Goal: Use online tool/utility: Utilize a website feature to perform a specific function

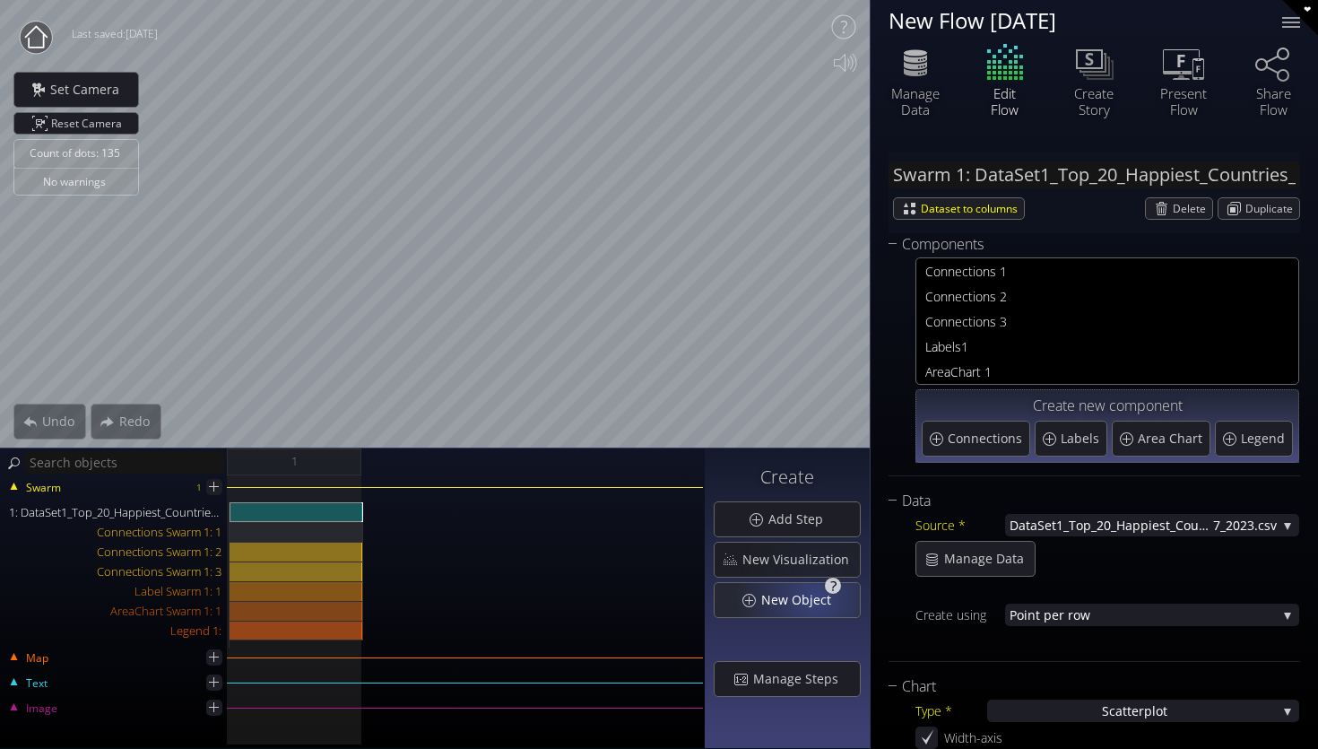
click at [820, 597] on span "New Object" at bounding box center [802, 600] width 82 height 18
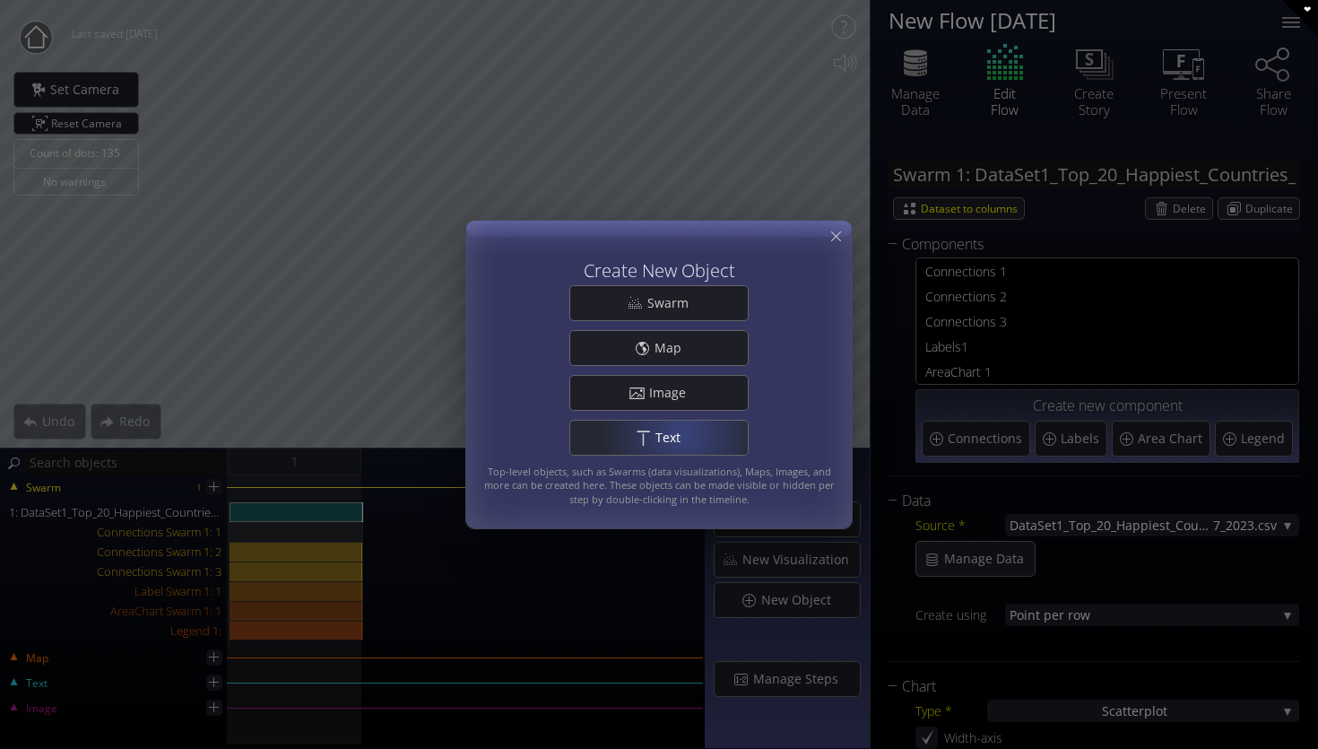
click at [682, 432] on span "Text" at bounding box center [673, 438] width 37 height 18
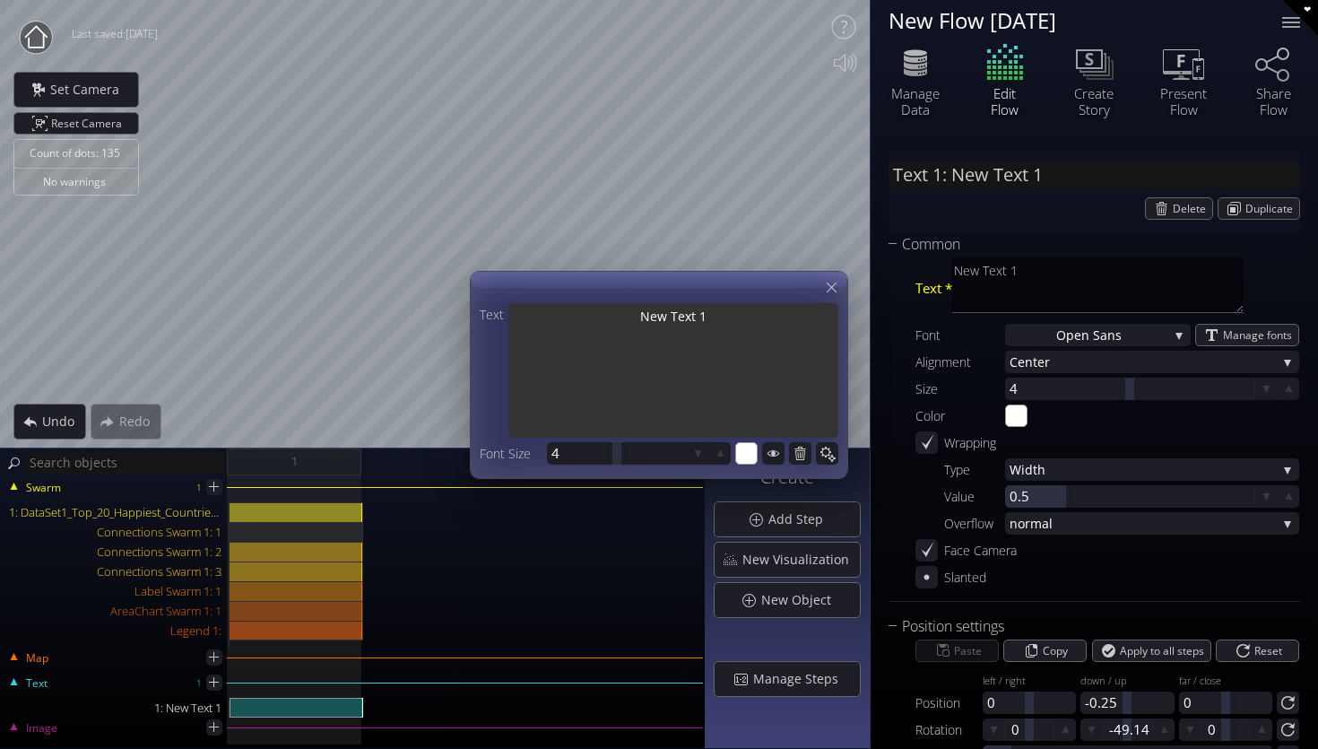
click at [780, 341] on textarea "New Text 1" at bounding box center [674, 372] width 330 height 138
type input "Text 1: New Text"
type textarea "New Text"
type input "Text 1: New Text"
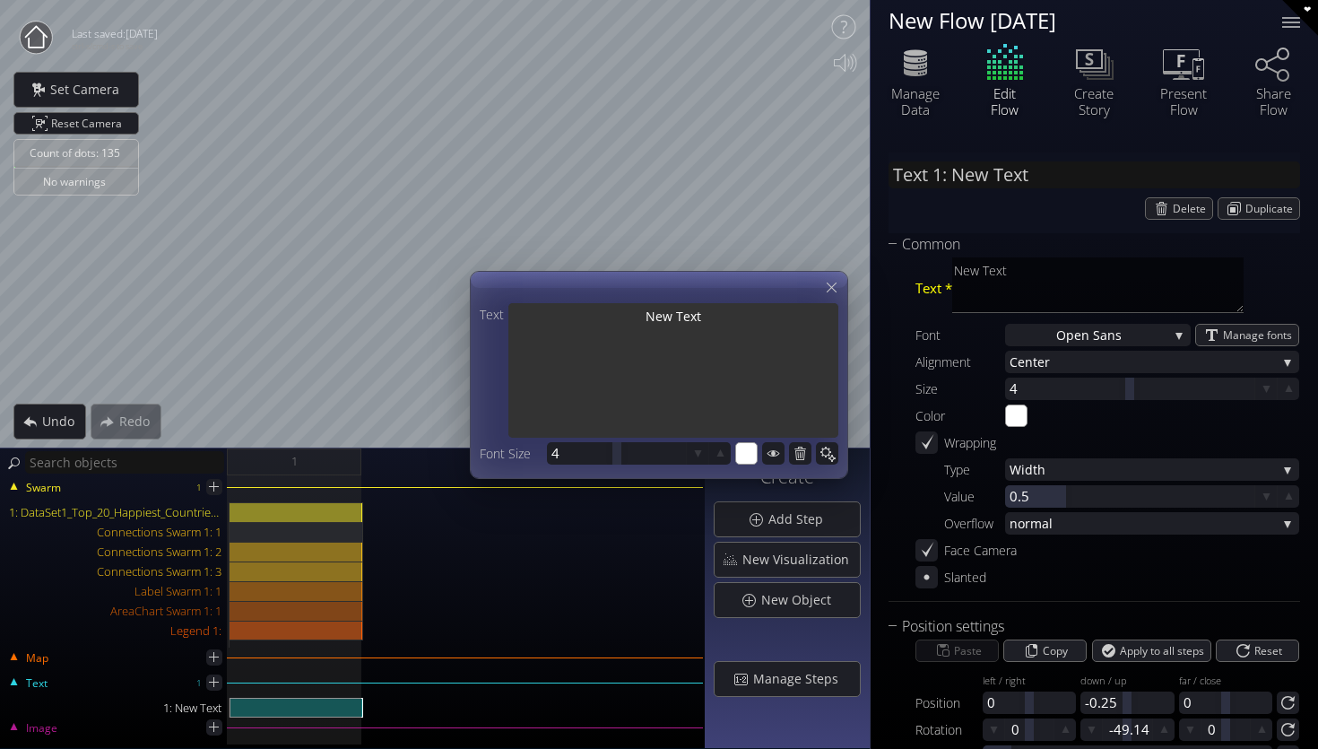
type textarea "New Text"
type input "Text 1: New Tex"
type textarea "New Tex"
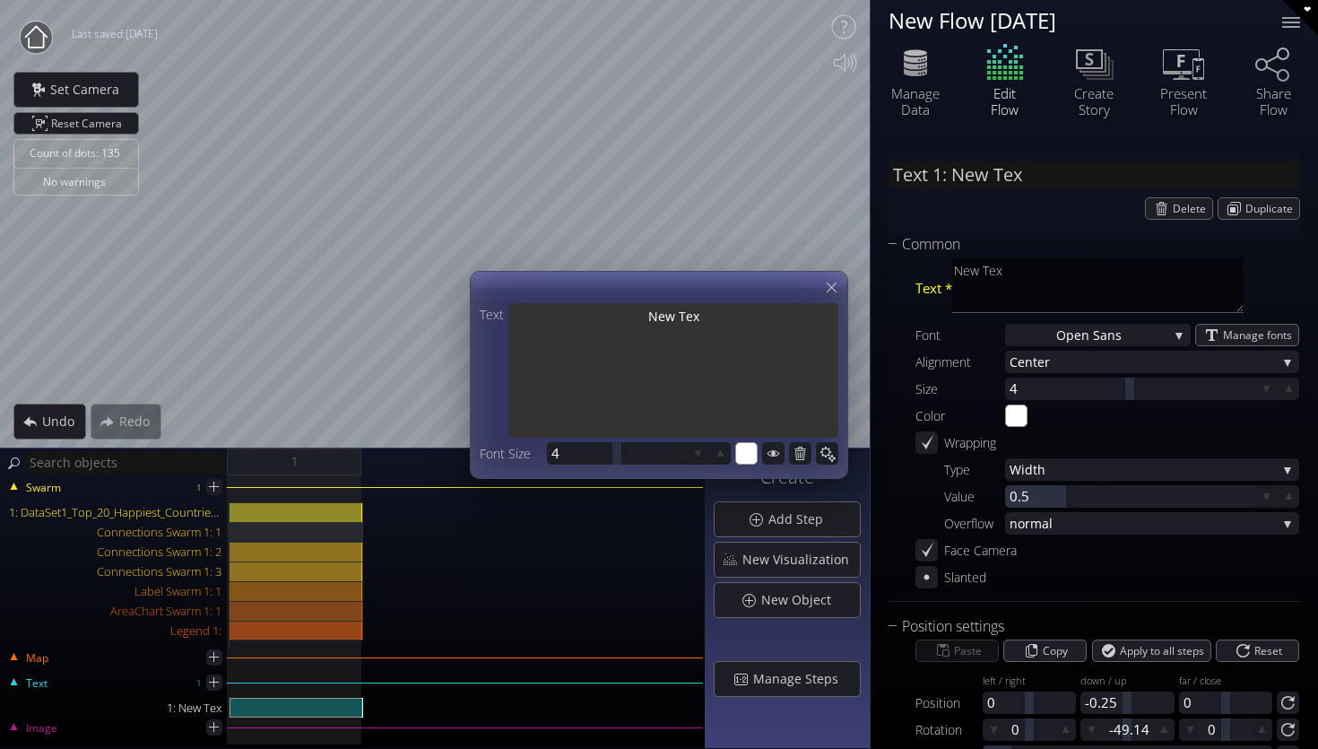
type input "Text 1: New Te"
type textarea "New Te"
type input "Text 1: New T"
type textarea "New T"
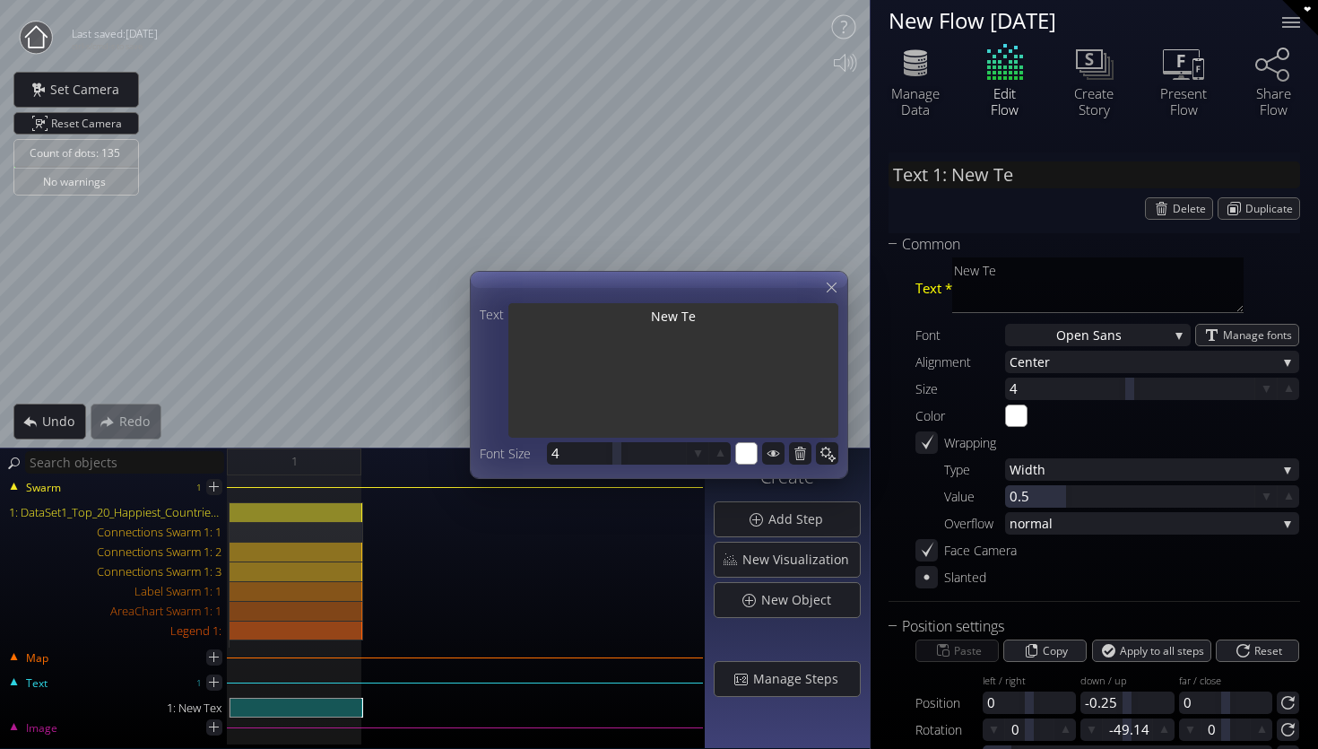
type textarea "New T"
type input "Text 1: New"
type textarea "New"
type input "Text 1: New"
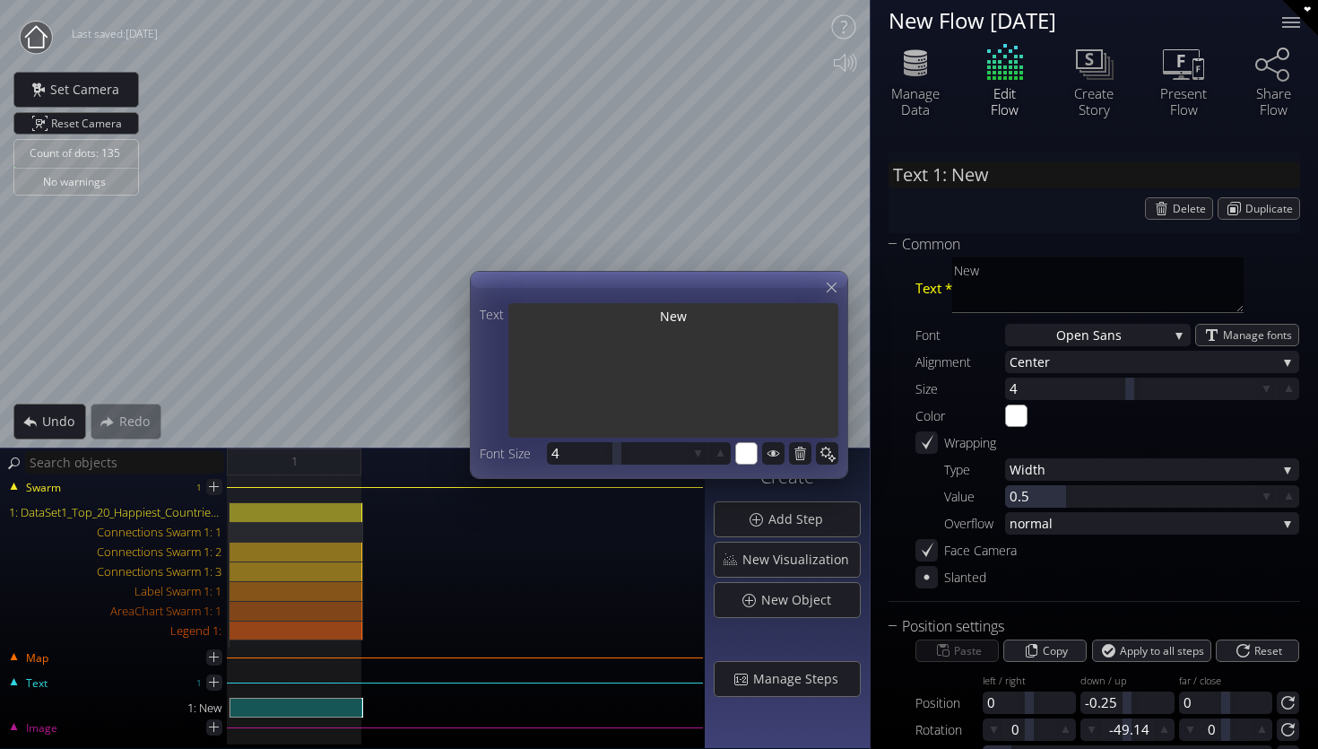
type textarea "New"
type input "Text 1: Ne"
type textarea "Ne"
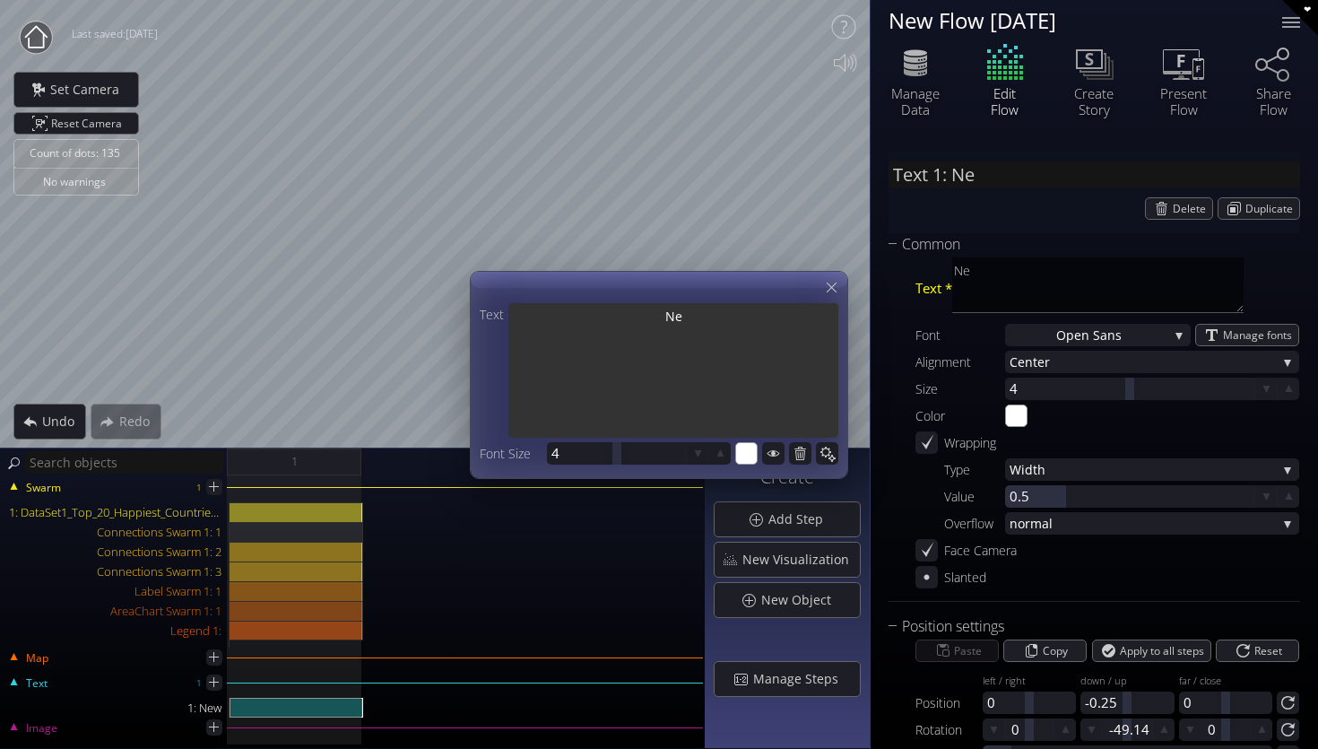
type input "Text 1: N"
type textarea "N"
type input "Text 1: W"
type textarea "W"
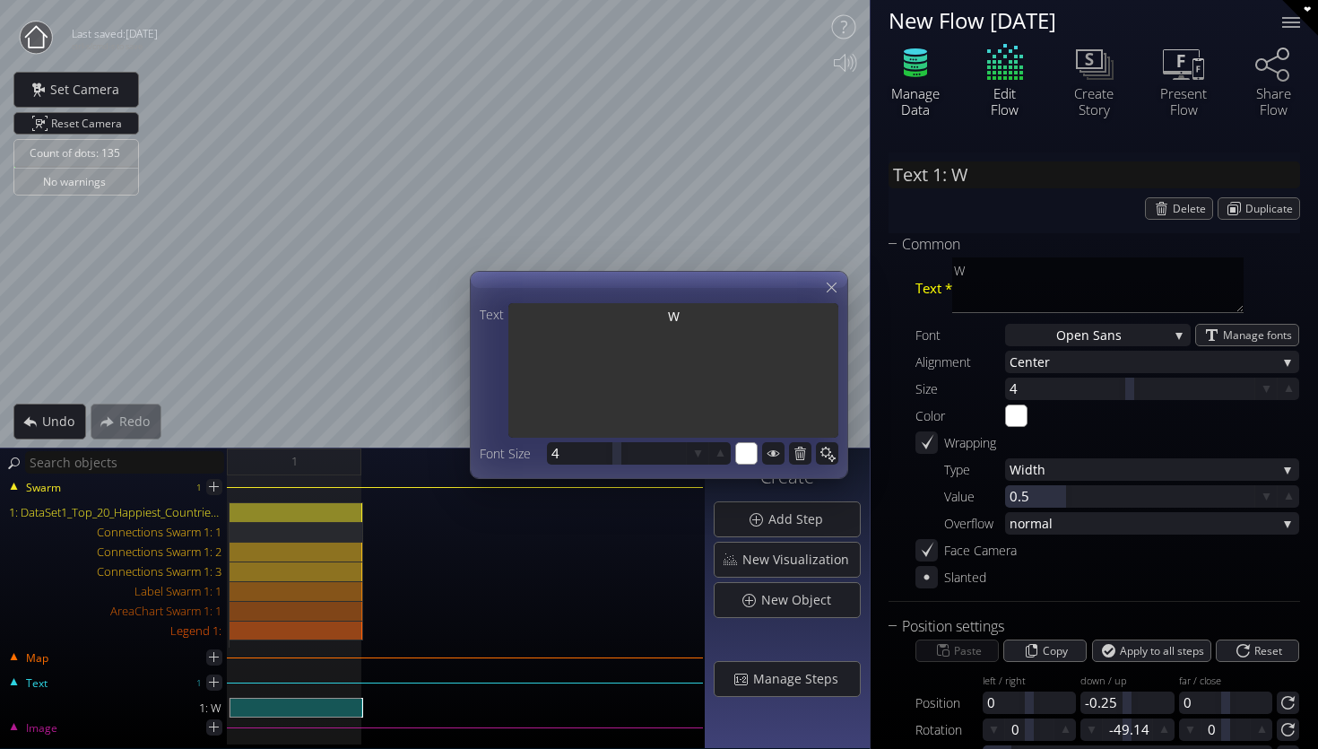
type textarea "W"
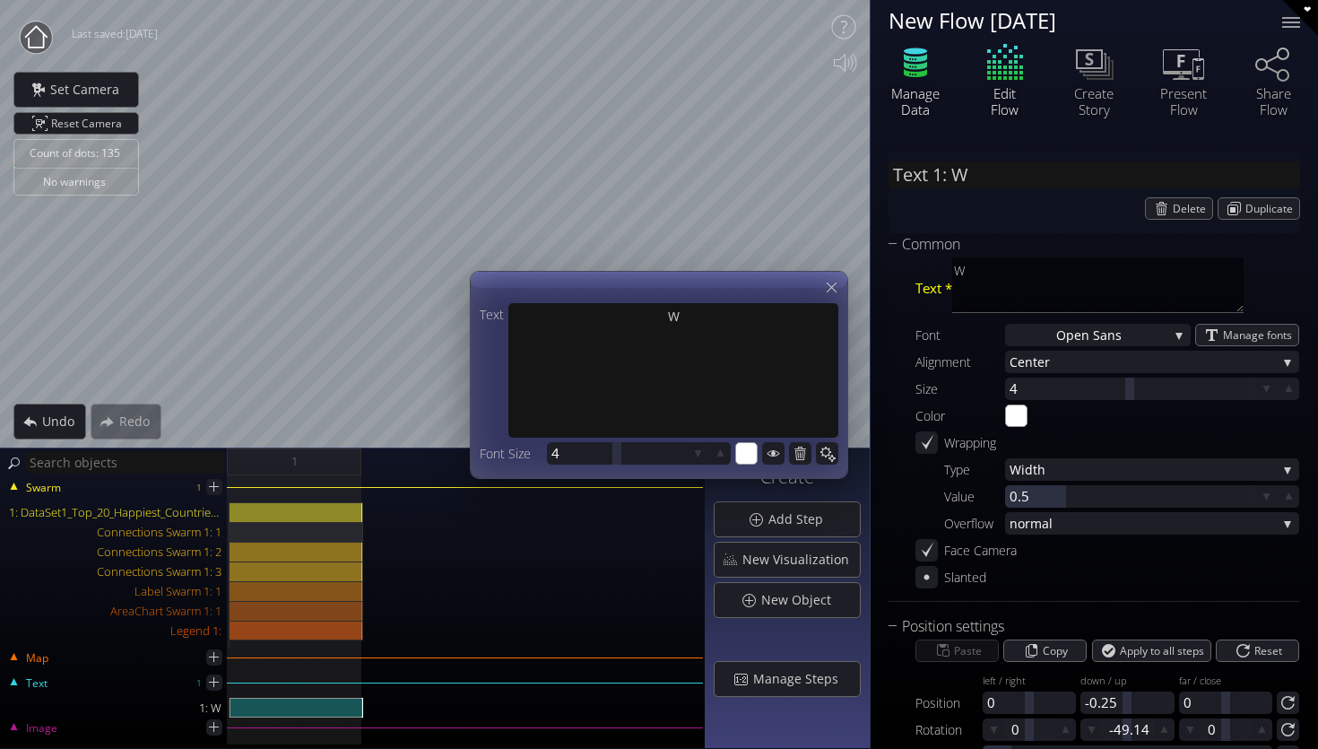
click at [917, 68] on icon at bounding box center [915, 65] width 23 height 8
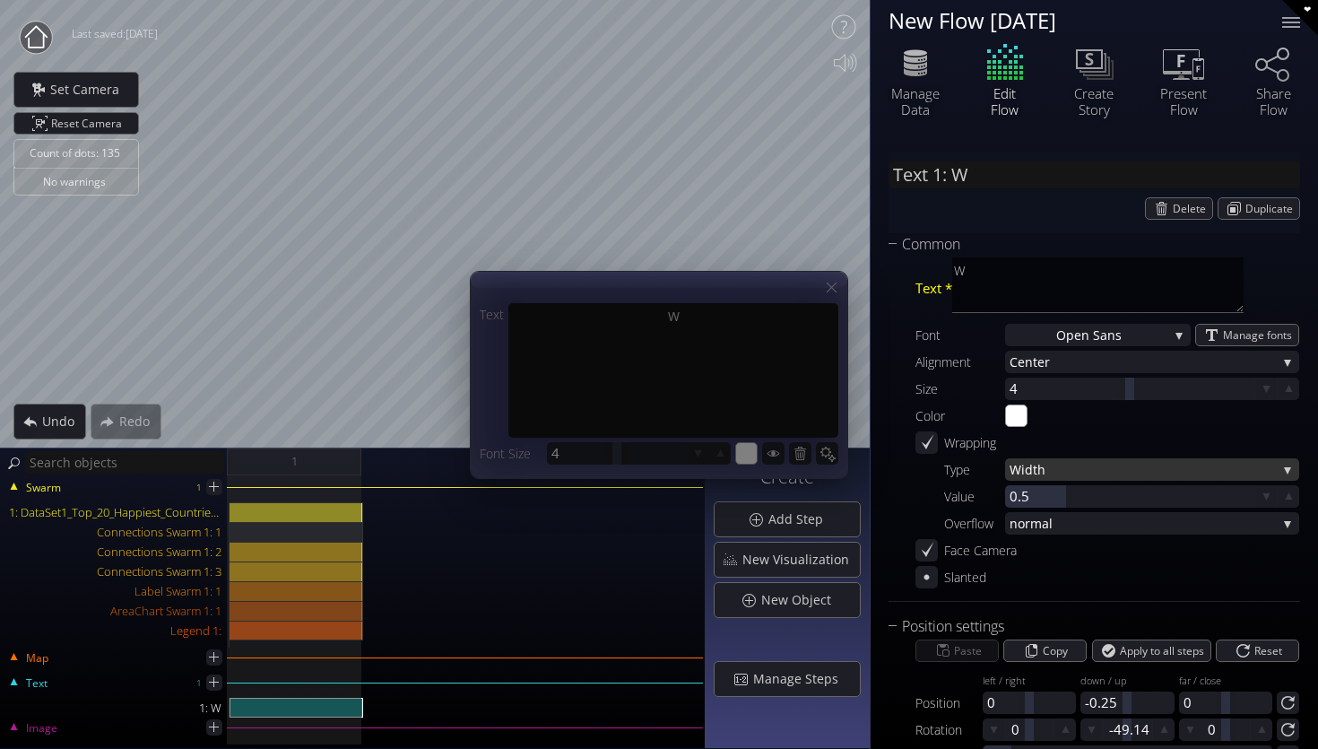
scroll to position [64, 0]
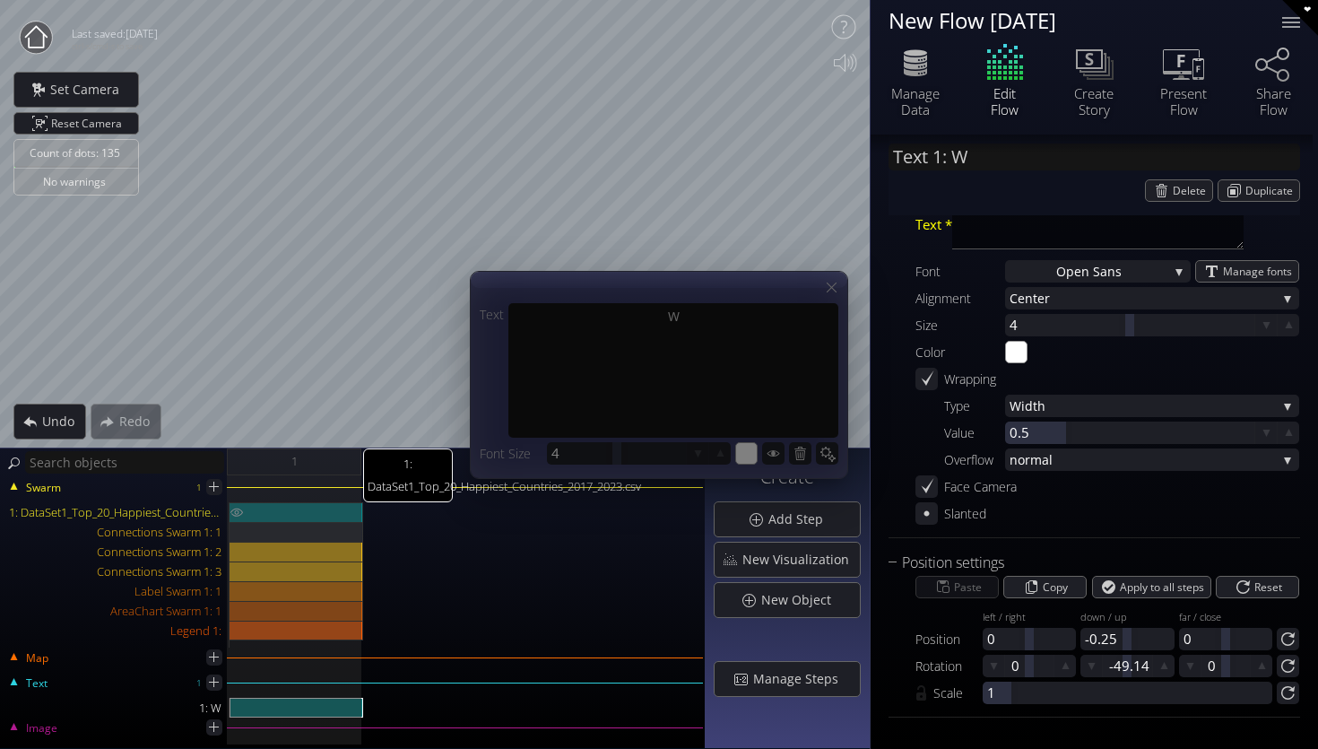
click at [317, 517] on div "1: DataSet1_Top_20_Happiest_Countries_2017_2023.csv" at bounding box center [297, 512] width 134 height 20
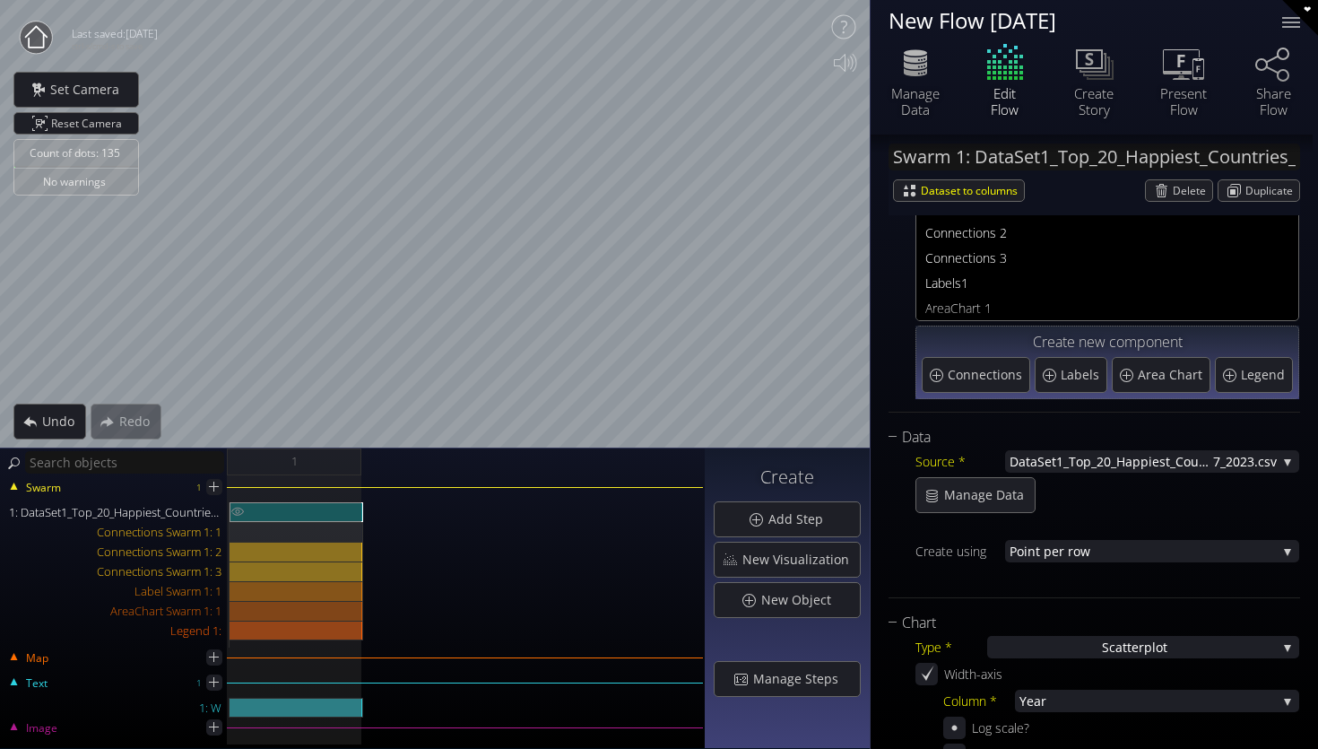
scroll to position [1082, 0]
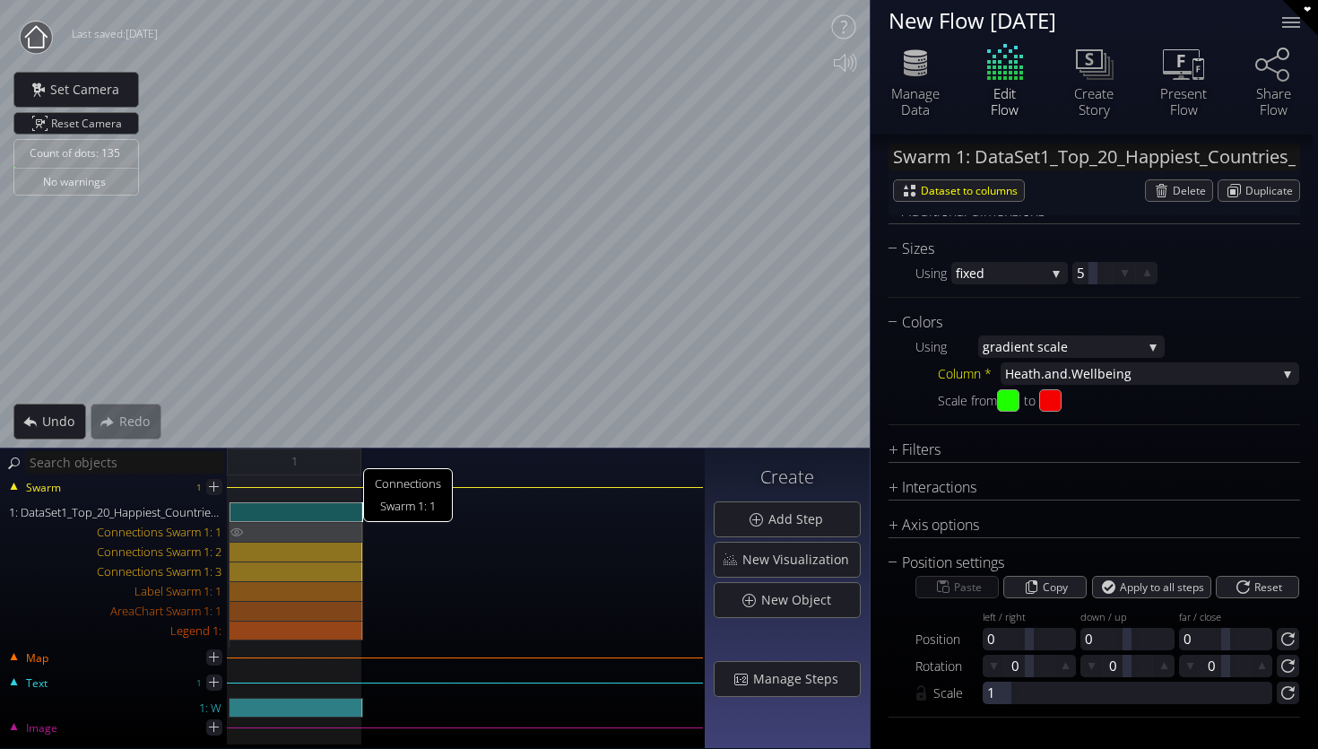
click at [284, 530] on div "Connections Swarm 1: 1" at bounding box center [297, 532] width 134 height 20
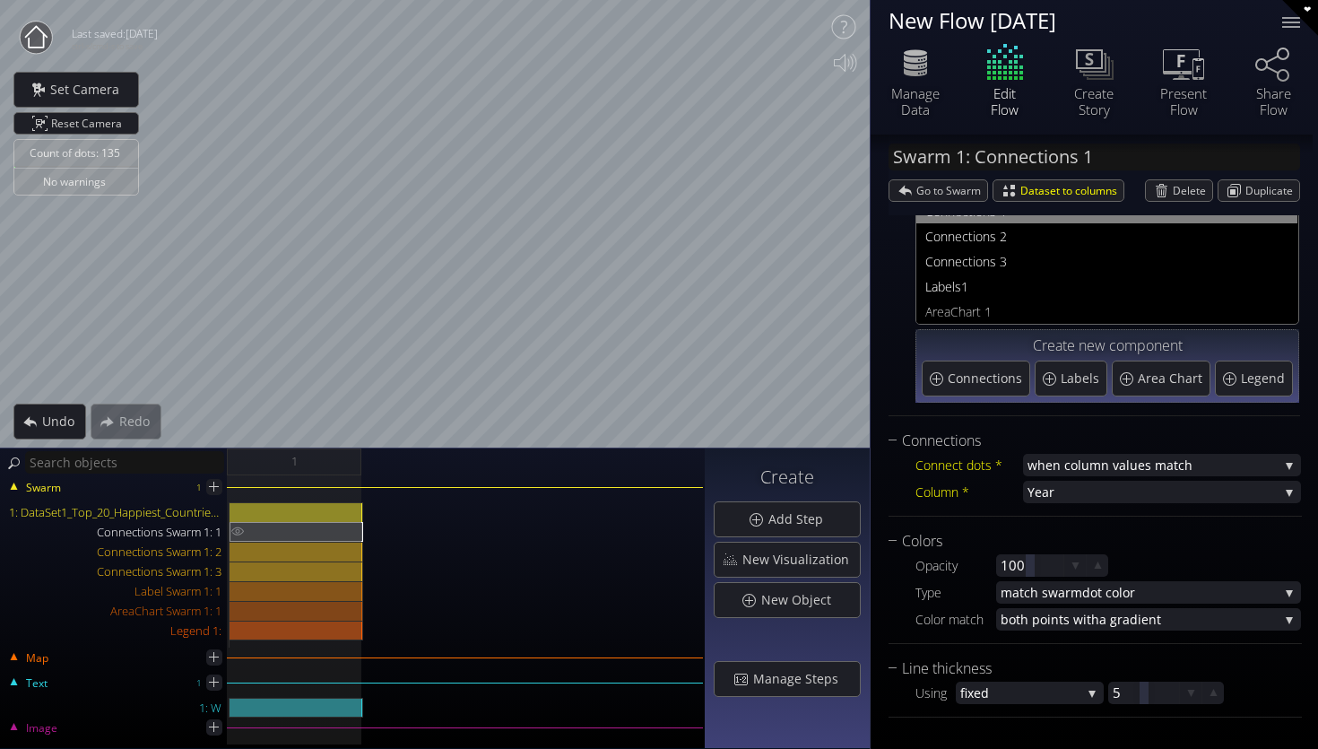
scroll to position [60, 0]
click at [316, 526] on div "Connections Swarm 1: 1" at bounding box center [297, 532] width 134 height 20
click at [312, 556] on div "Connections Swarm 1: 2" at bounding box center [297, 552] width 134 height 20
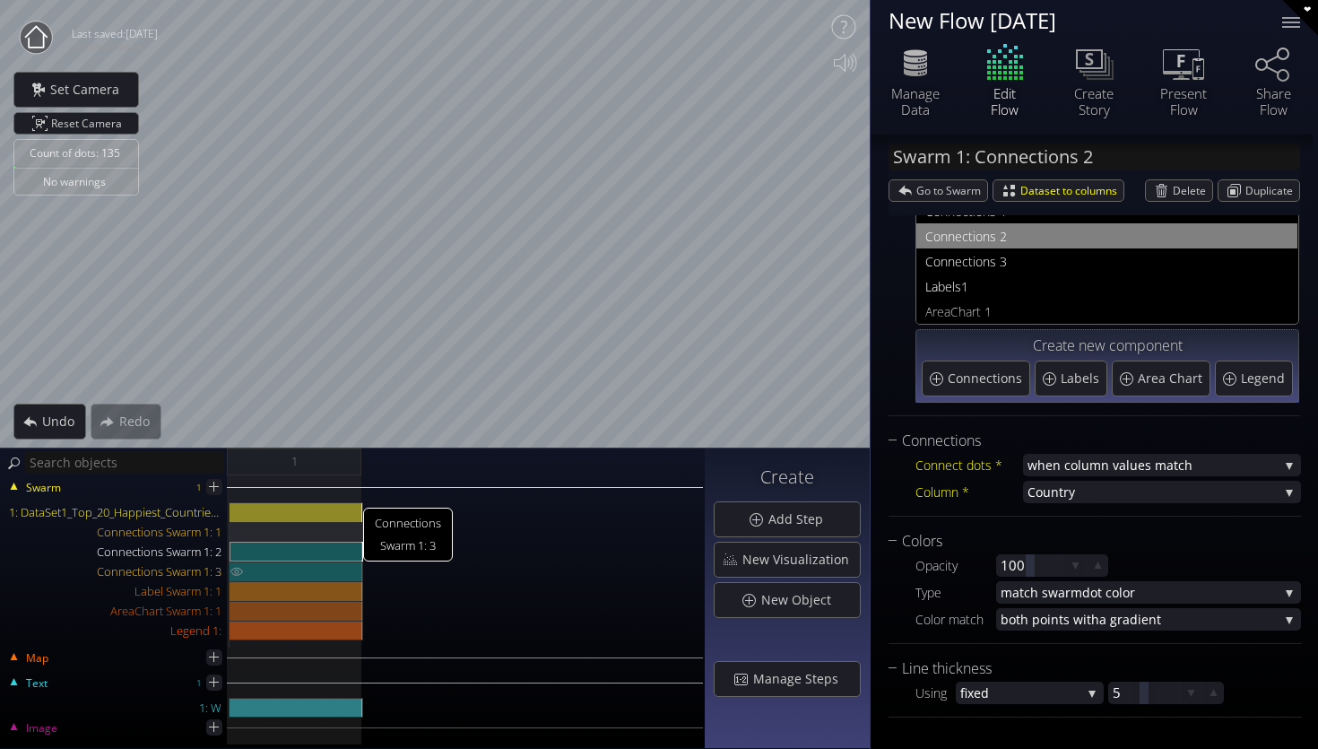
click at [312, 565] on div "Connections Swarm 1: 3" at bounding box center [297, 571] width 134 height 20
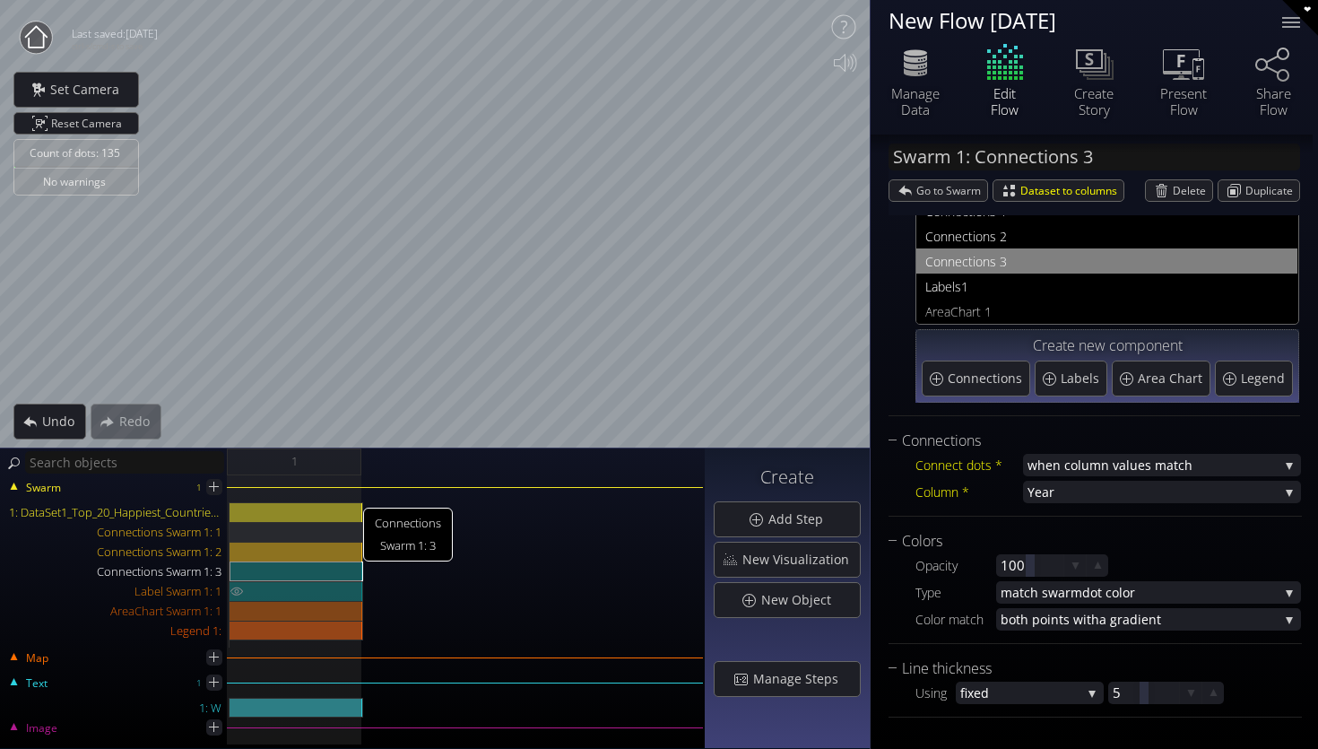
click at [313, 588] on div at bounding box center [297, 591] width 134 height 20
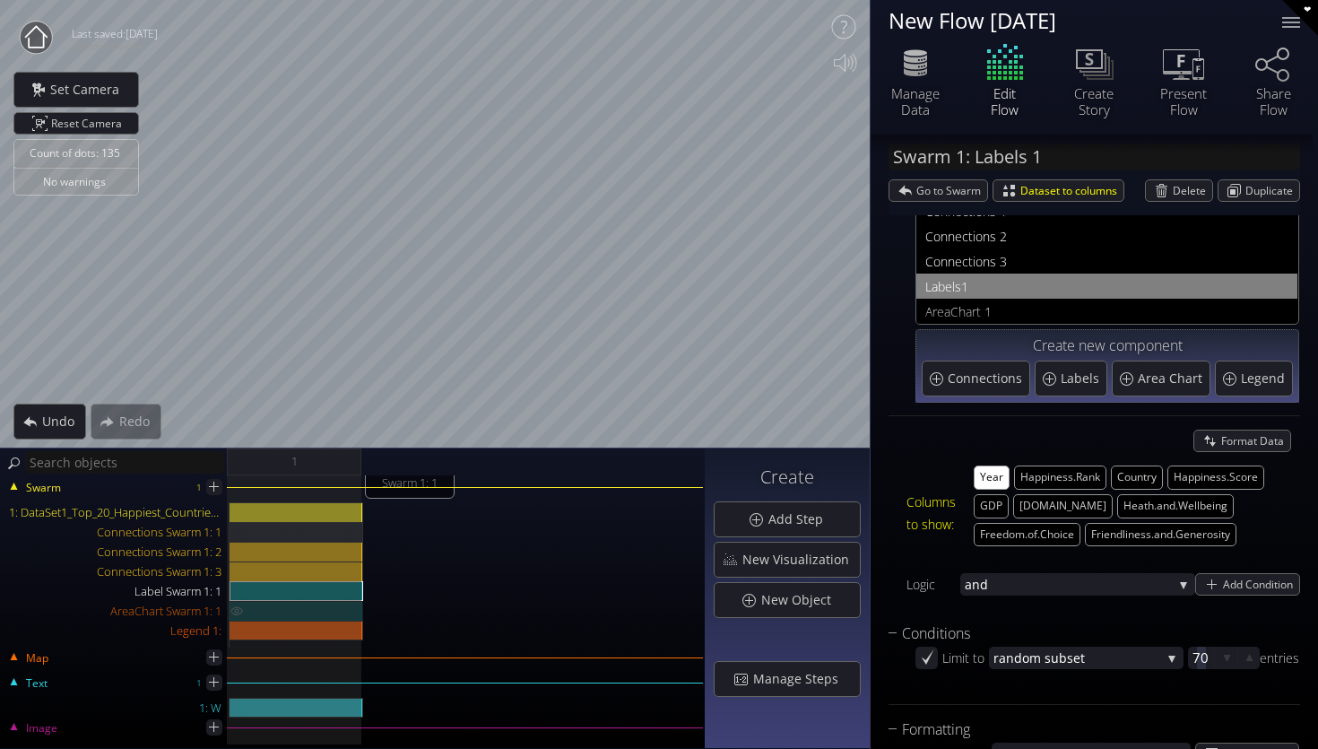
click at [313, 613] on div "AreaChart Swarm 1: 1" at bounding box center [297, 611] width 134 height 20
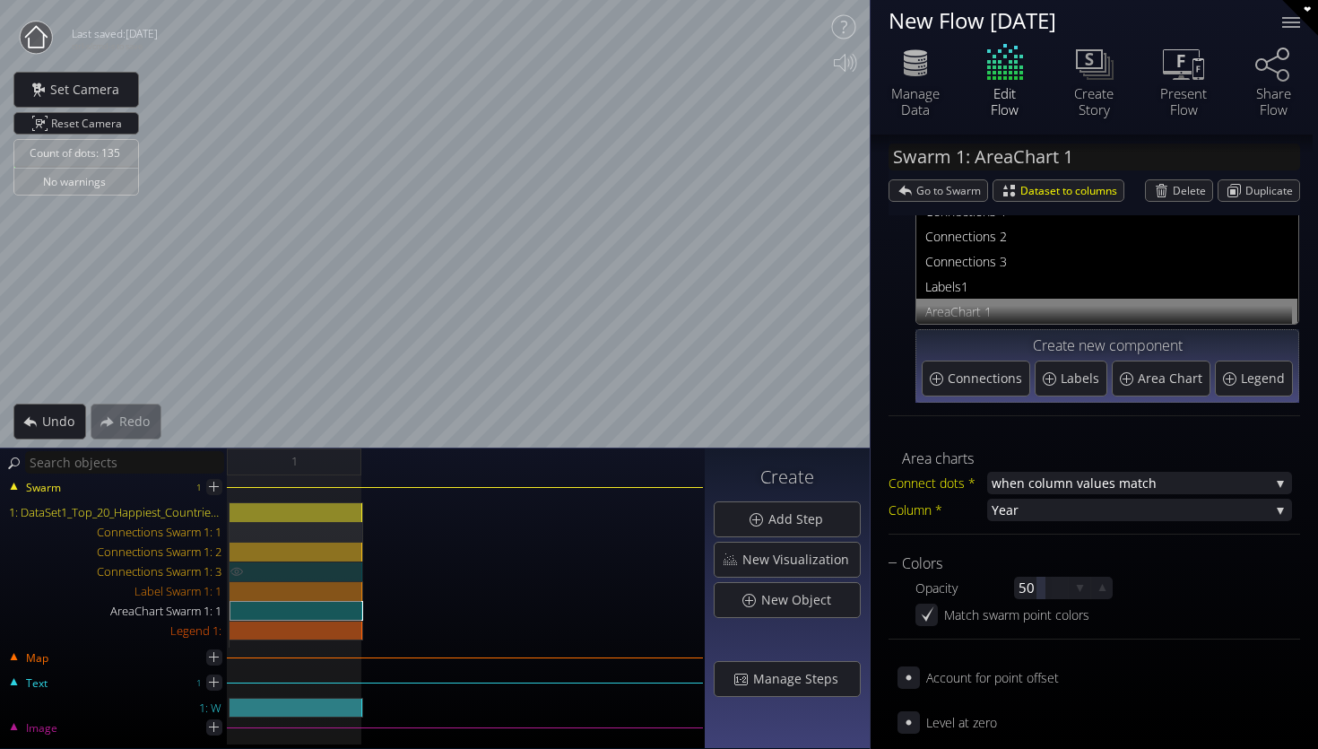
click at [312, 578] on div "Connections Swarm 1: 3" at bounding box center [297, 571] width 134 height 20
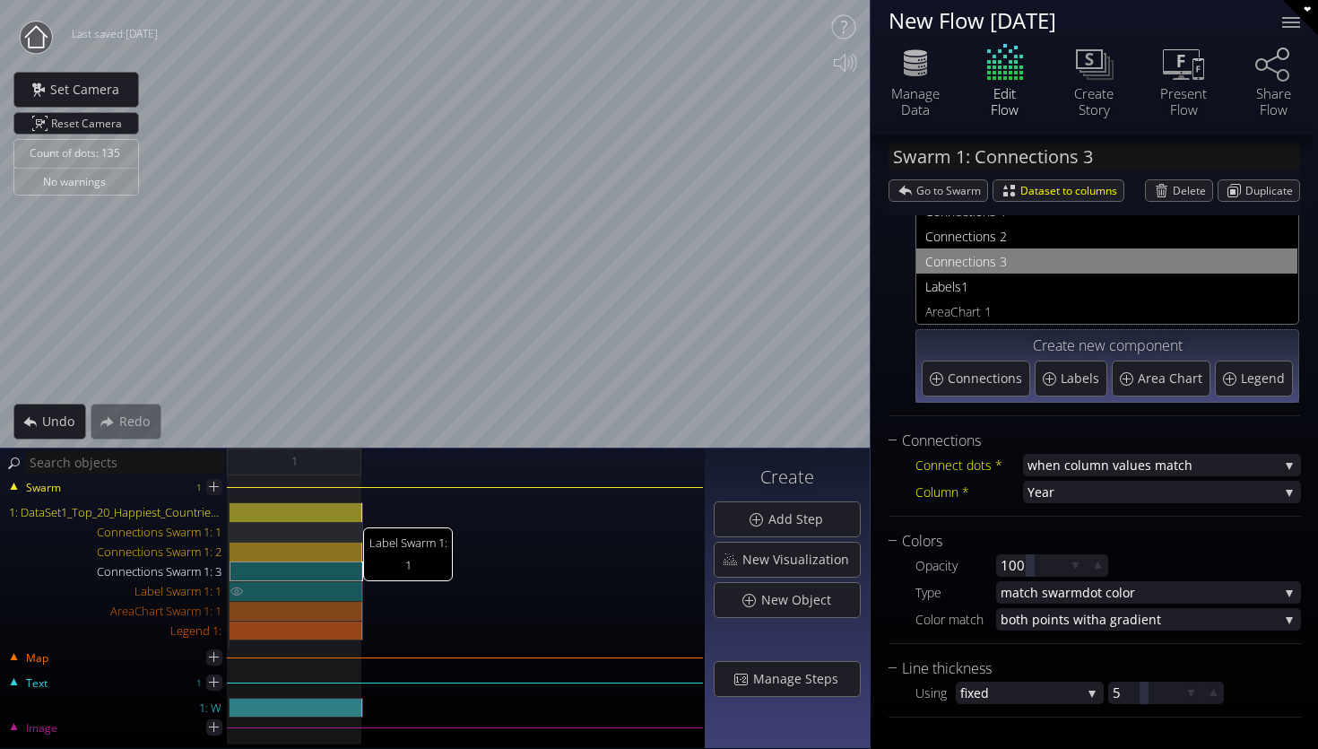
click at [309, 598] on div "Label Swarm 1: 1" at bounding box center [297, 591] width 134 height 20
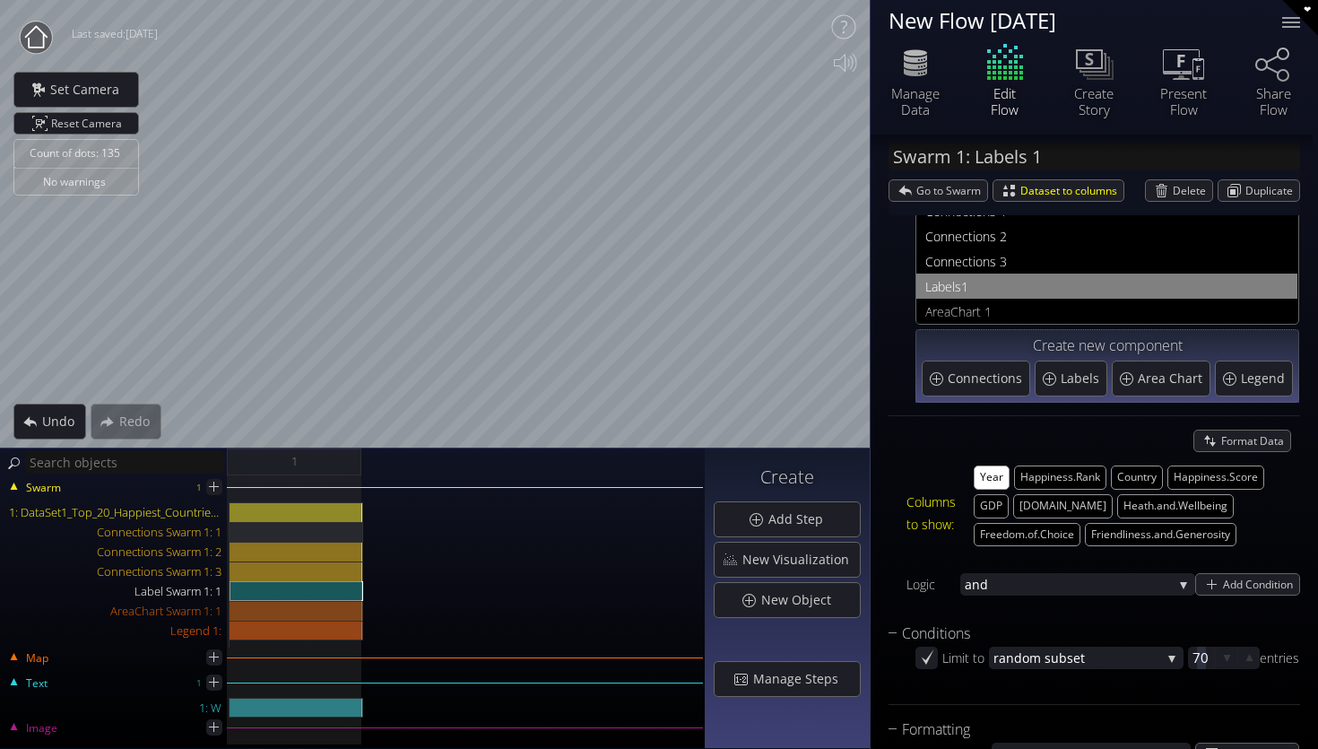
click at [1317, 283] on div "Count of dots: 135 No warnings Close Calibrate to floor or table Close Tap anyw…" at bounding box center [659, 374] width 1318 height 749
click at [1181, 382] on span "Area Chart" at bounding box center [1172, 378] width 69 height 18
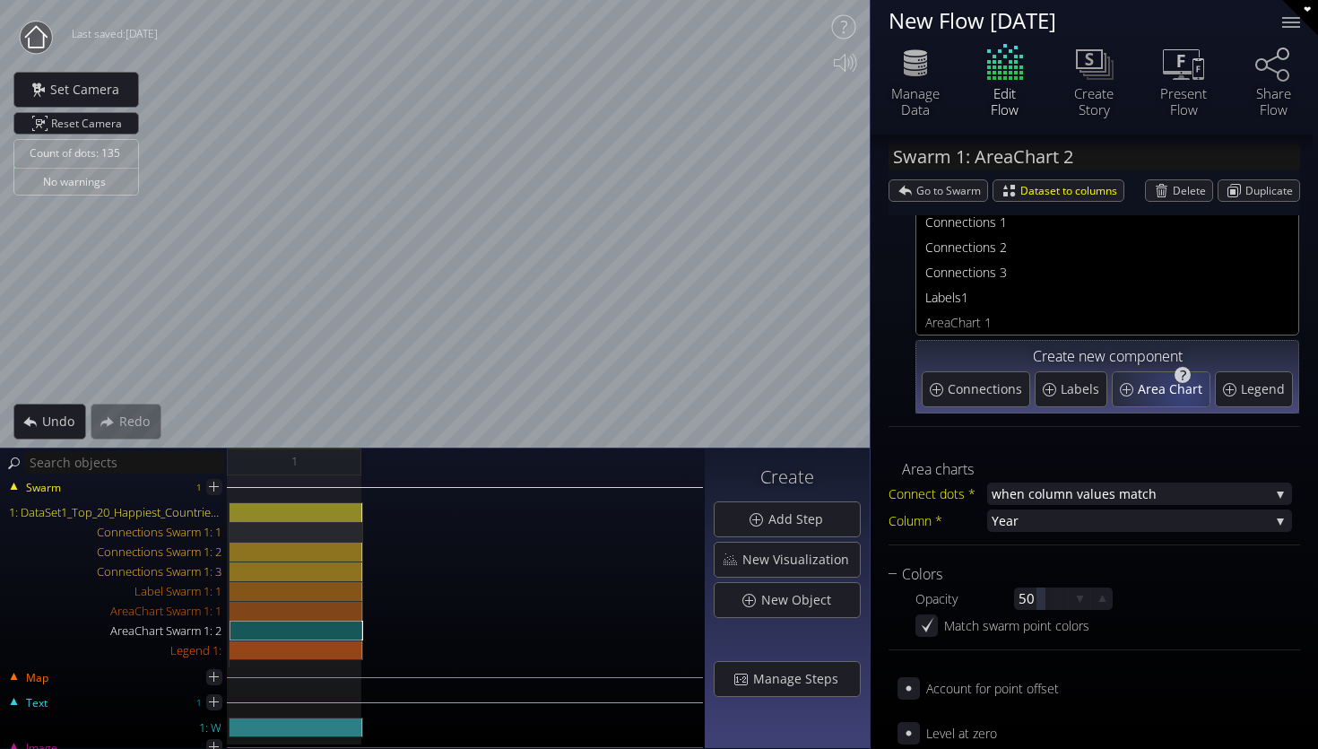
click at [1181, 382] on span "Area Chart" at bounding box center [1172, 389] width 69 height 18
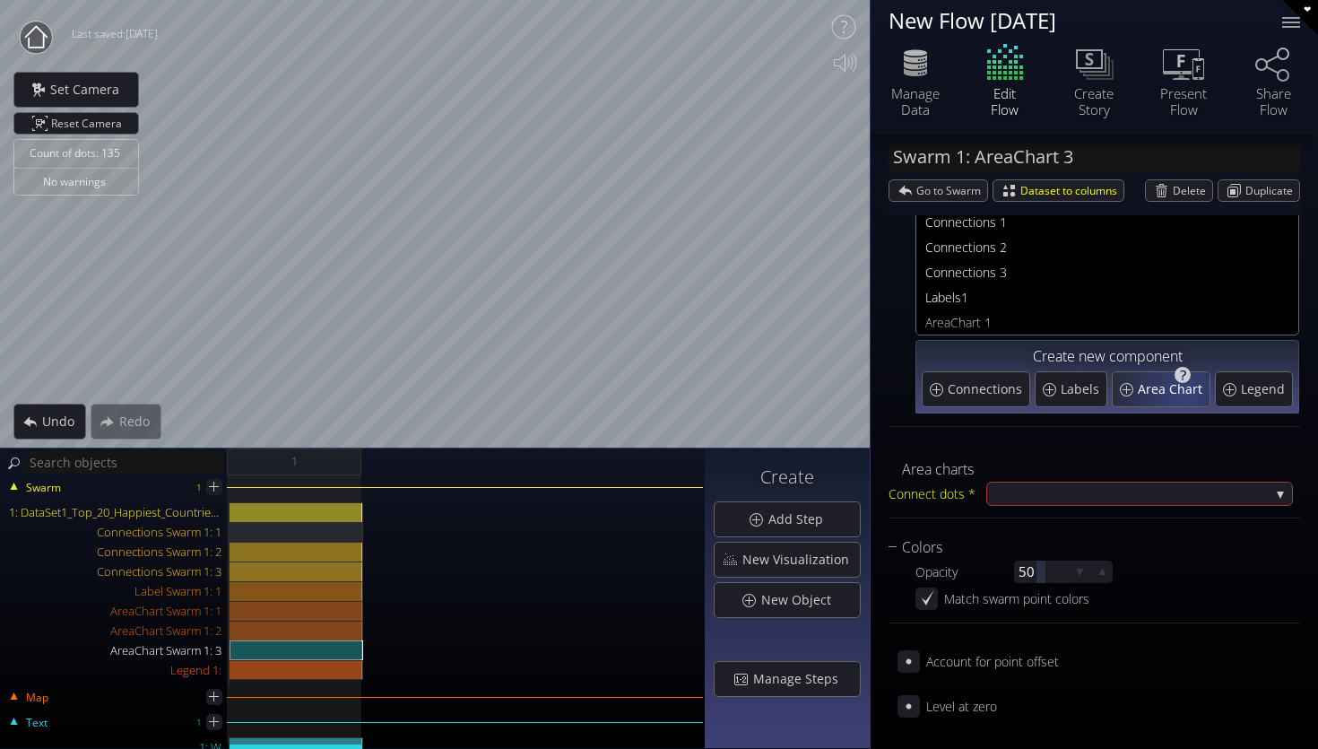
click at [1181, 382] on span "Area Chart" at bounding box center [1172, 389] width 69 height 18
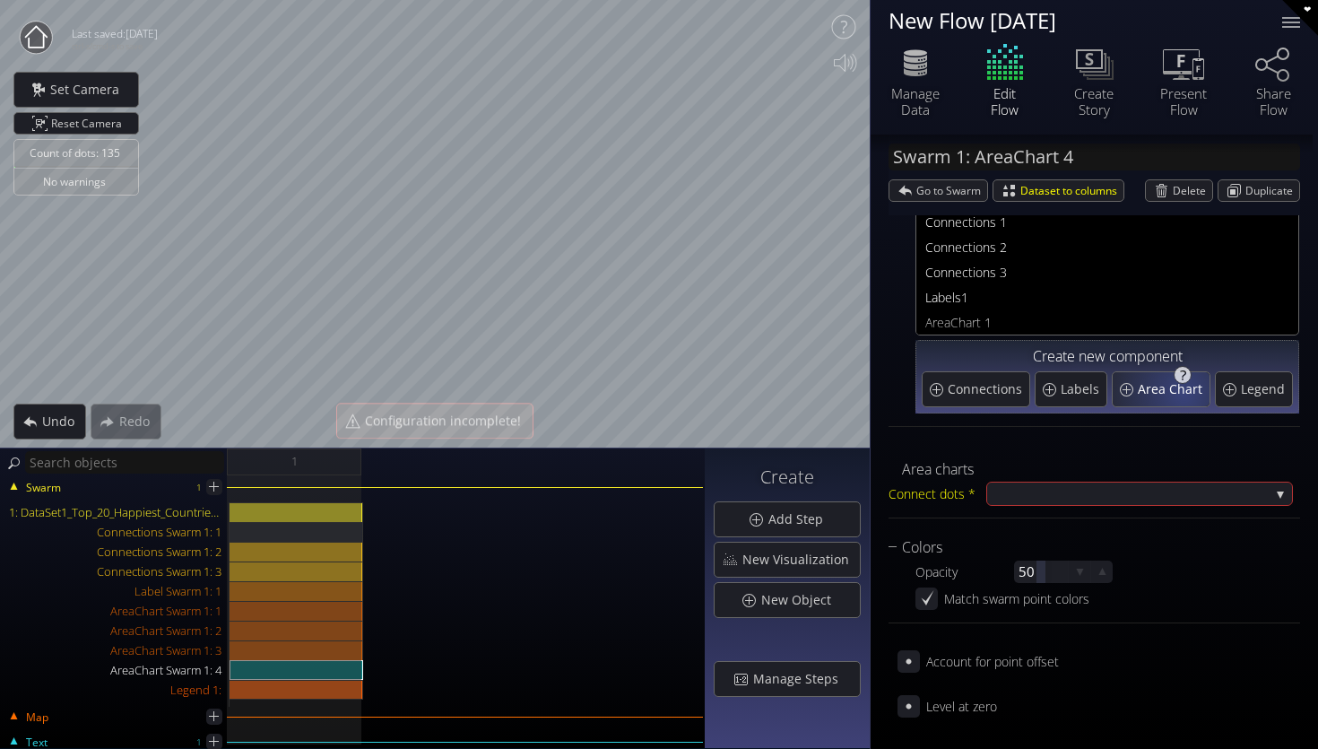
click at [1181, 382] on span "Area Chart" at bounding box center [1172, 389] width 69 height 18
type input "Swarm 1: AreaChart 5"
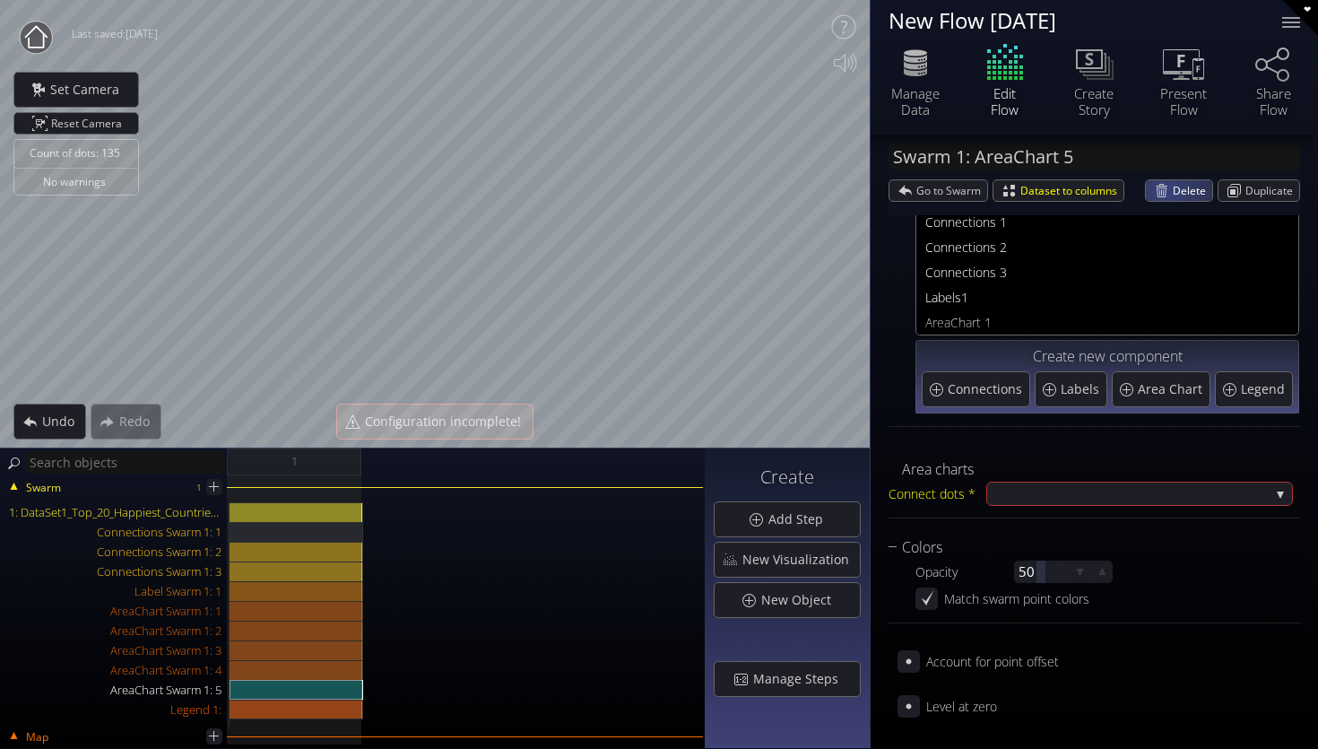
click at [1163, 191] on div "Delete" at bounding box center [1179, 190] width 66 height 21
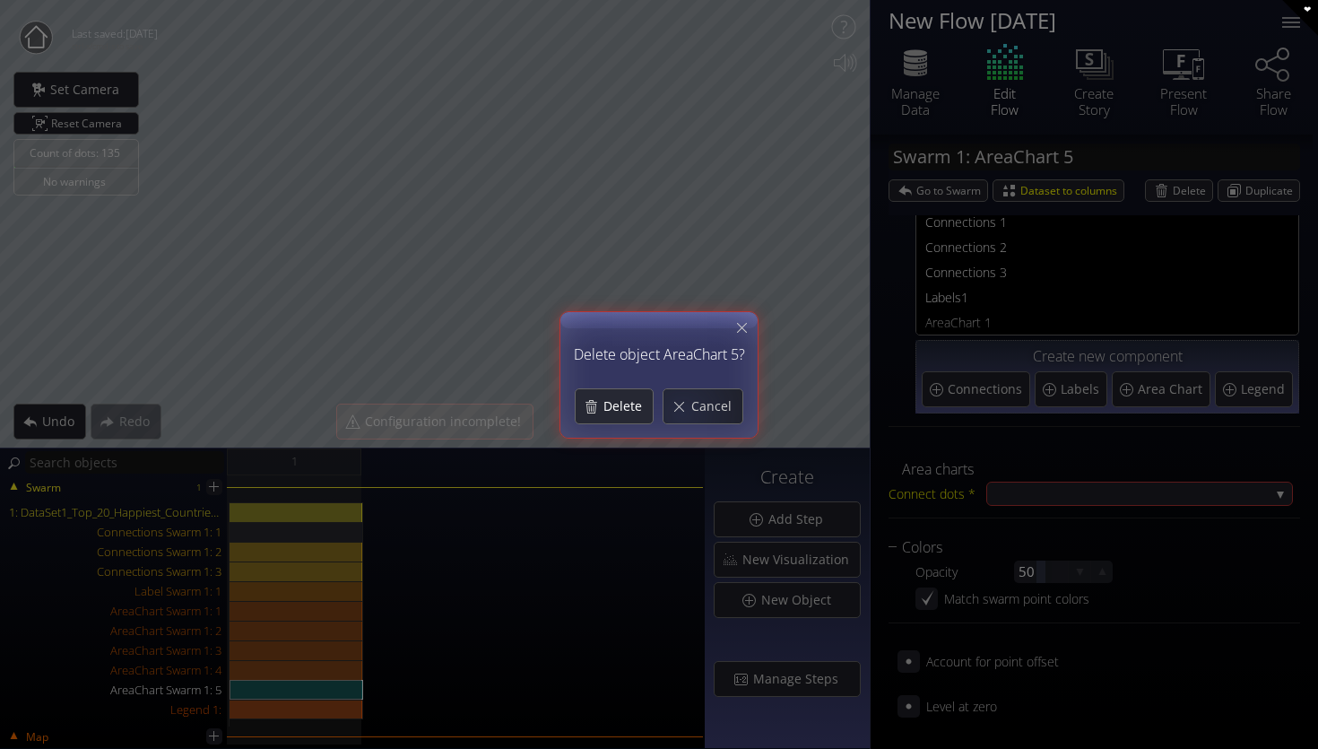
click at [618, 413] on span "Delete" at bounding box center [628, 406] width 50 height 18
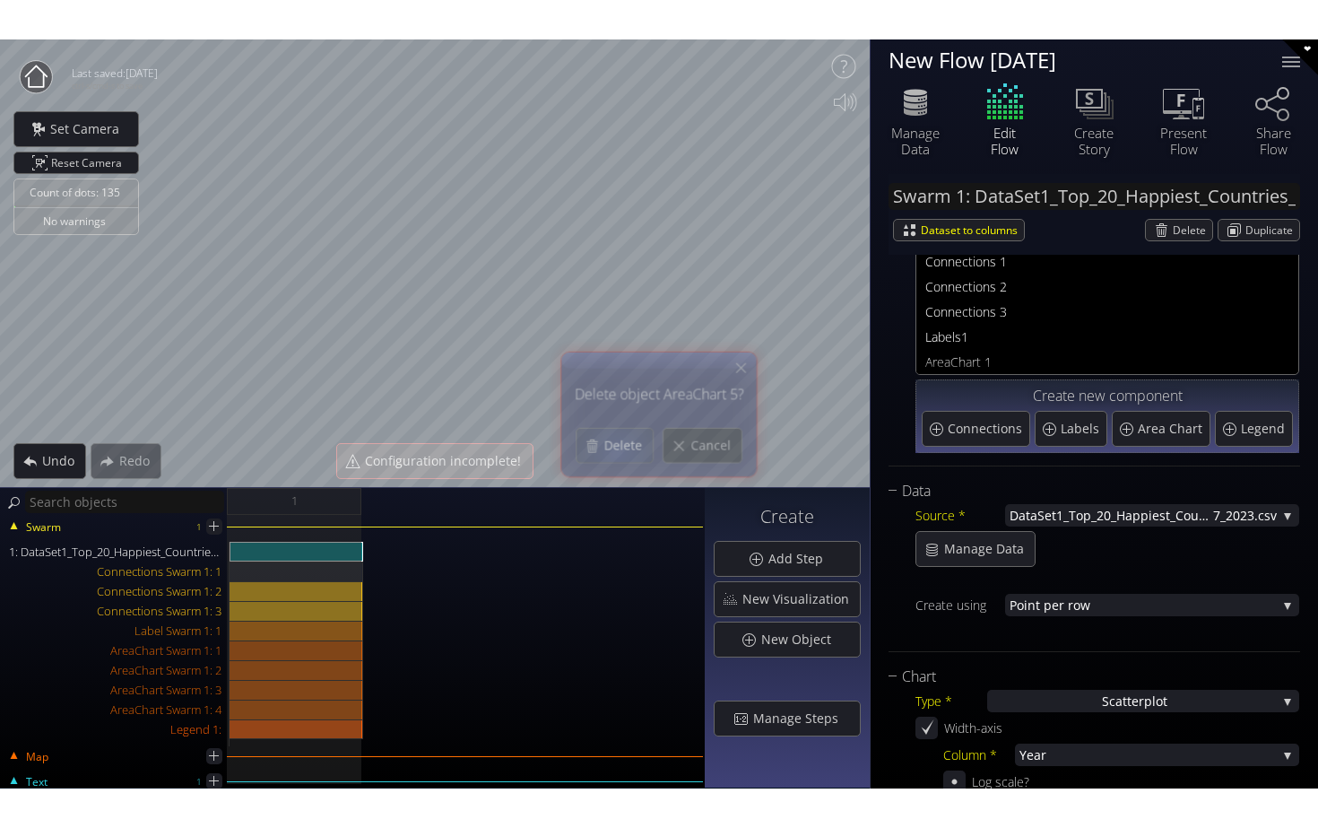
scroll to position [0, 0]
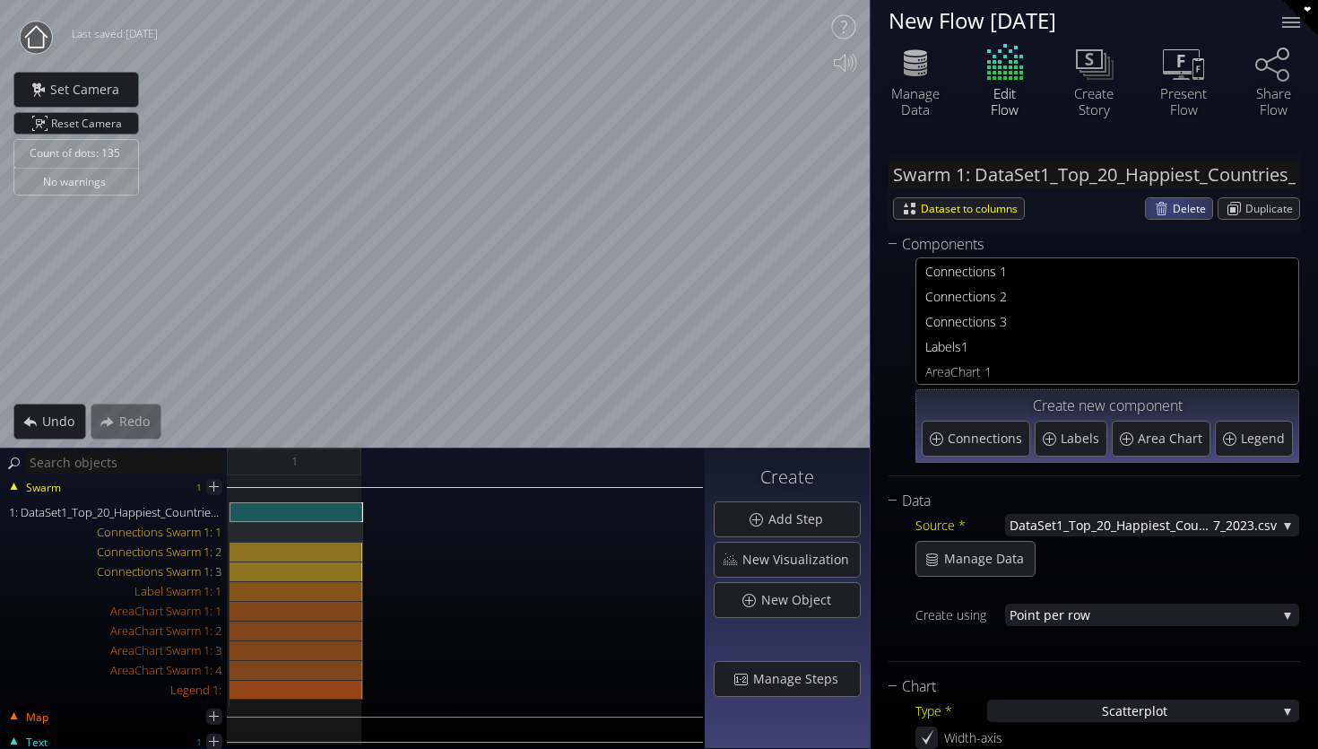
click at [1173, 212] on span "Delete" at bounding box center [1192, 208] width 39 height 21
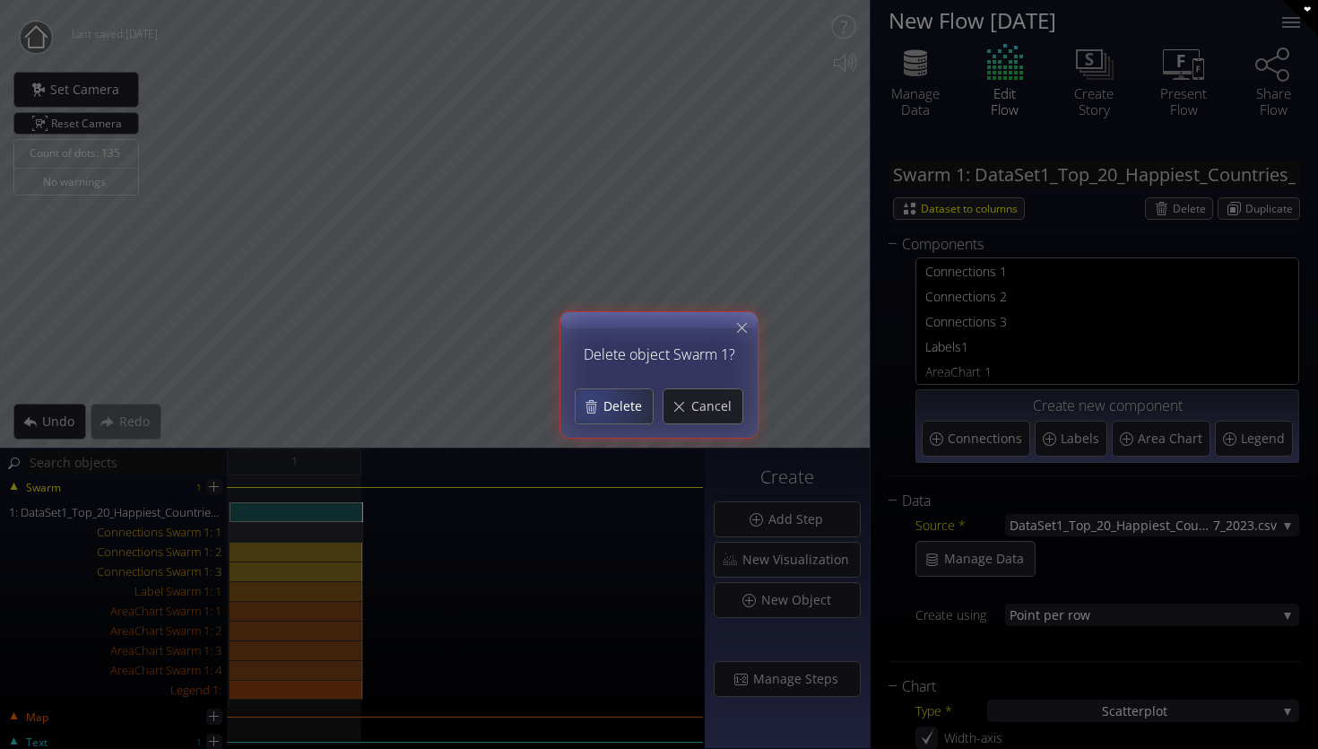
click at [593, 400] on div "Delete" at bounding box center [614, 406] width 77 height 34
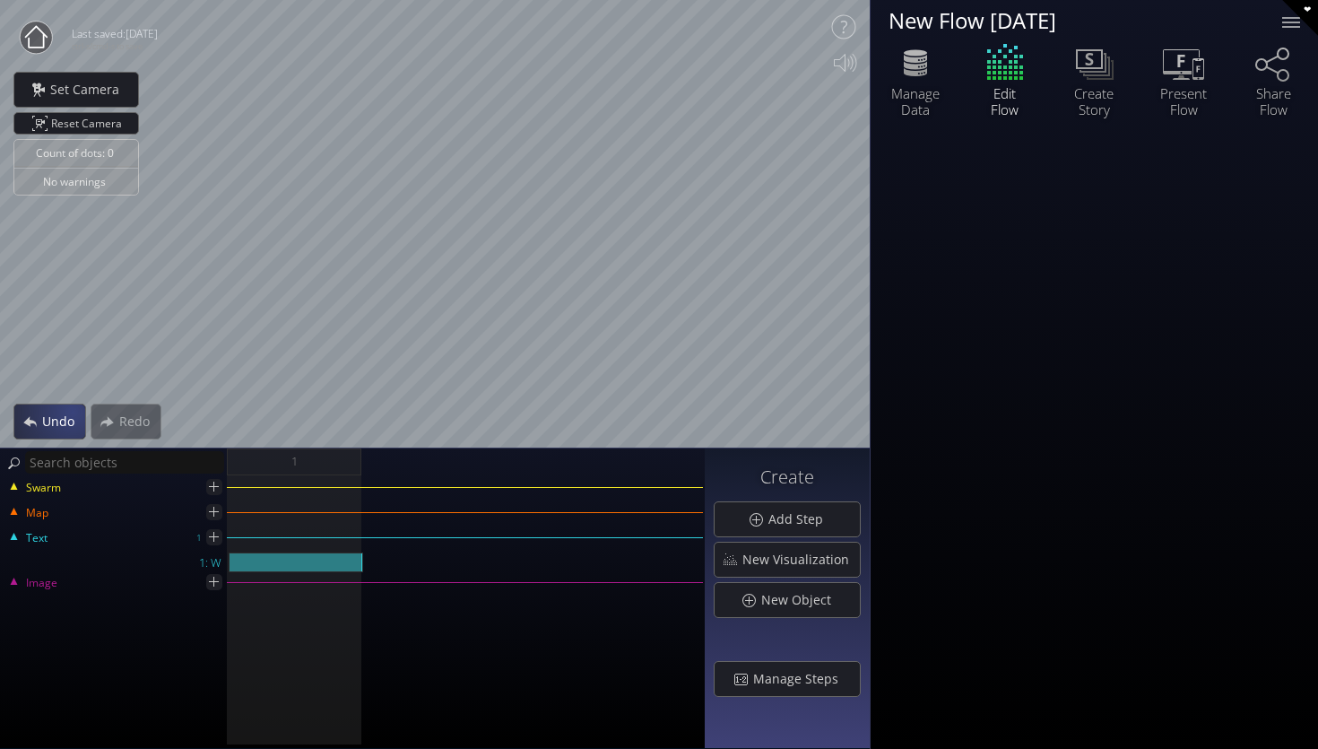
click at [71, 413] on span "Undo" at bounding box center [63, 422] width 44 height 18
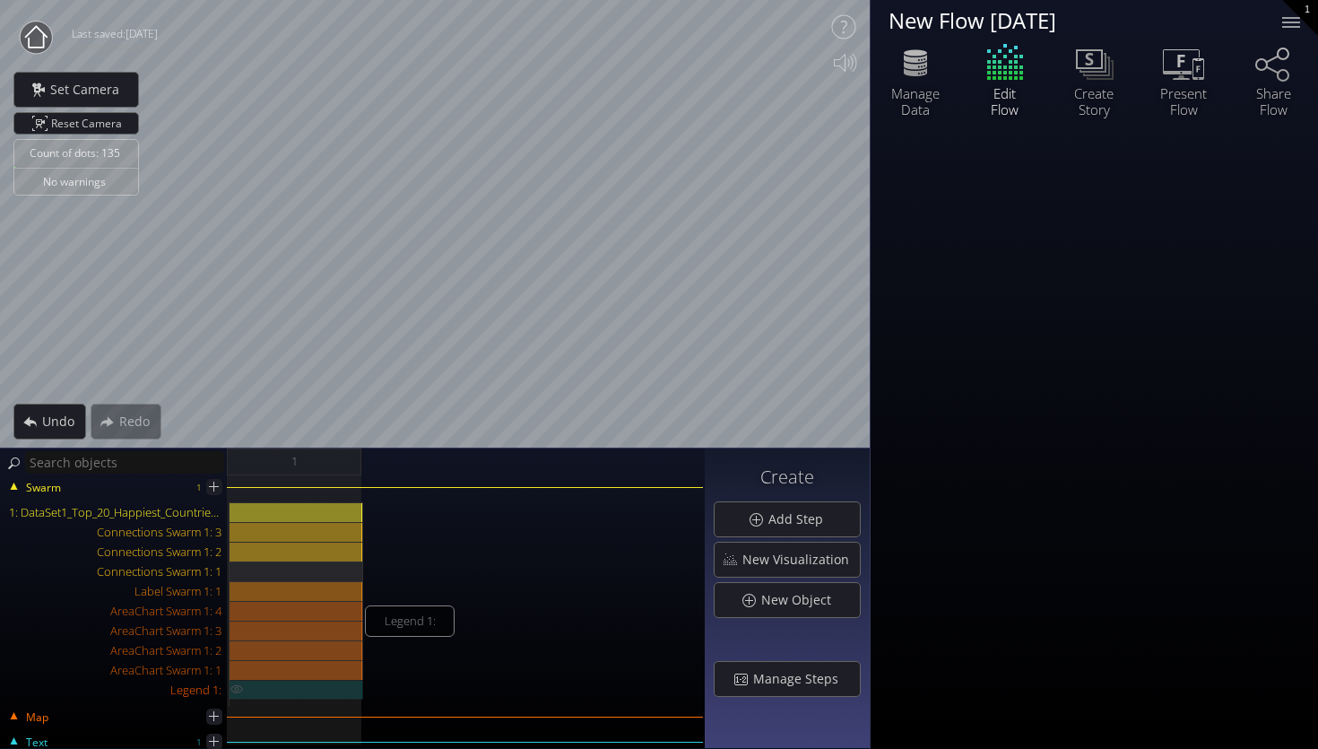
click at [299, 682] on div "Legend 1:" at bounding box center [297, 690] width 134 height 20
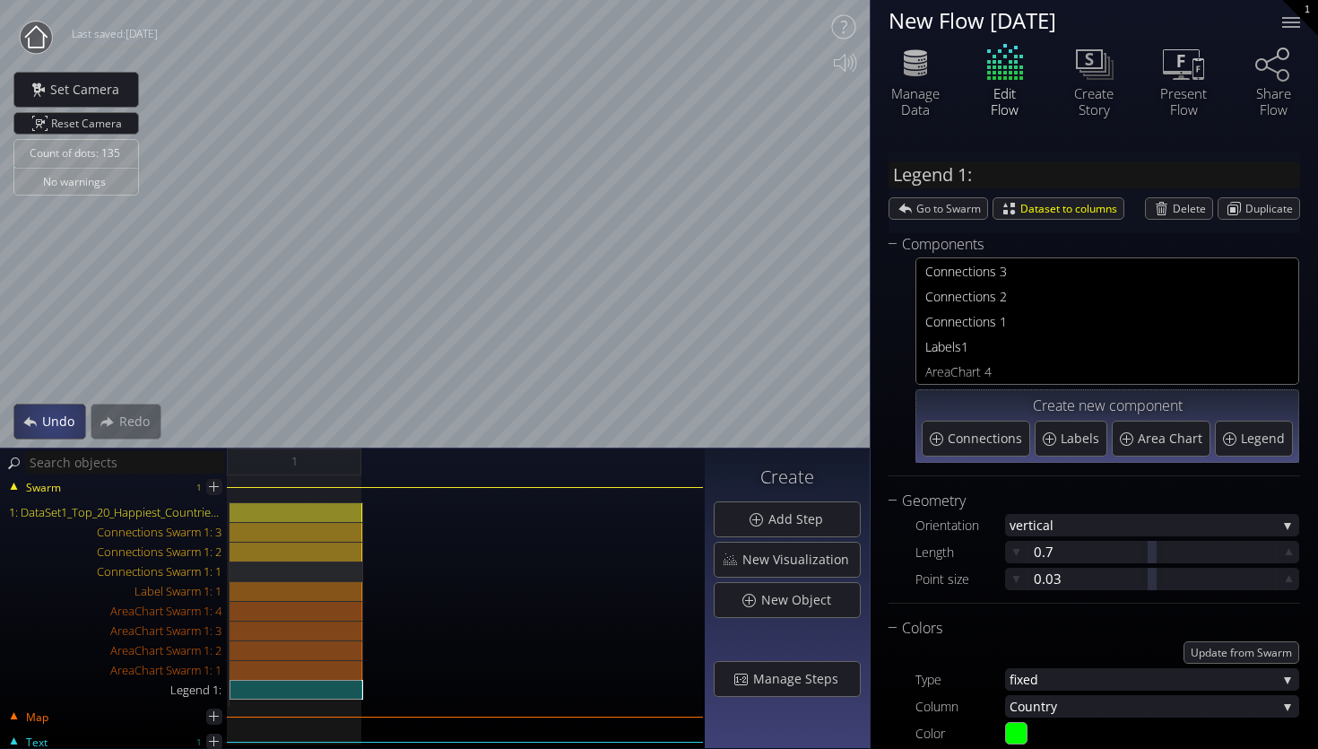
click at [51, 418] on span "Undo" at bounding box center [63, 422] width 44 height 18
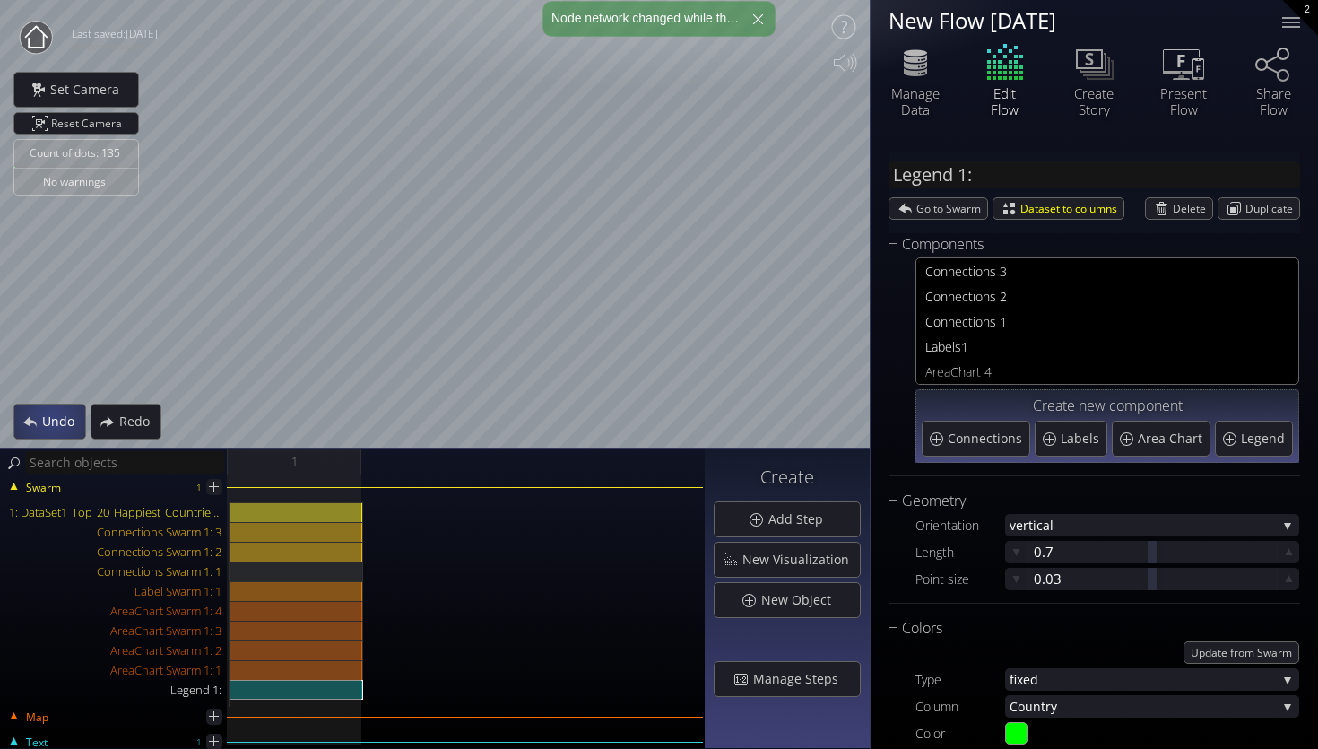
click at [51, 418] on span "Undo" at bounding box center [63, 422] width 44 height 18
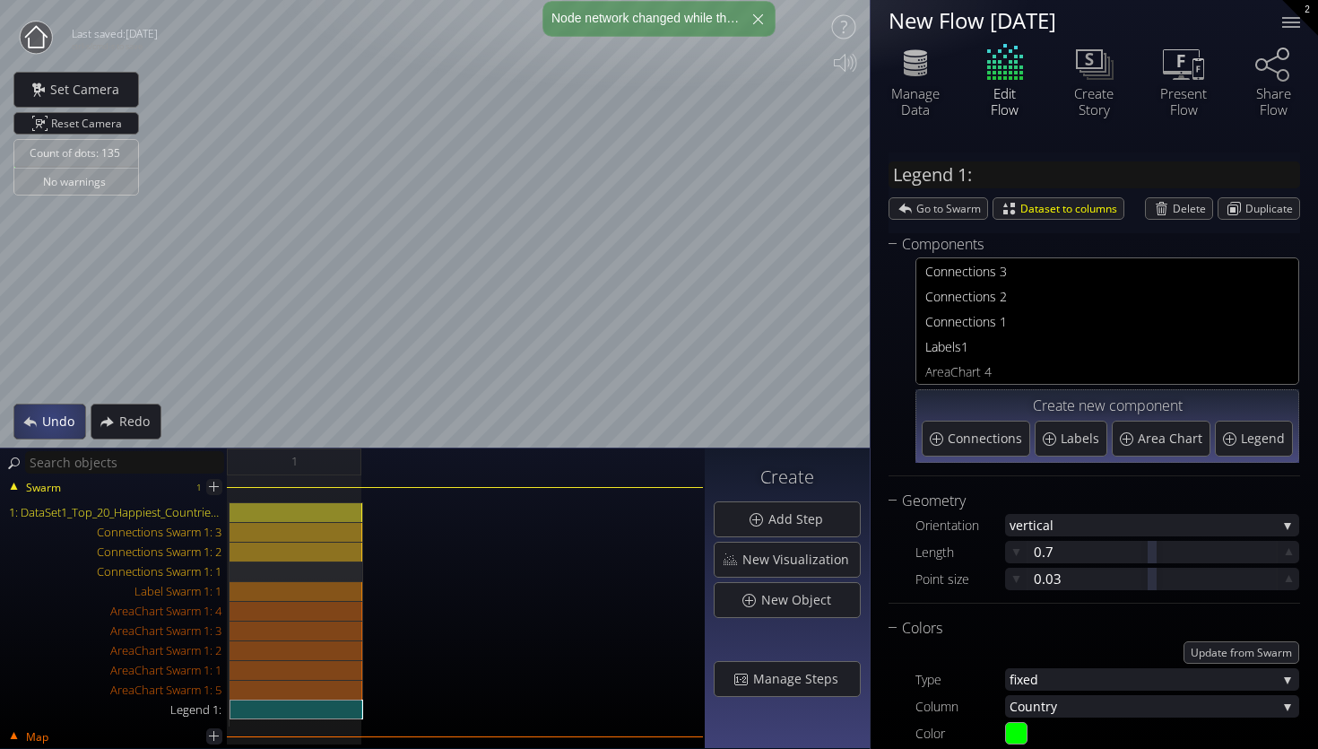
click at [51, 418] on span "Undo" at bounding box center [63, 422] width 44 height 18
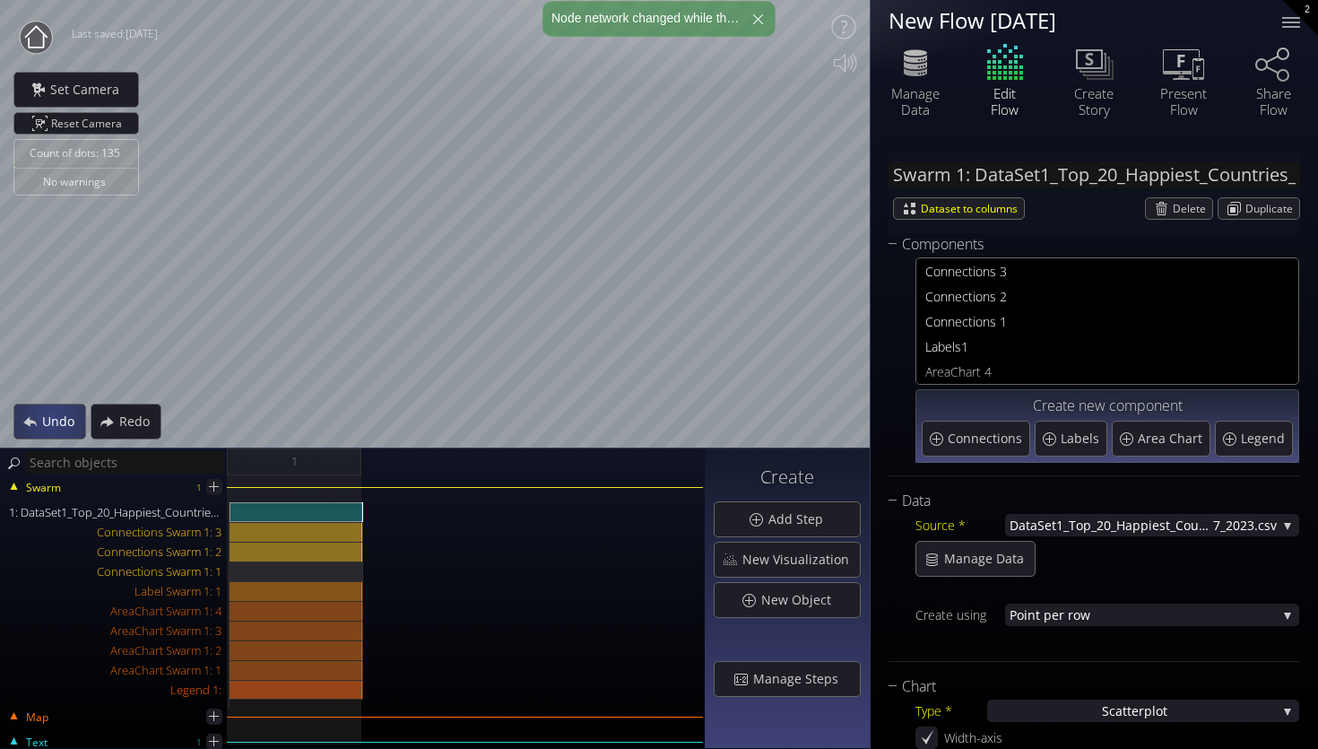
click at [51, 418] on span "Undo" at bounding box center [63, 422] width 44 height 18
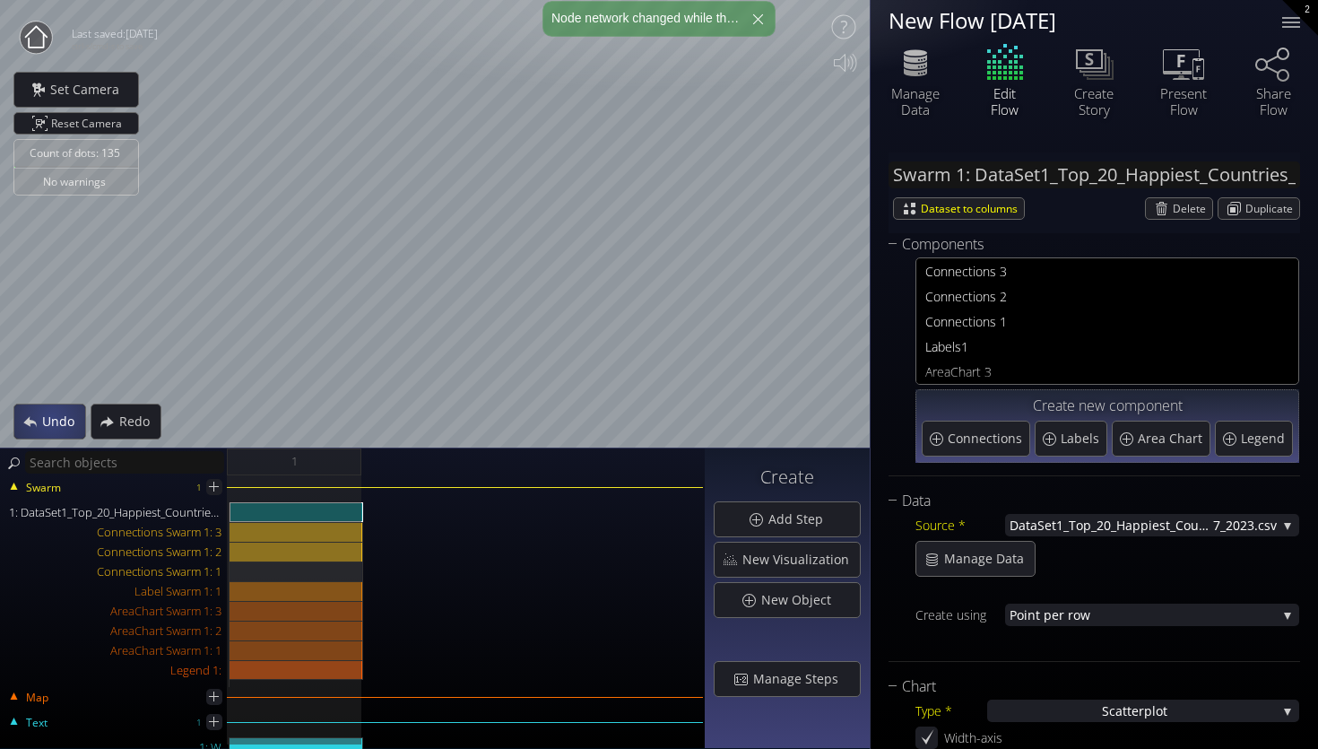
click at [51, 418] on span "Undo" at bounding box center [63, 422] width 44 height 18
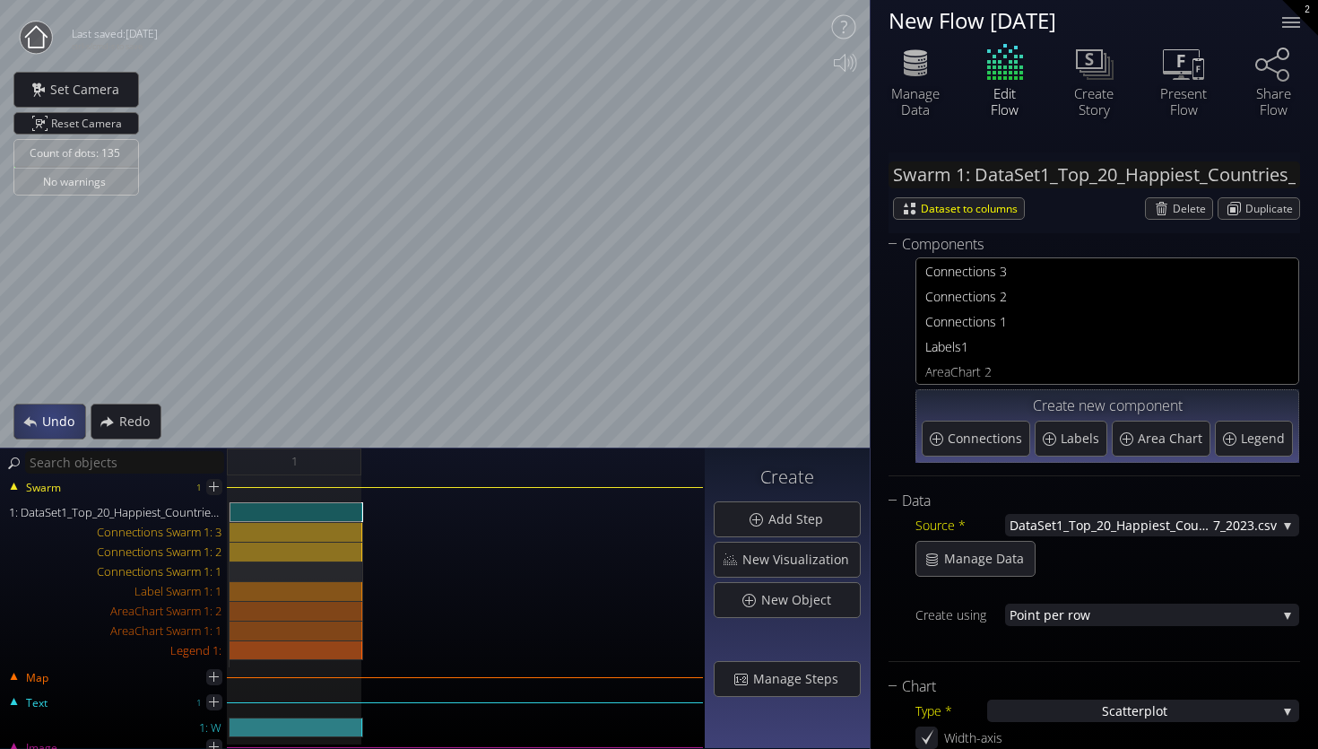
click at [51, 418] on span "Undo" at bounding box center [63, 422] width 44 height 18
click at [978, 444] on span "Connections" at bounding box center [987, 439] width 79 height 18
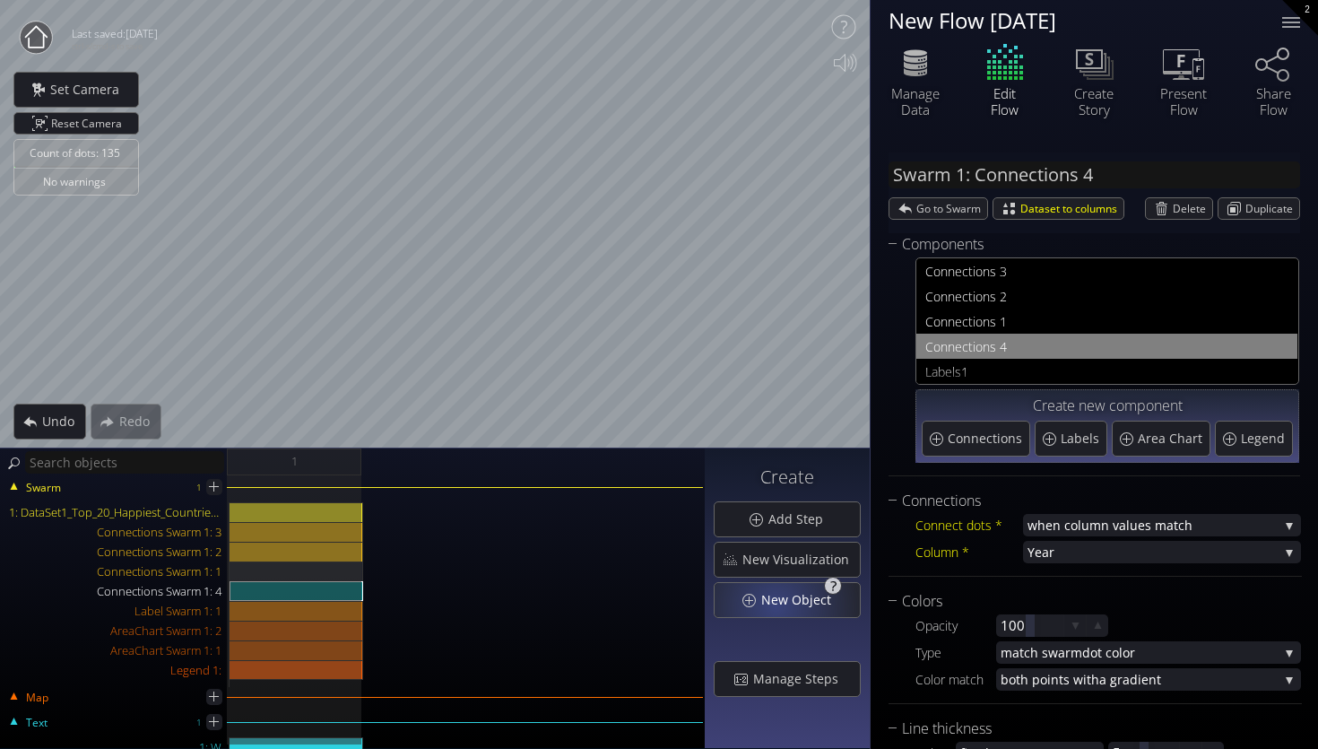
click at [778, 604] on span "New Object" at bounding box center [802, 600] width 82 height 18
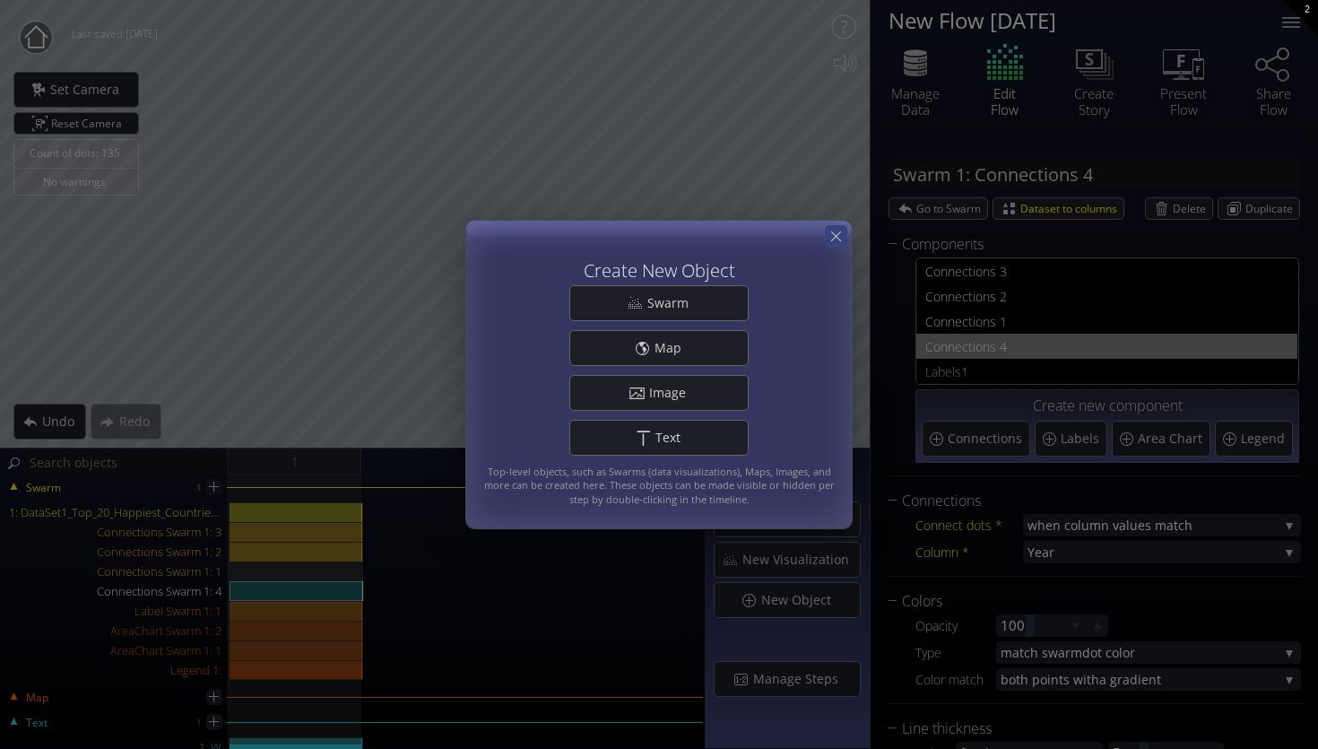
click at [831, 229] on div at bounding box center [836, 236] width 22 height 22
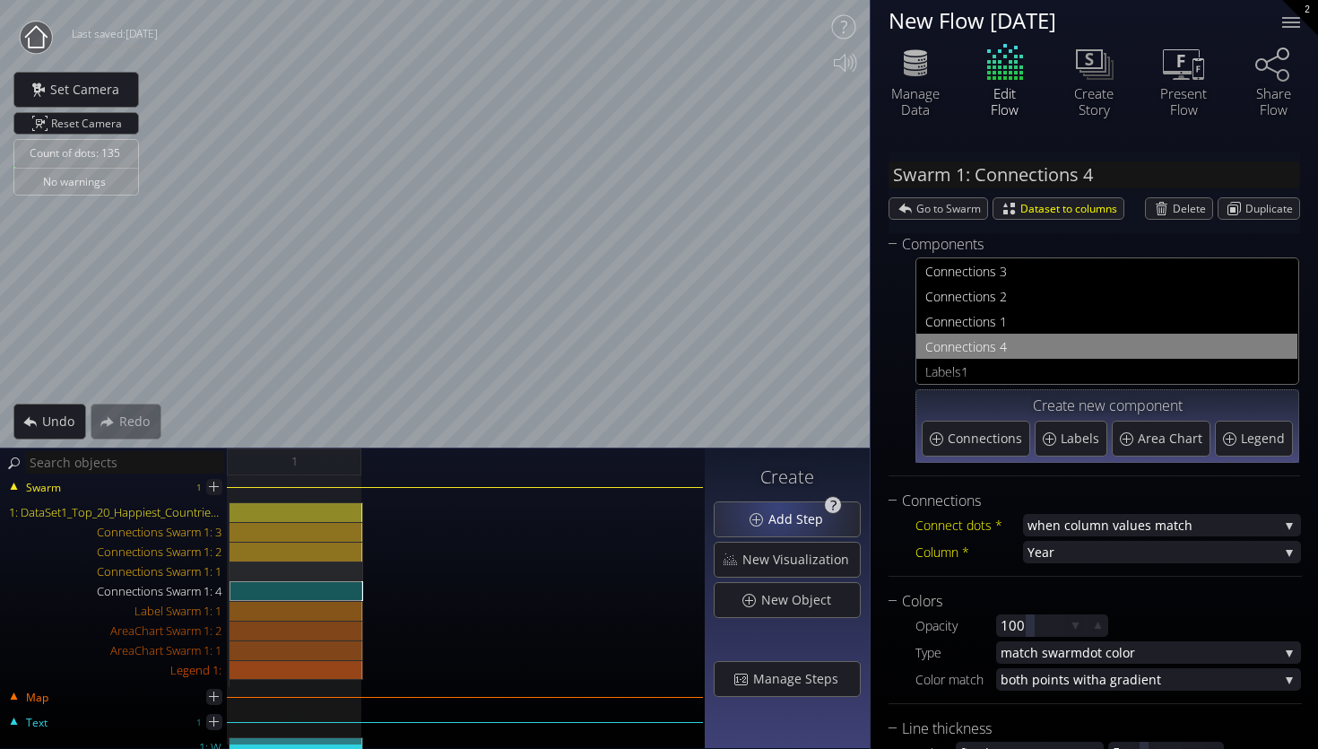
click at [786, 524] on span "Add Step" at bounding box center [801, 519] width 66 height 18
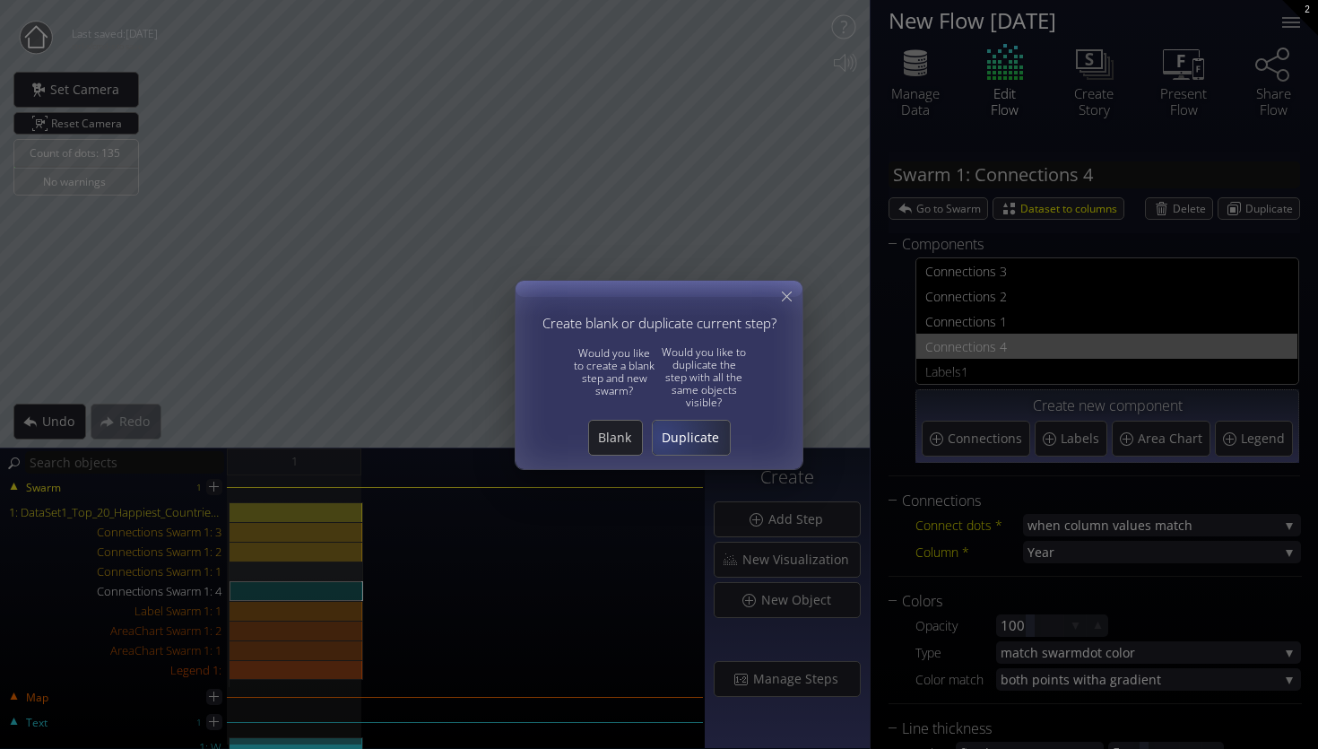
click at [662, 436] on span "Duplicate" at bounding box center [691, 438] width 77 height 18
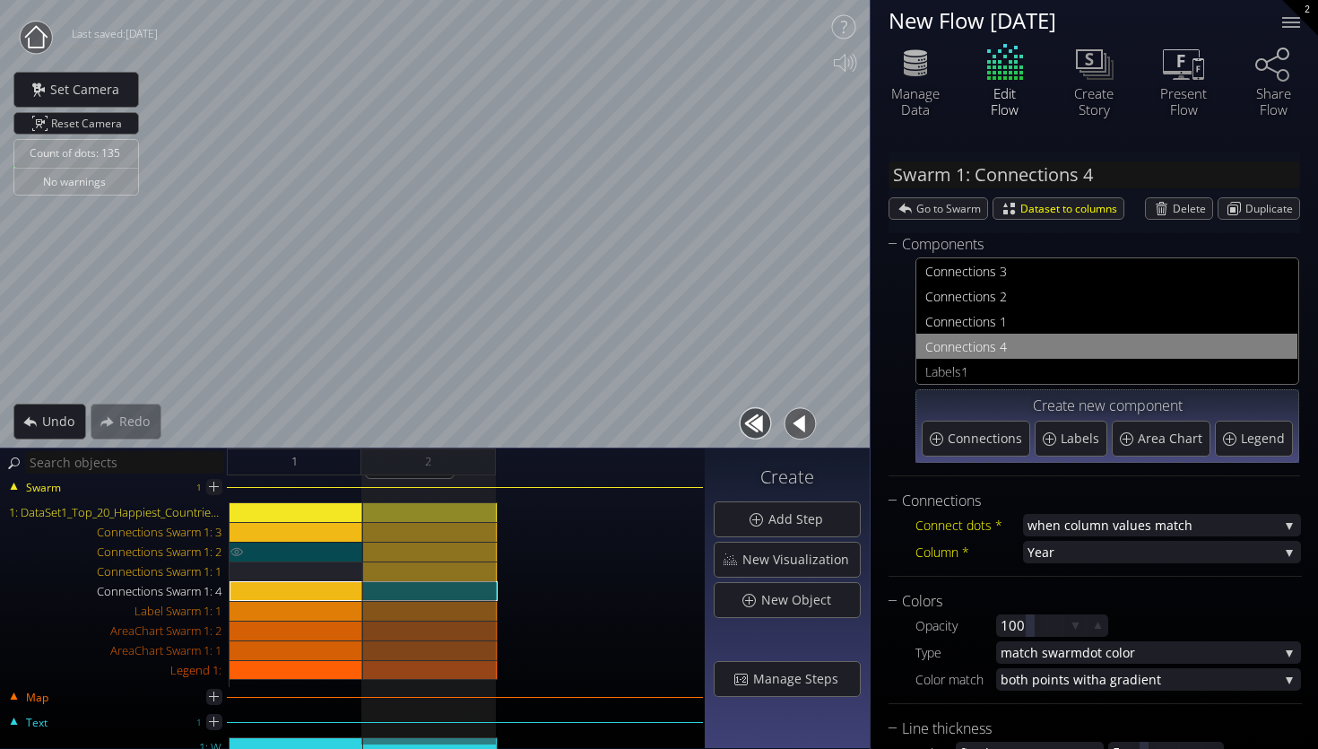
click at [321, 543] on div "Connections Swarm 1: 2" at bounding box center [297, 552] width 134 height 20
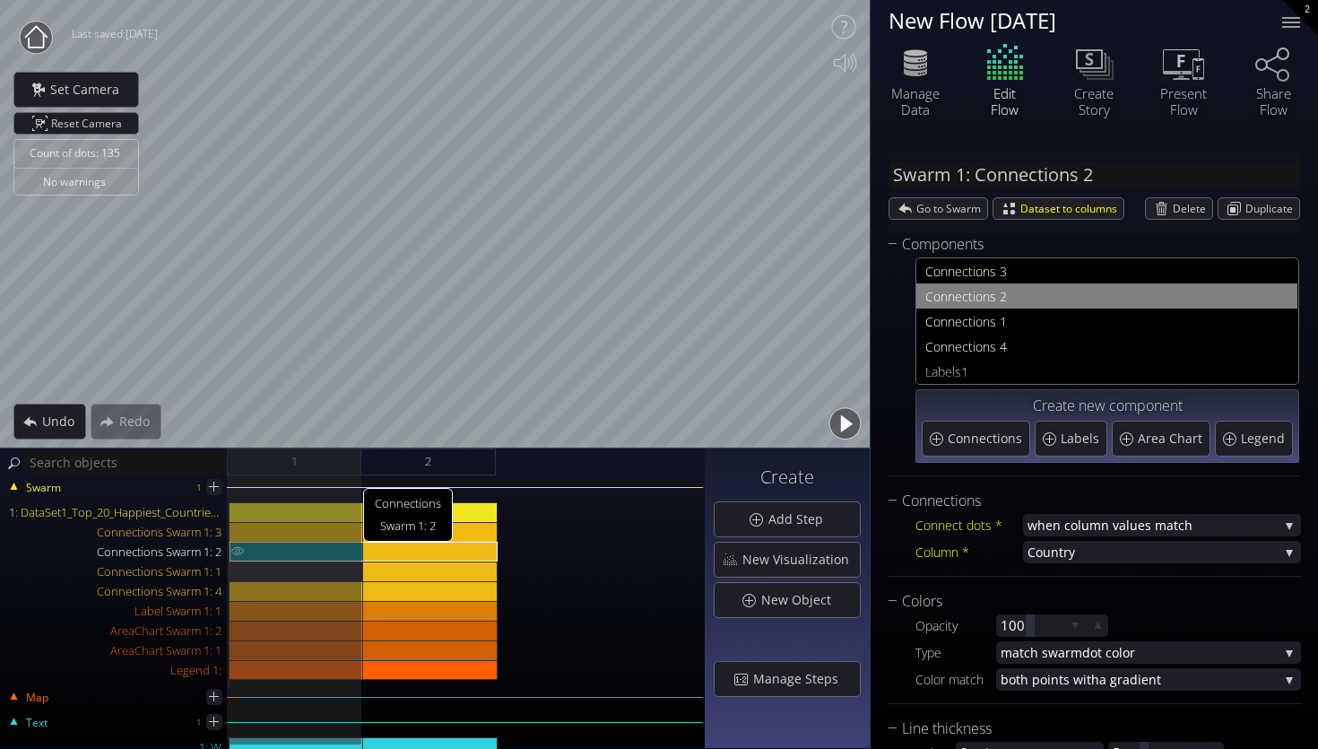
click at [342, 543] on div "Connections Swarm 1: 2" at bounding box center [297, 552] width 134 height 20
click at [442, 506] on div "1: DataSet1_Top_20_Happiest_Countries_2017_2023.csv" at bounding box center [430, 512] width 135 height 20
type input "Swarm 1: DataSet1_Top_20_Happiest_Countries_2017_2023.csv"
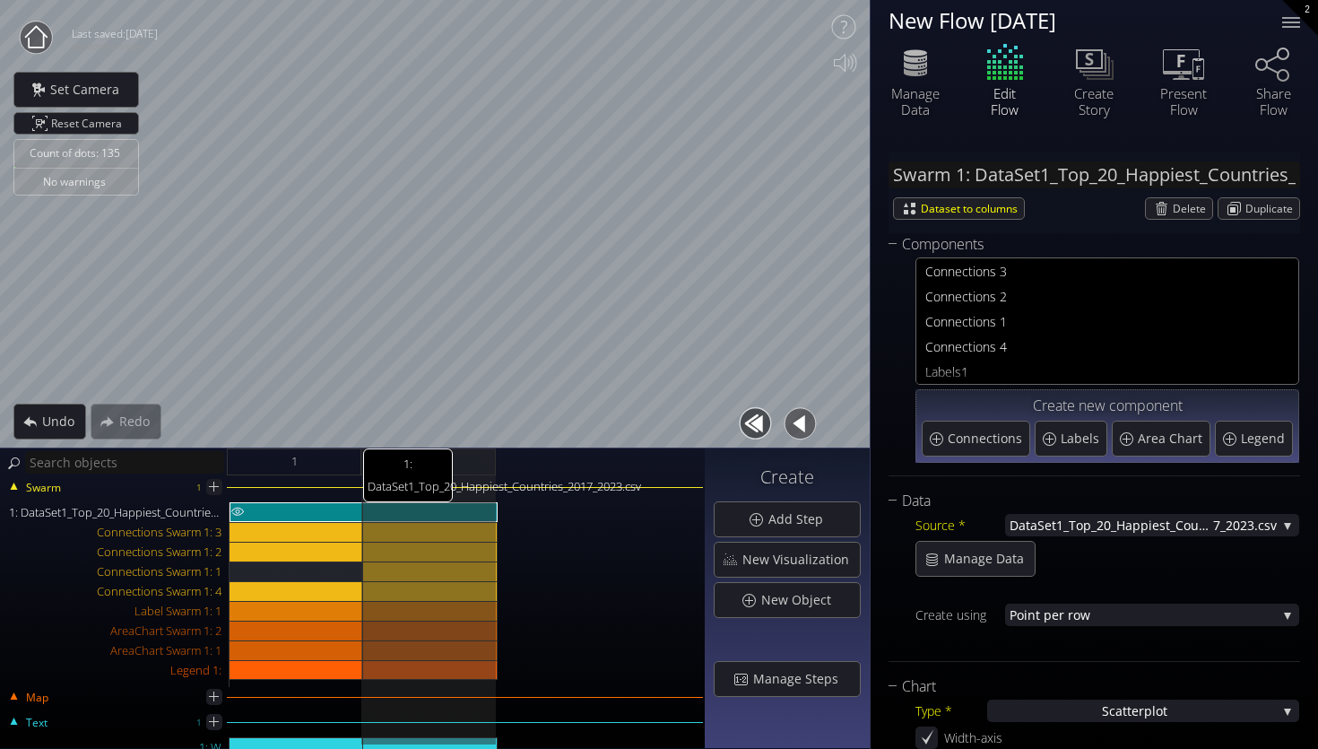
click at [335, 512] on div "1: DataSet1_Top_20_Happiest_Countries_2017_2023.csv" at bounding box center [297, 512] width 134 height 20
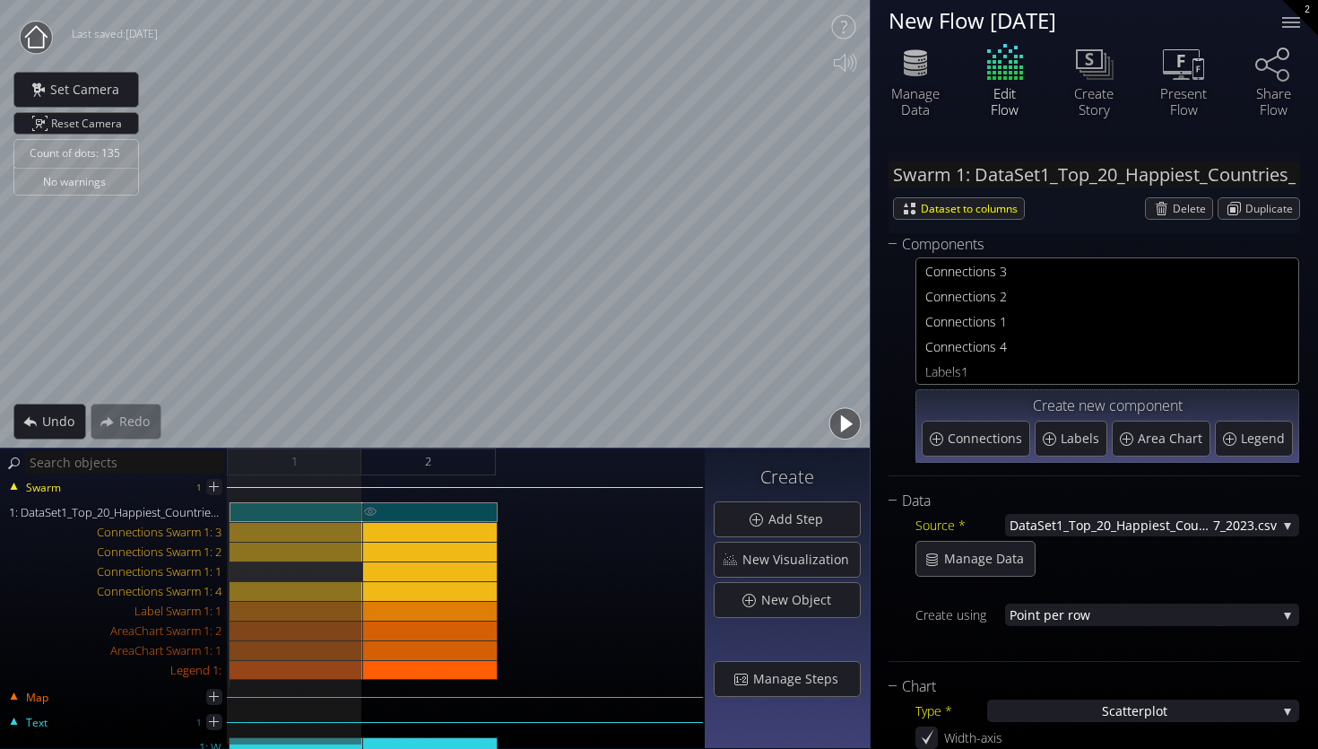
click at [431, 508] on div "1: DataSet1_Top_20_Happiest_Countries_2017_2023.csv" at bounding box center [430, 512] width 135 height 20
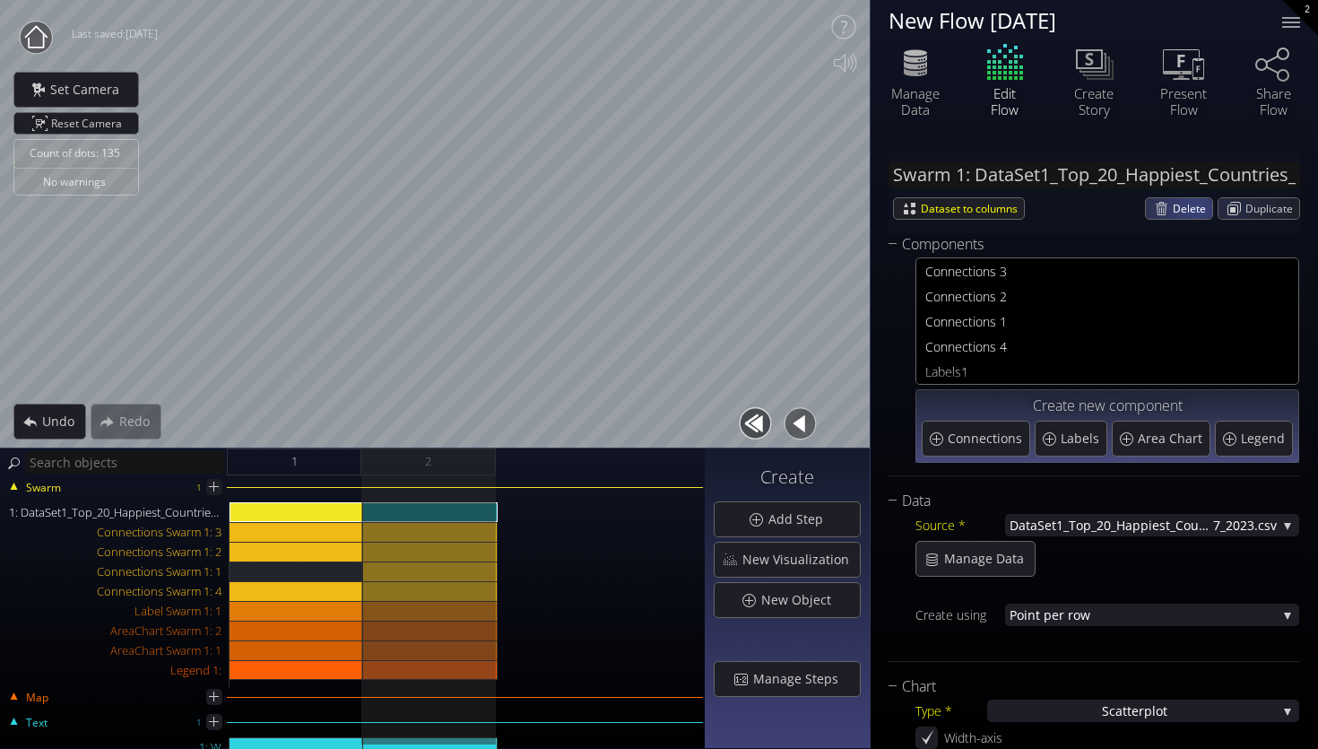
click at [1186, 208] on span "Delete" at bounding box center [1192, 208] width 39 height 21
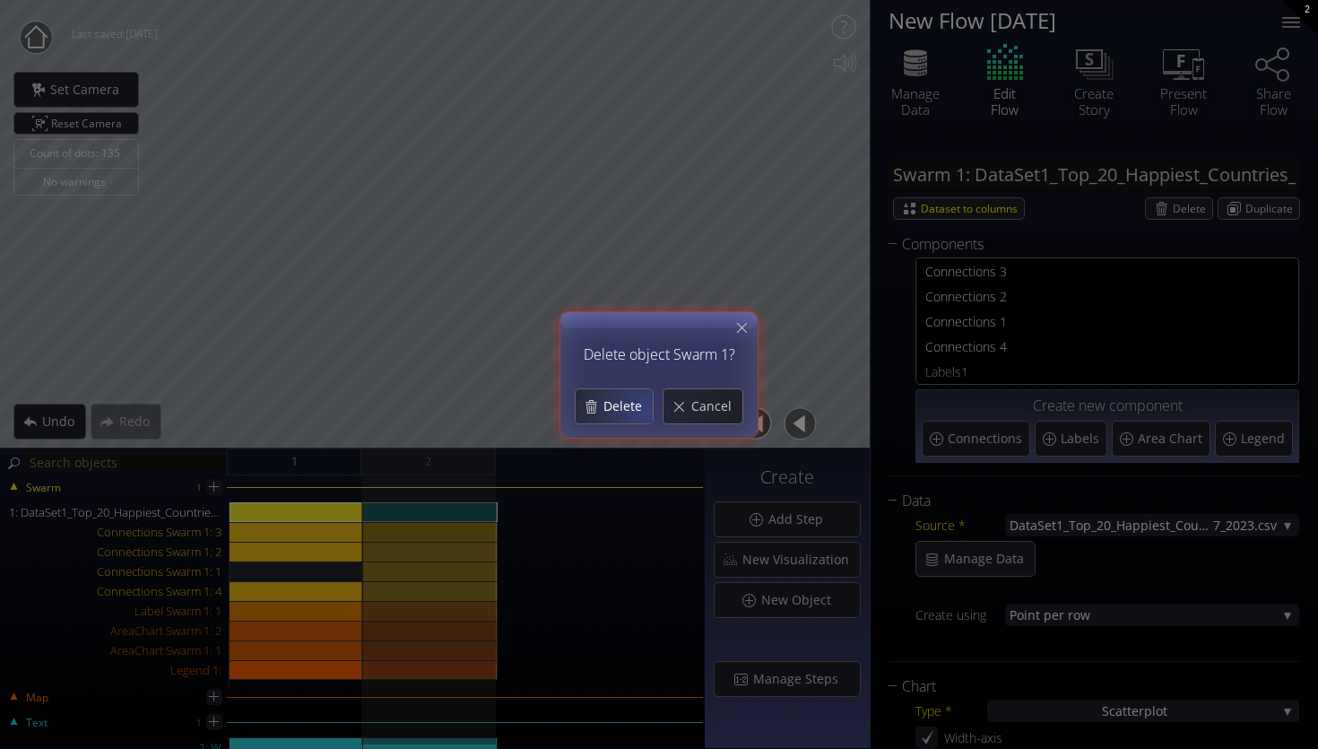
click at [639, 411] on span "Delete" at bounding box center [628, 406] width 50 height 18
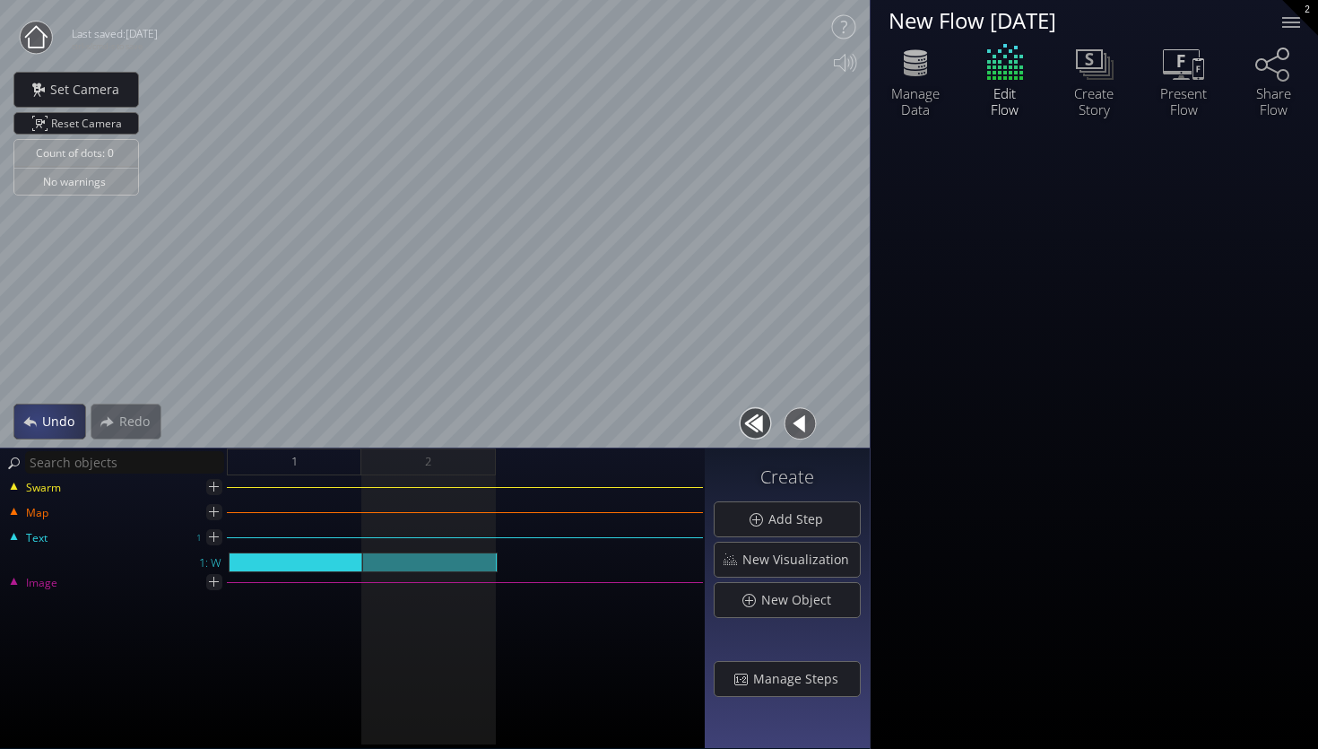
click at [39, 425] on div "Undo" at bounding box center [49, 421] width 71 height 34
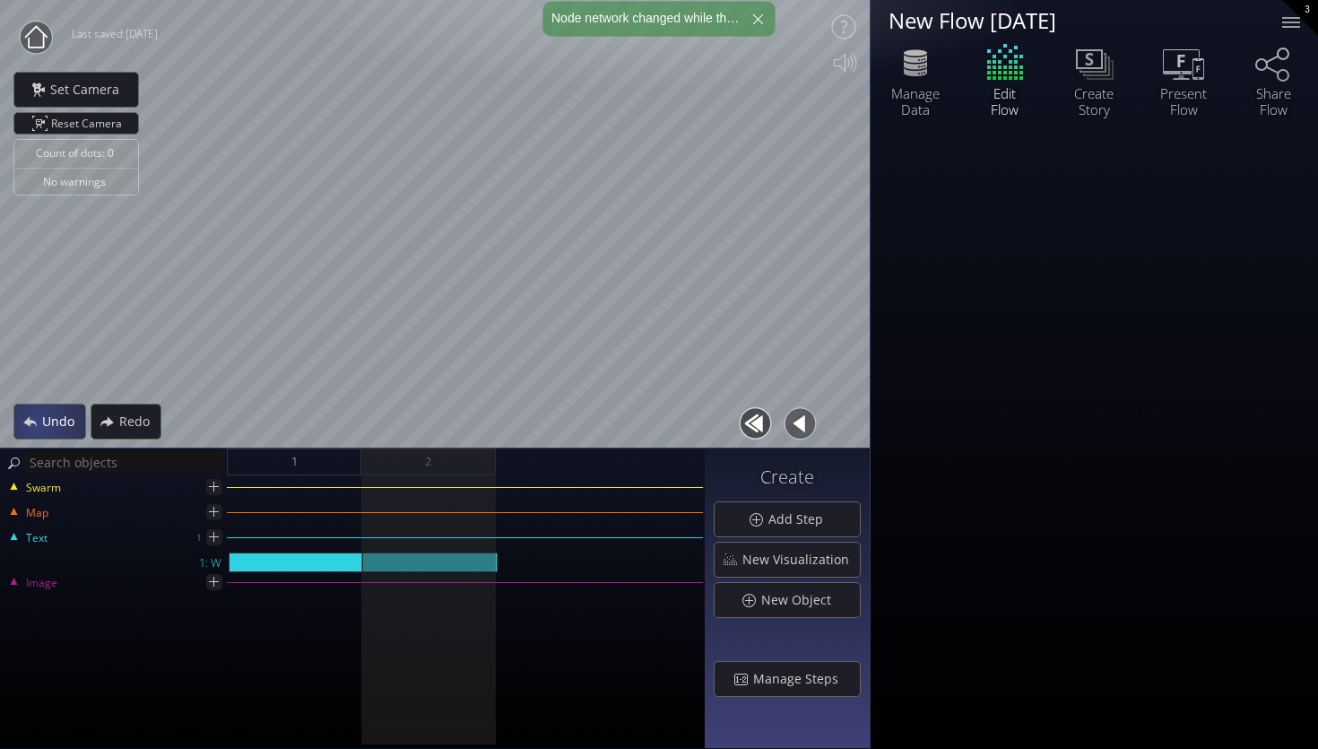
click at [39, 425] on div "Undo" at bounding box center [49, 421] width 71 height 34
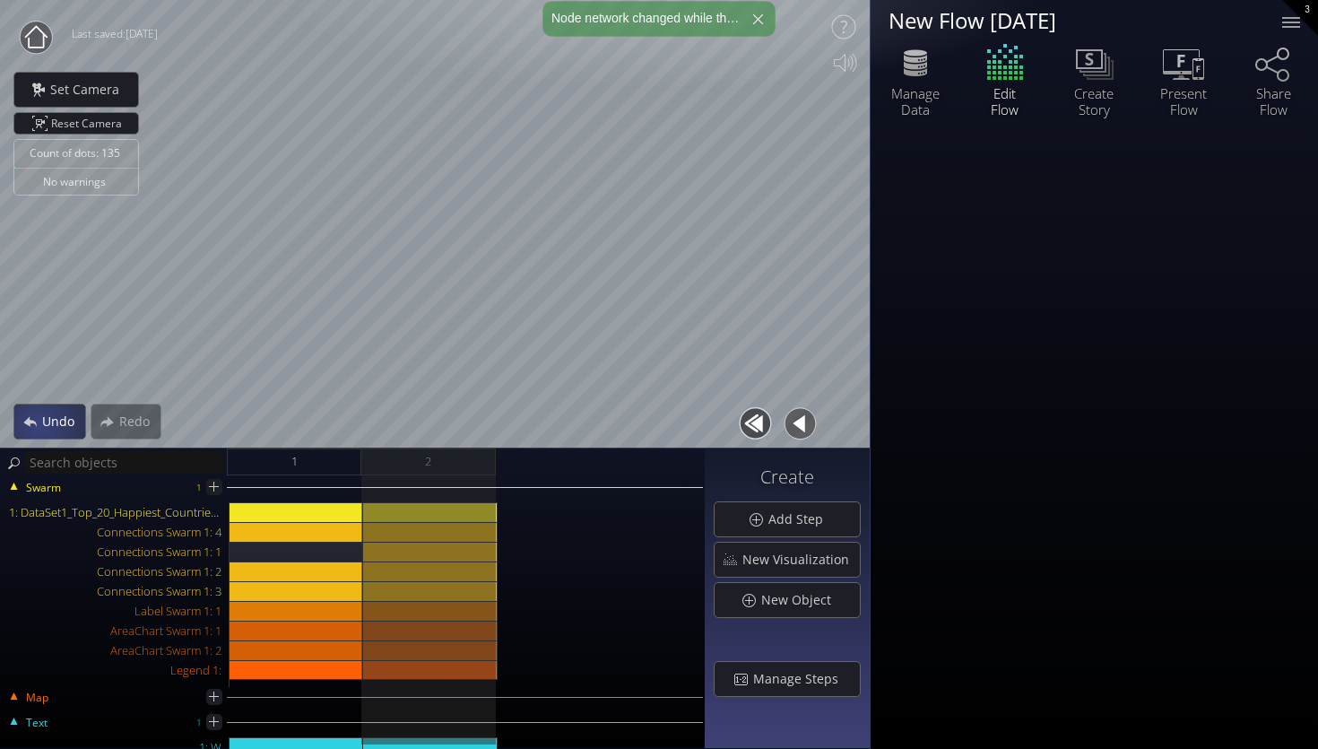
click at [39, 425] on div "Undo" at bounding box center [49, 421] width 71 height 34
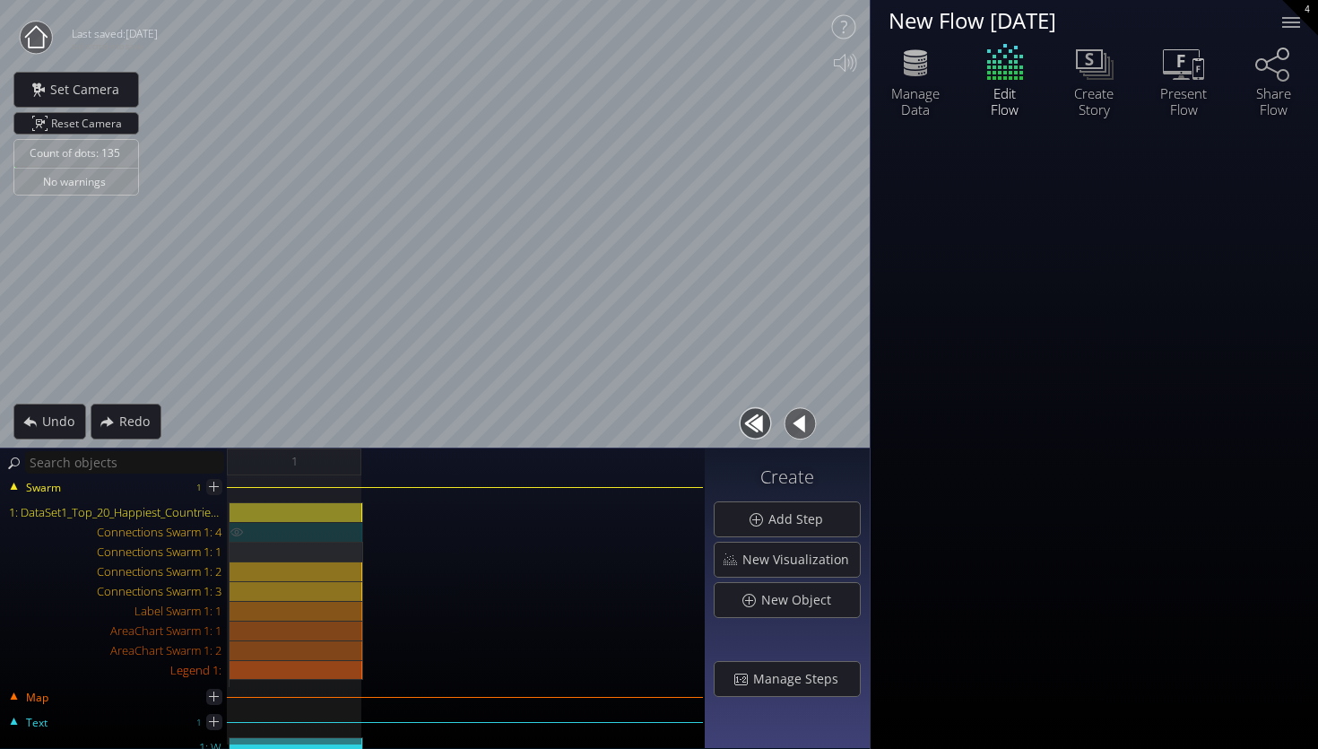
click at [289, 528] on div "Connections Swarm 1: 4" at bounding box center [297, 532] width 134 height 20
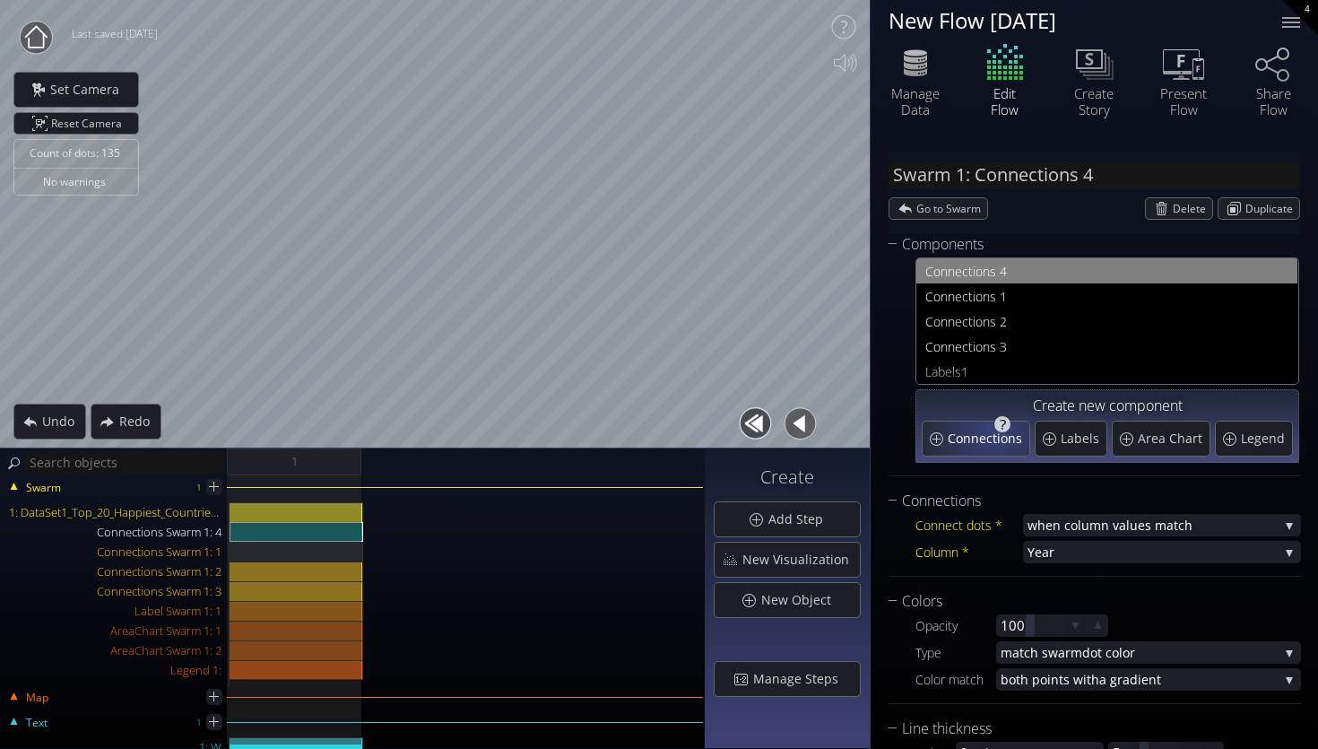
click at [994, 430] on span "Connections" at bounding box center [987, 439] width 79 height 18
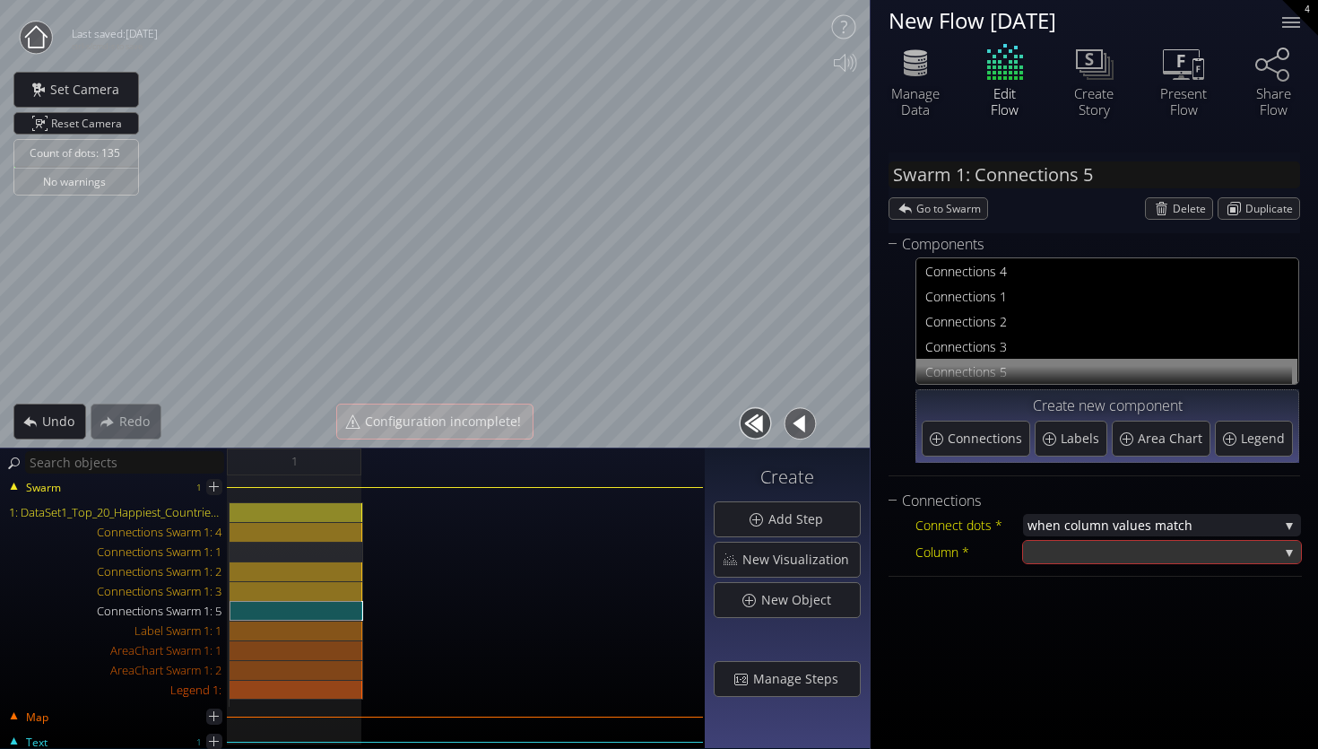
click at [1092, 558] on div at bounding box center [1153, 552] width 251 height 22
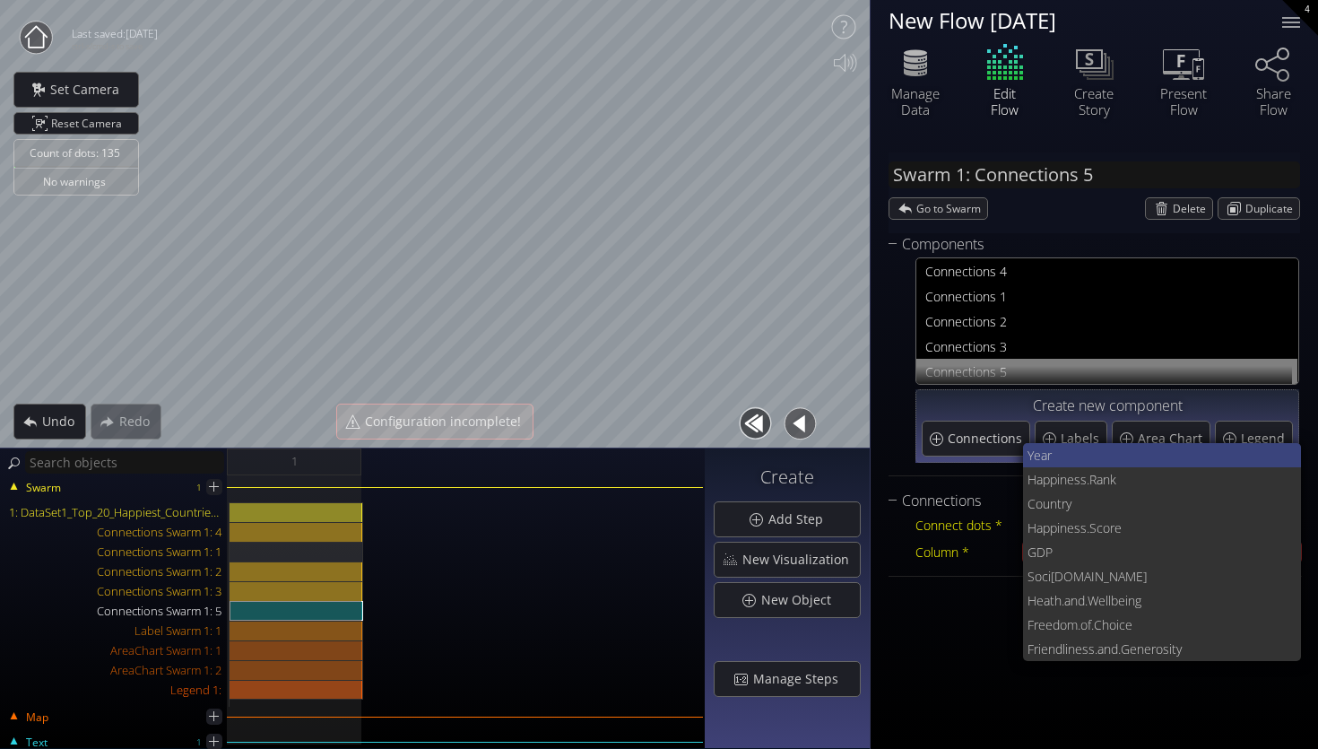
click at [1080, 450] on span "Year" at bounding box center [1158, 455] width 260 height 24
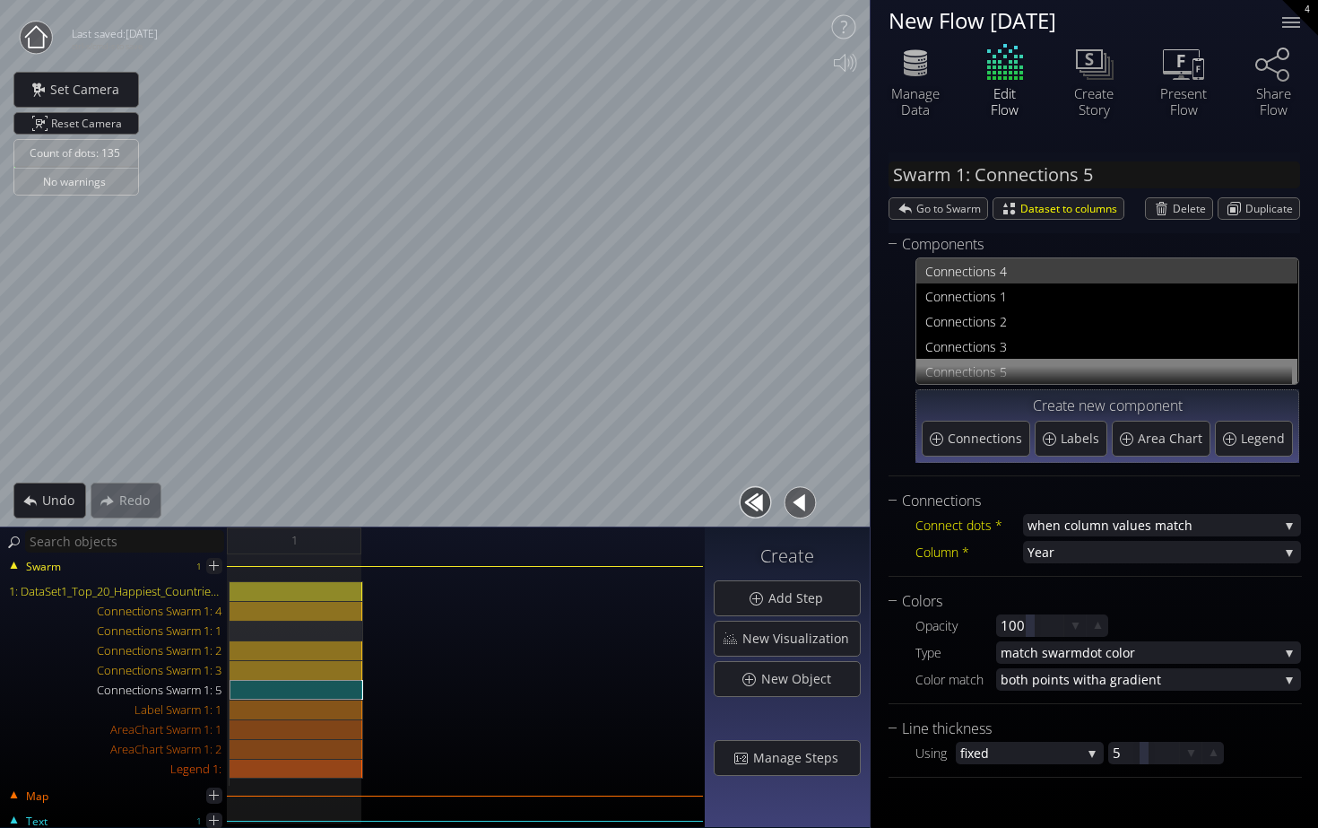
click at [966, 268] on span "nections 4" at bounding box center [1118, 271] width 341 height 22
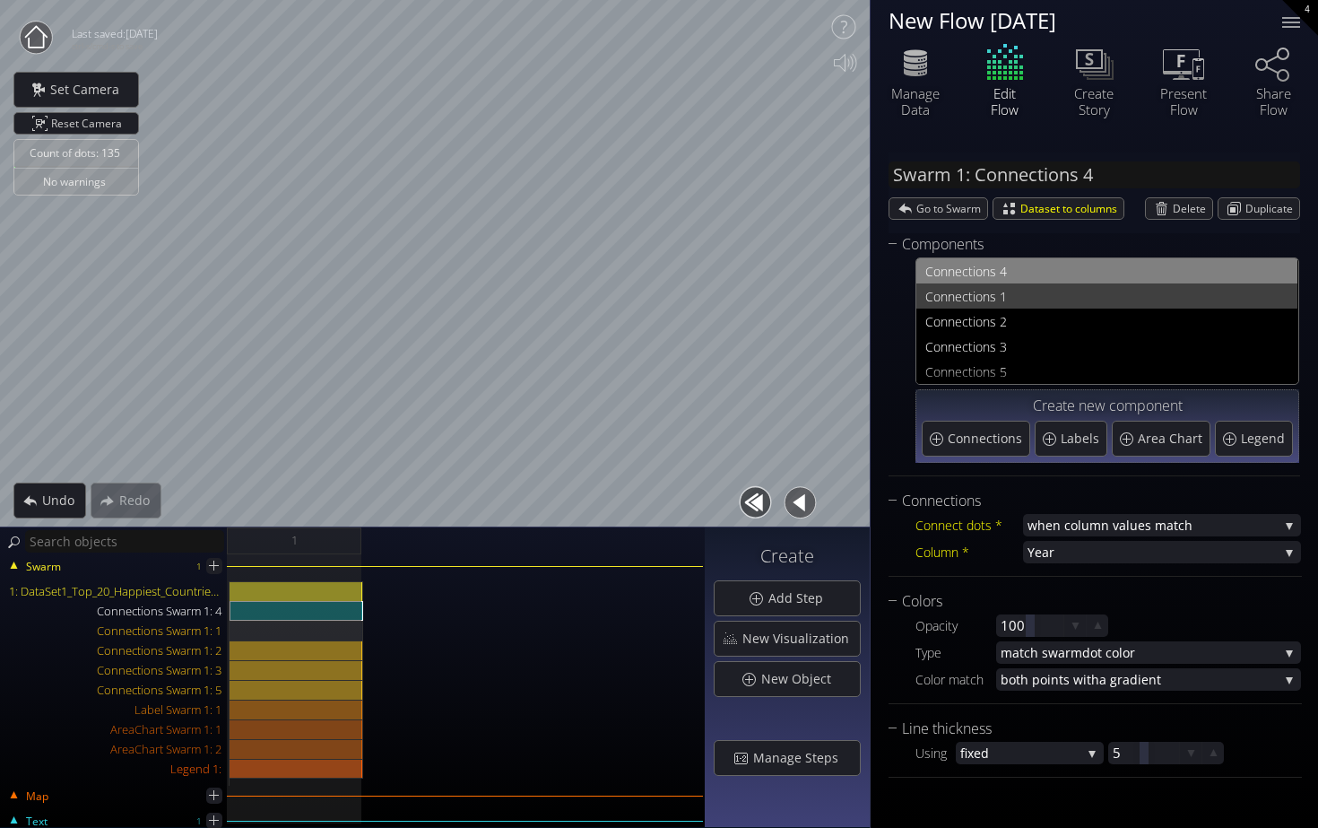
click at [978, 299] on span "nections 1" at bounding box center [1118, 296] width 341 height 22
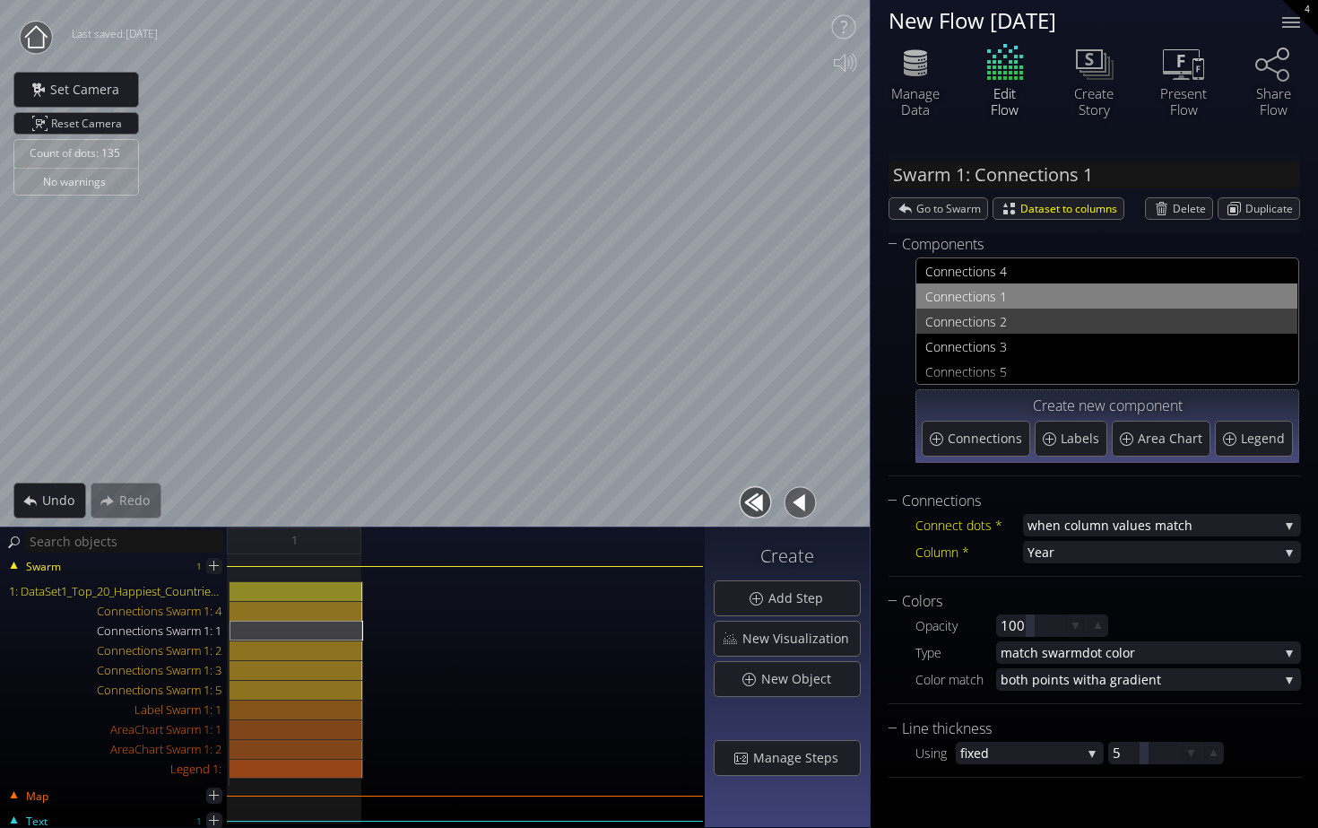
click at [984, 311] on span "nections 2" at bounding box center [1118, 321] width 341 height 22
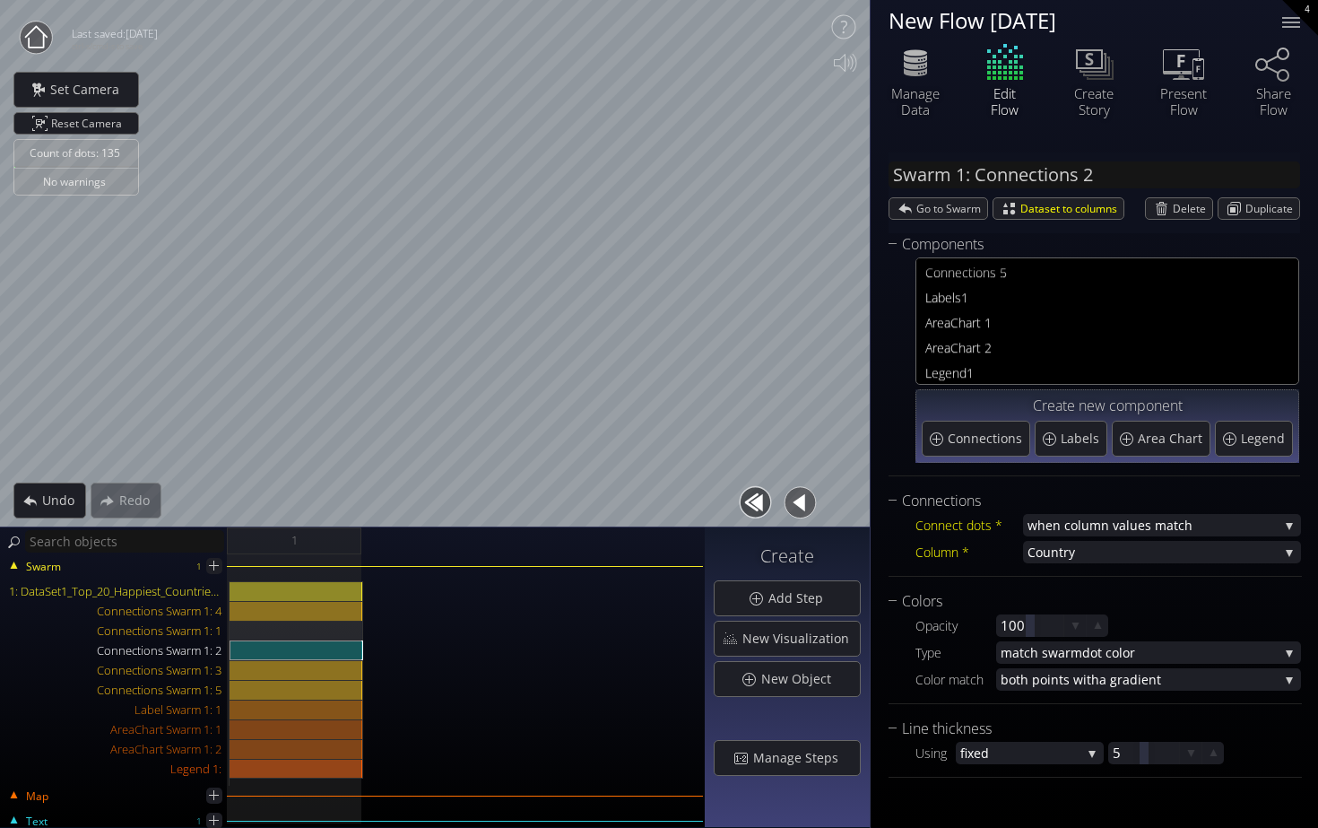
scroll to position [100, 0]
click at [986, 317] on span "reaChart 1" at bounding box center [1111, 321] width 356 height 22
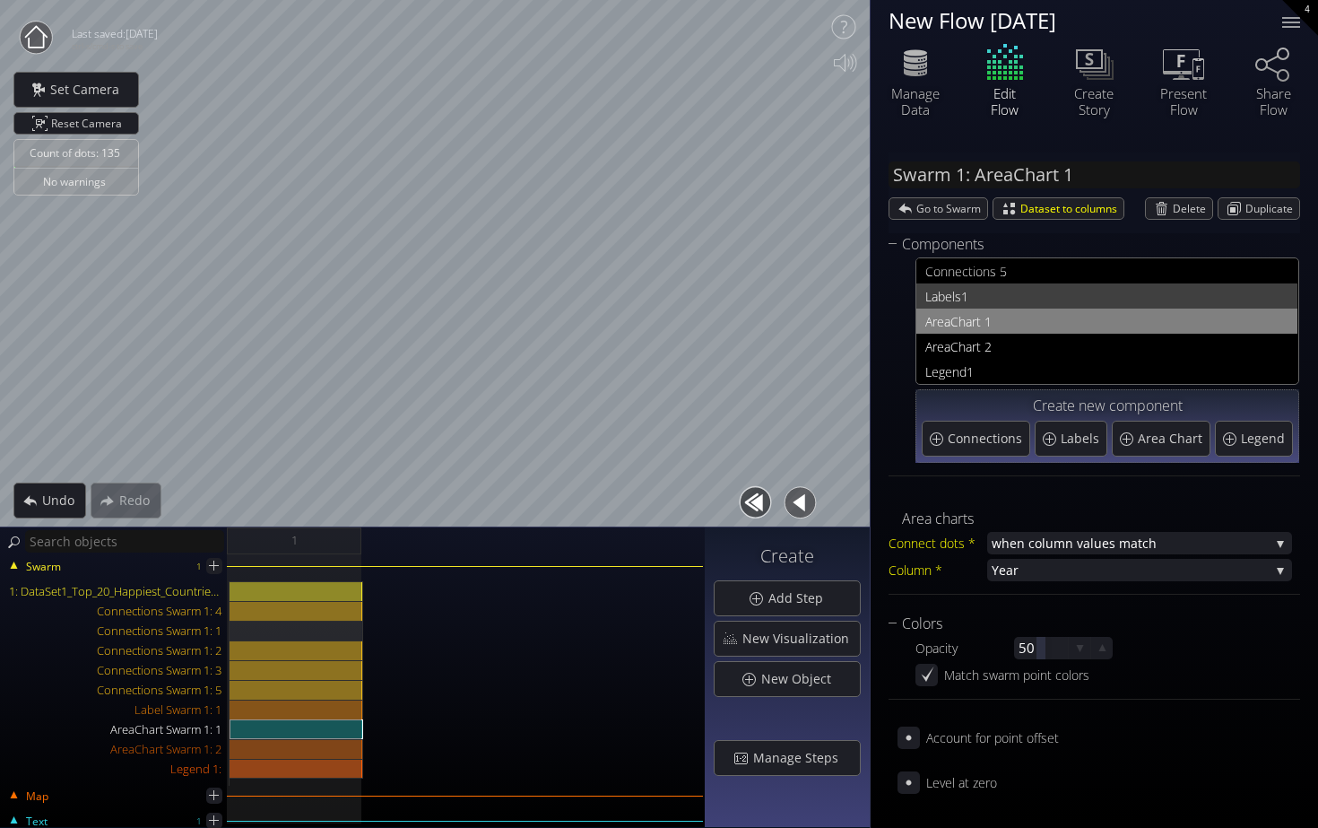
click at [967, 300] on span "1" at bounding box center [1124, 296] width 327 height 22
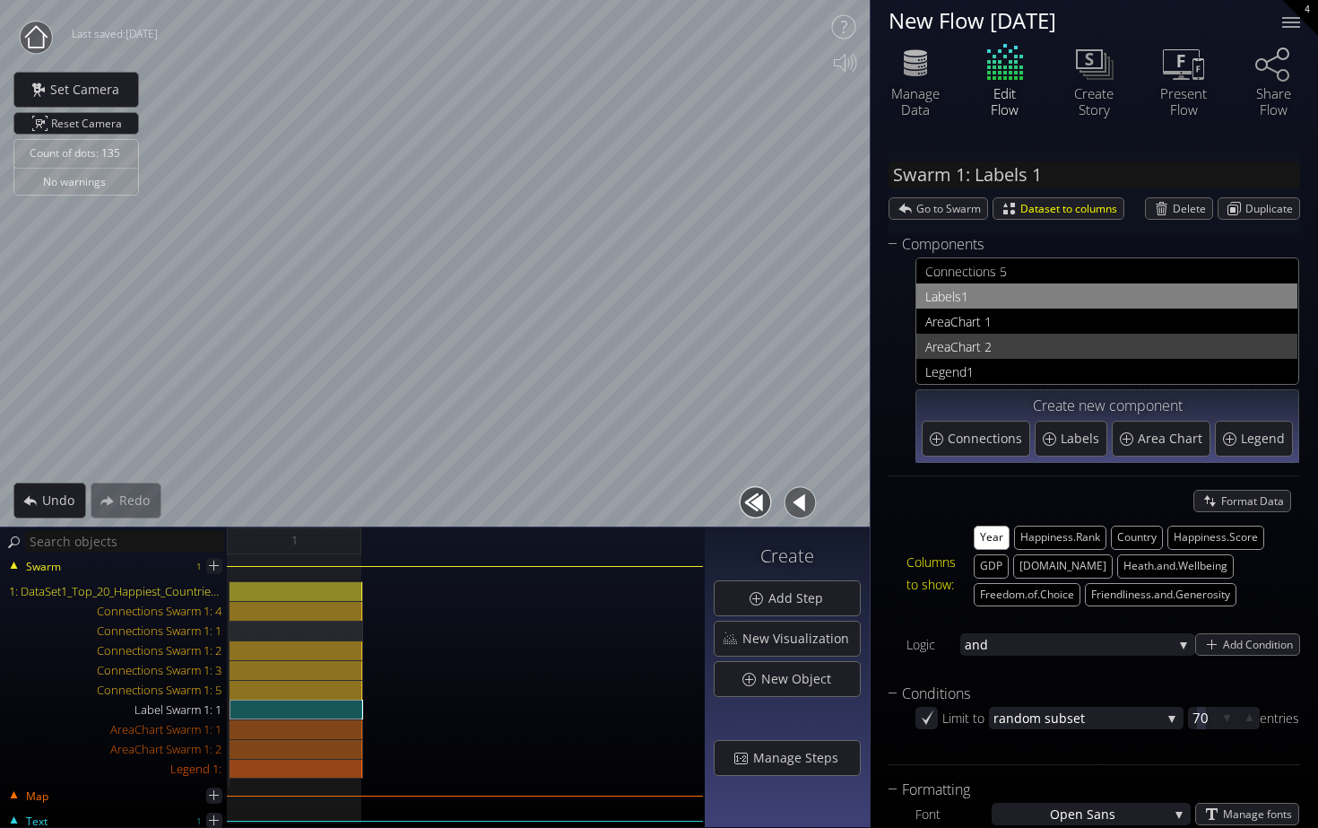
click at [981, 353] on span "reaChart 2" at bounding box center [1111, 346] width 356 height 22
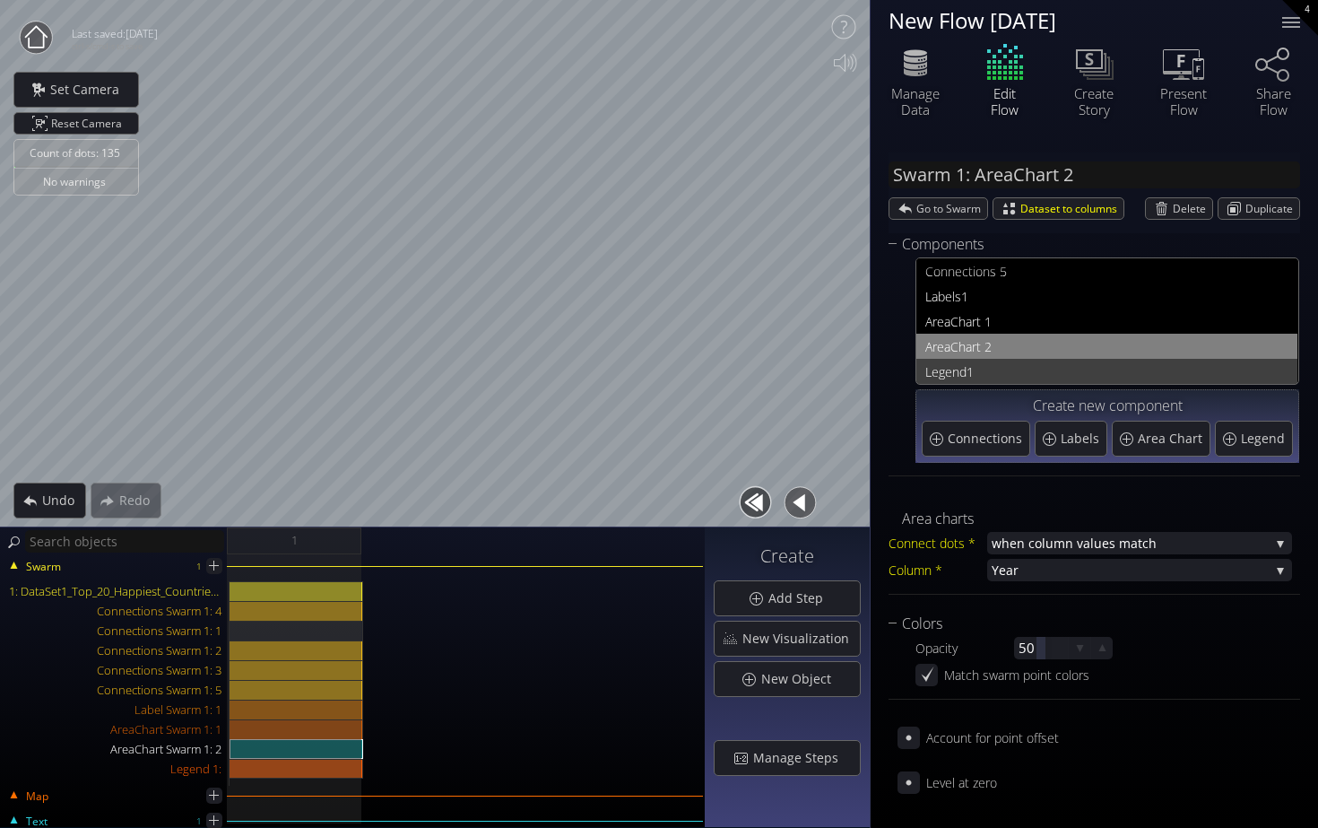
click at [988, 366] on span "1" at bounding box center [1128, 372] width 322 height 22
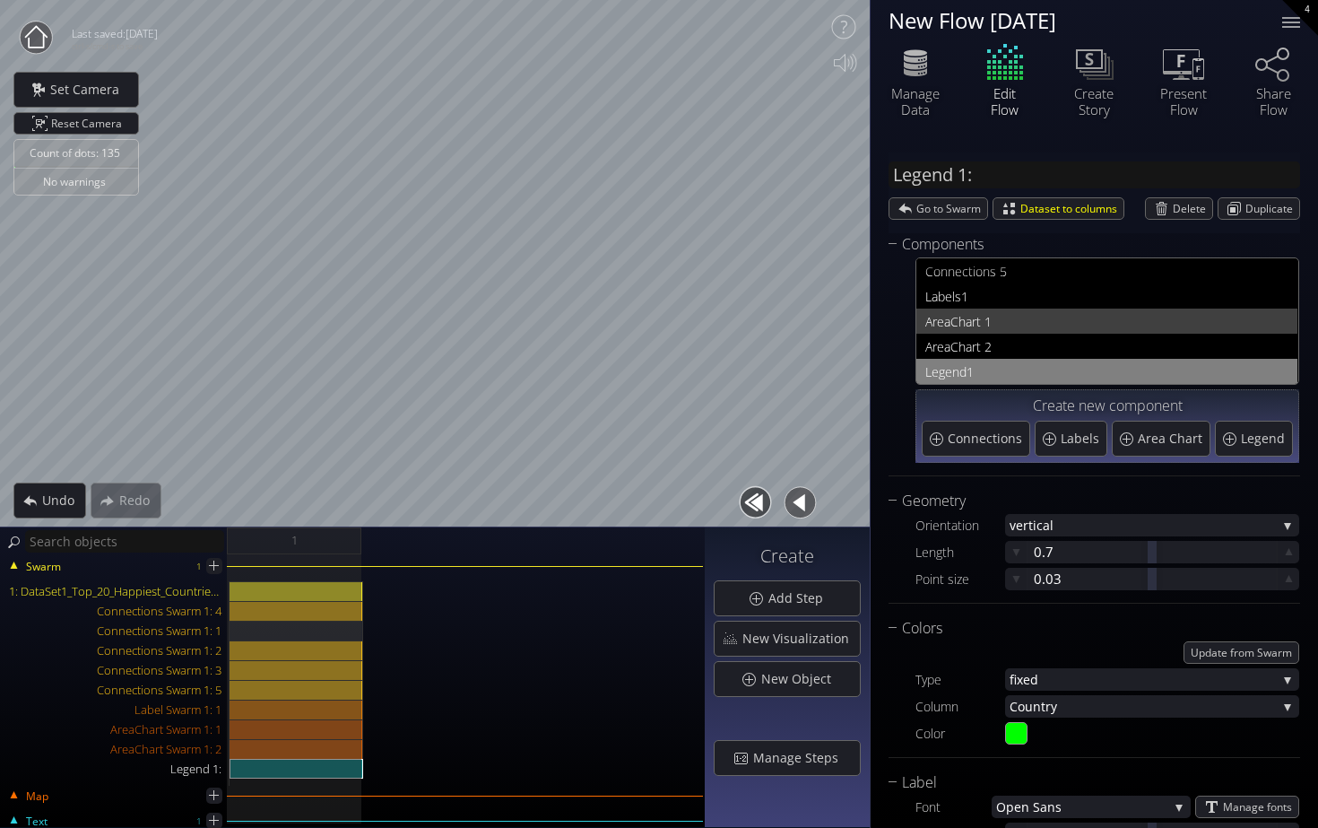
click at [981, 323] on span "reaChart 1" at bounding box center [1111, 321] width 356 height 22
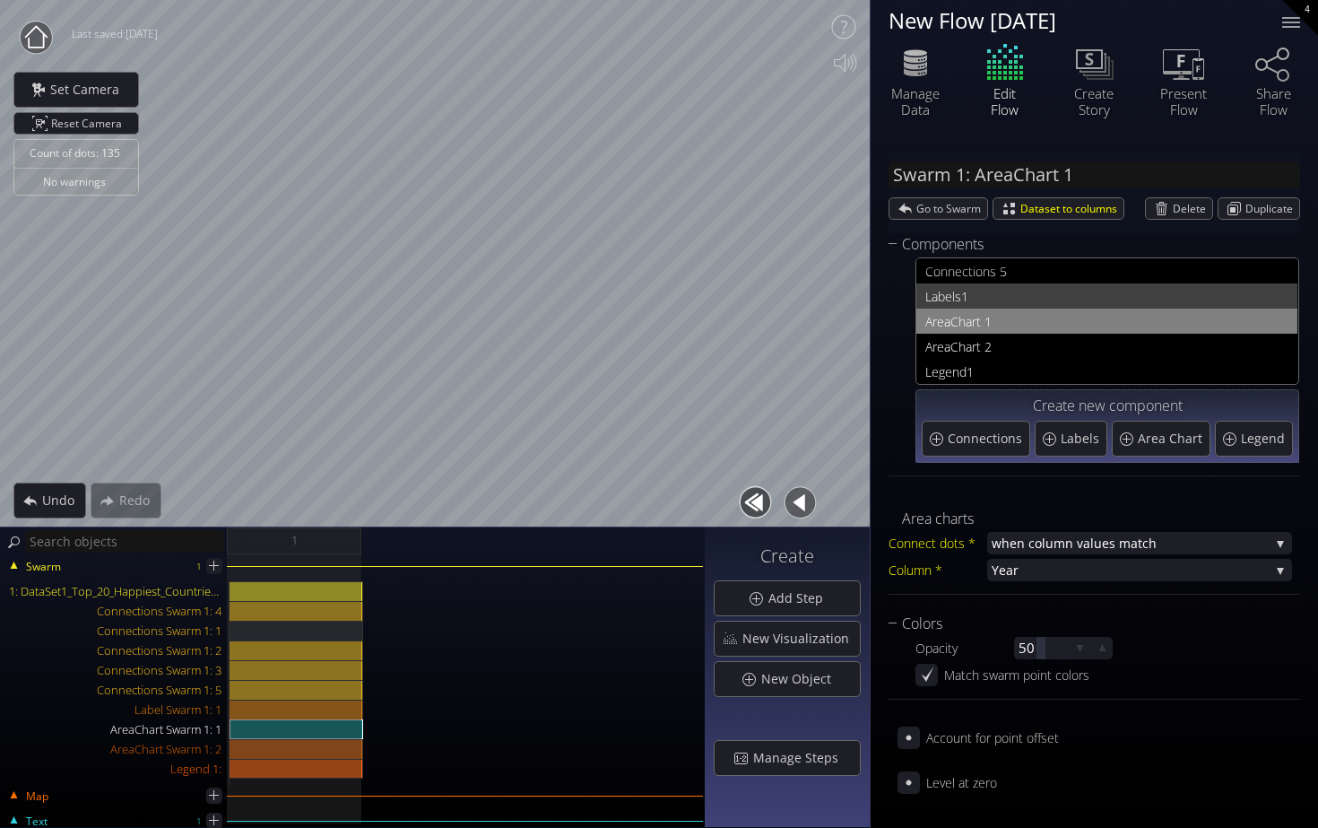
click at [975, 295] on span "1" at bounding box center [1124, 296] width 327 height 22
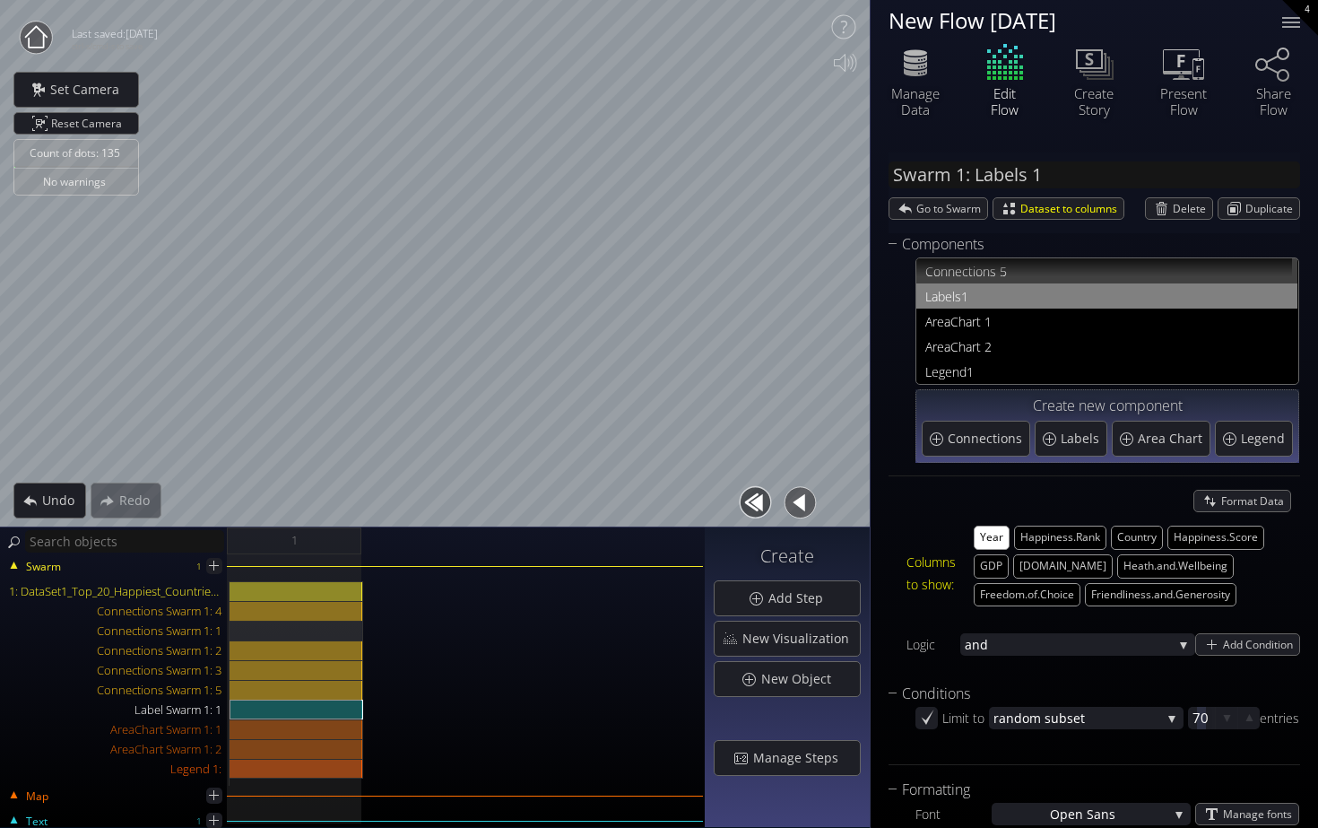
click at [968, 280] on span "nections 5" at bounding box center [1118, 271] width 341 height 22
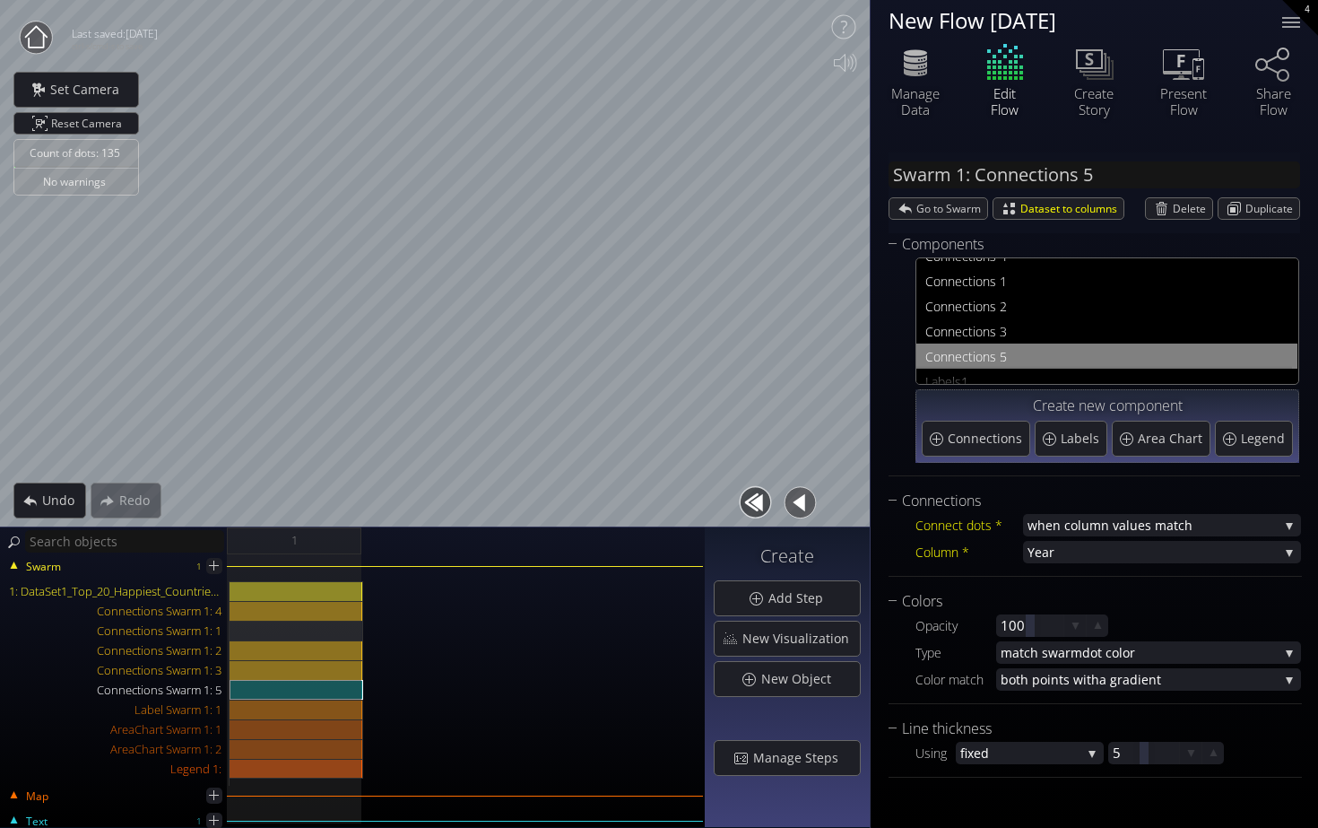
scroll to position [0, 0]
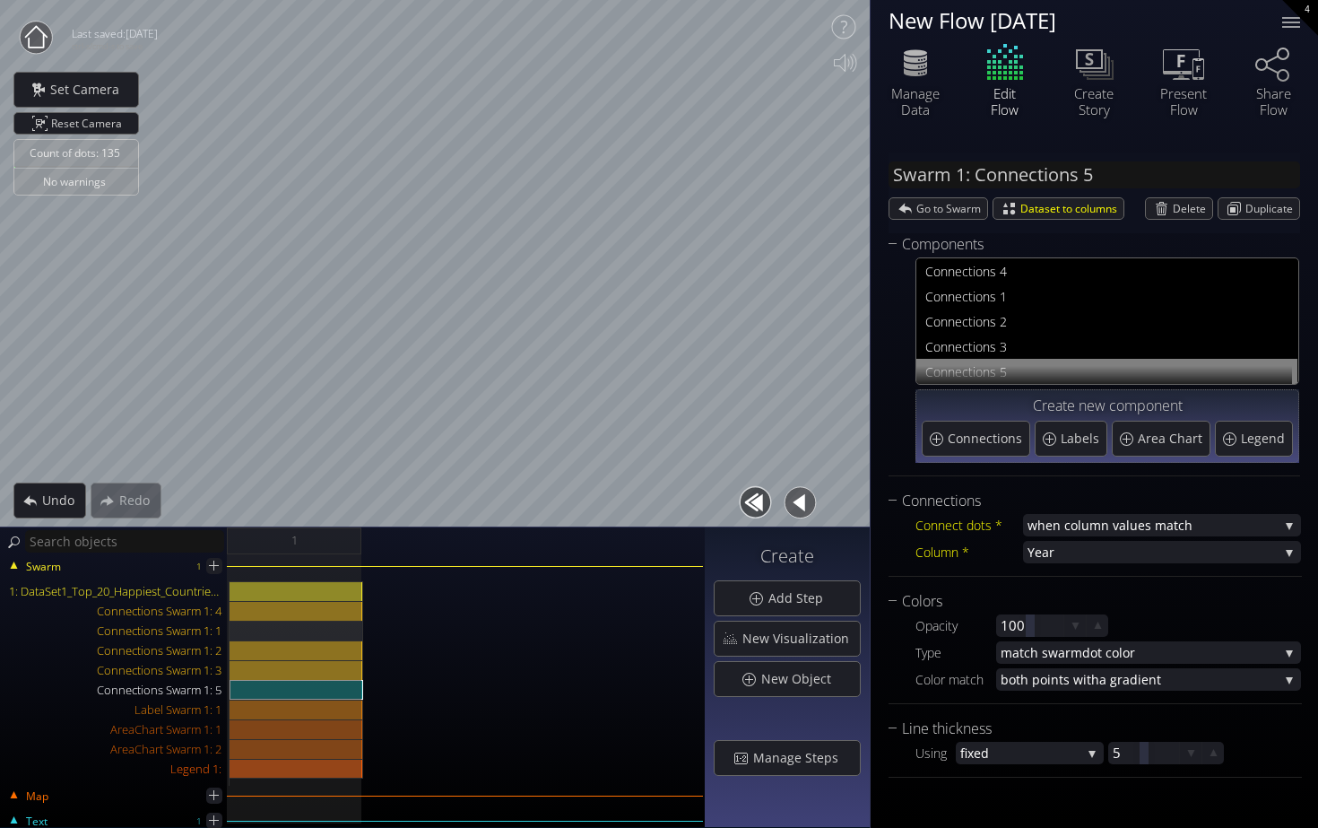
click at [968, 281] on span "nections 4" at bounding box center [1118, 271] width 341 height 22
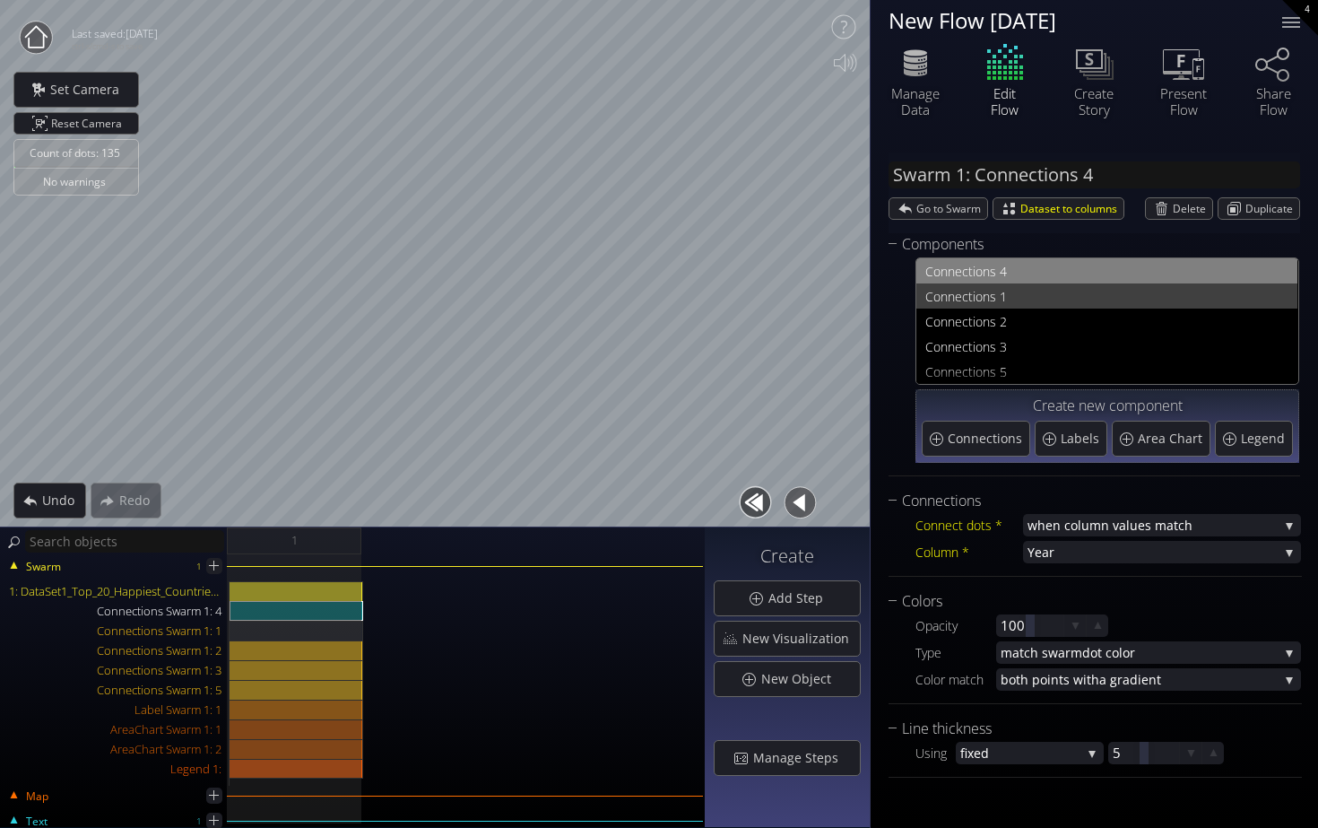
click at [973, 306] on span "nections 1" at bounding box center [1118, 296] width 341 height 22
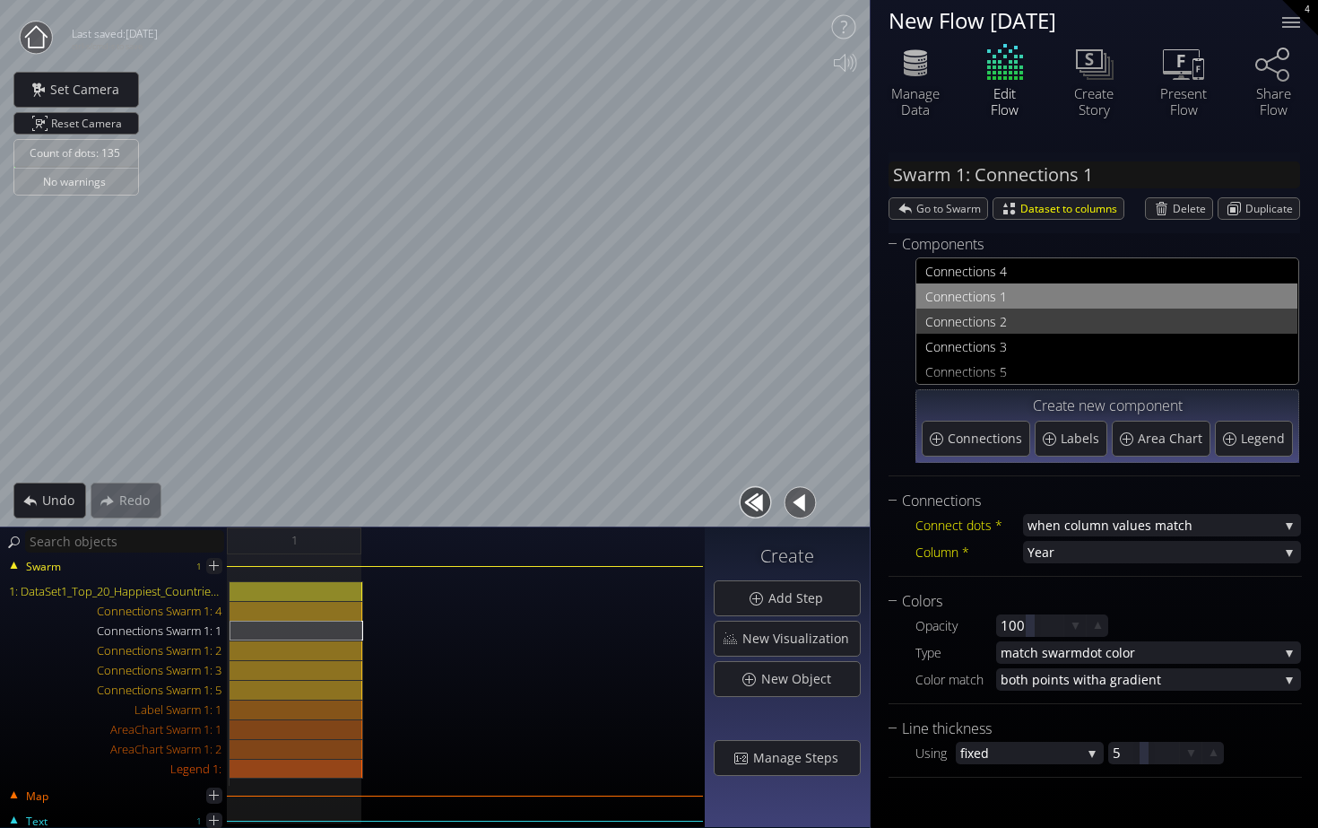
click at [976, 319] on span "nections 2" at bounding box center [1118, 321] width 341 height 22
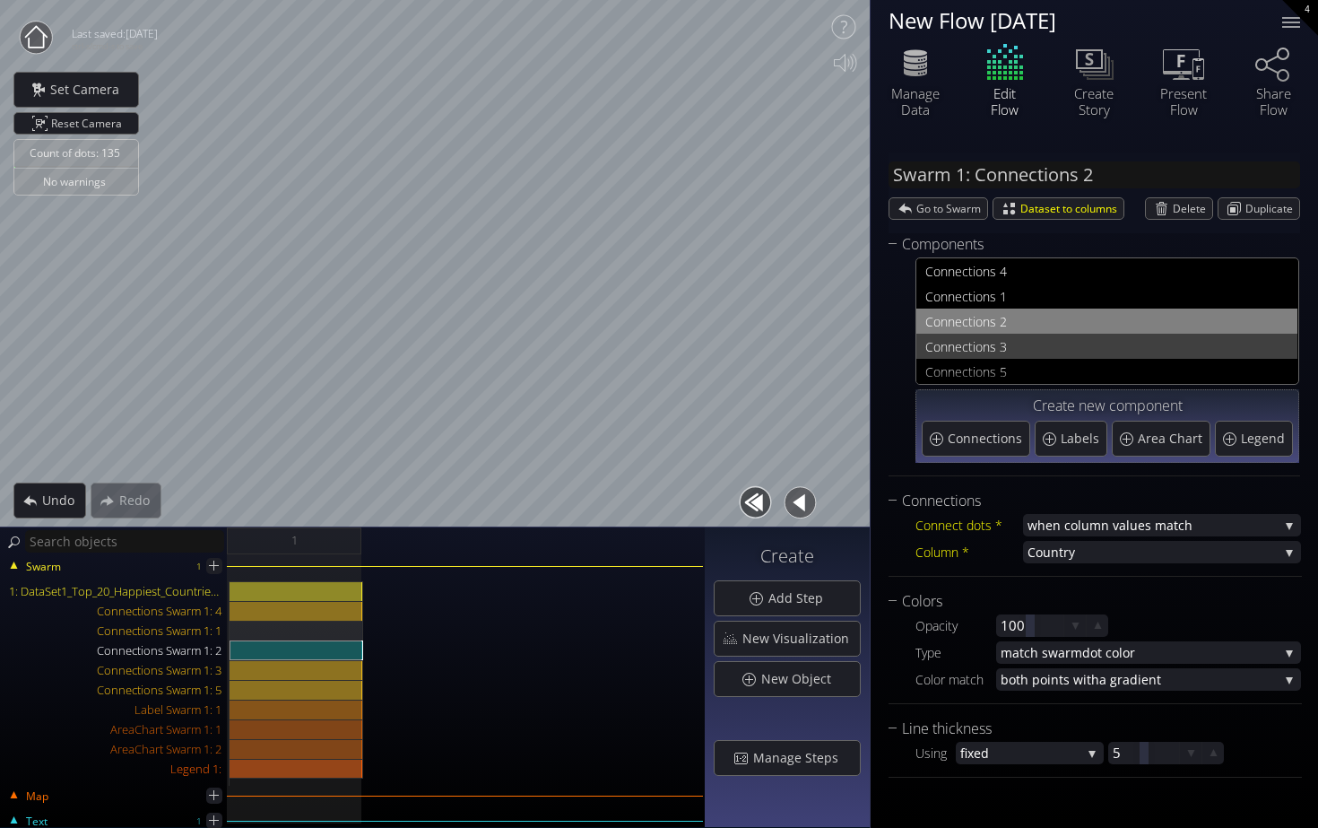
click at [986, 356] on span "nections 3" at bounding box center [1118, 346] width 341 height 22
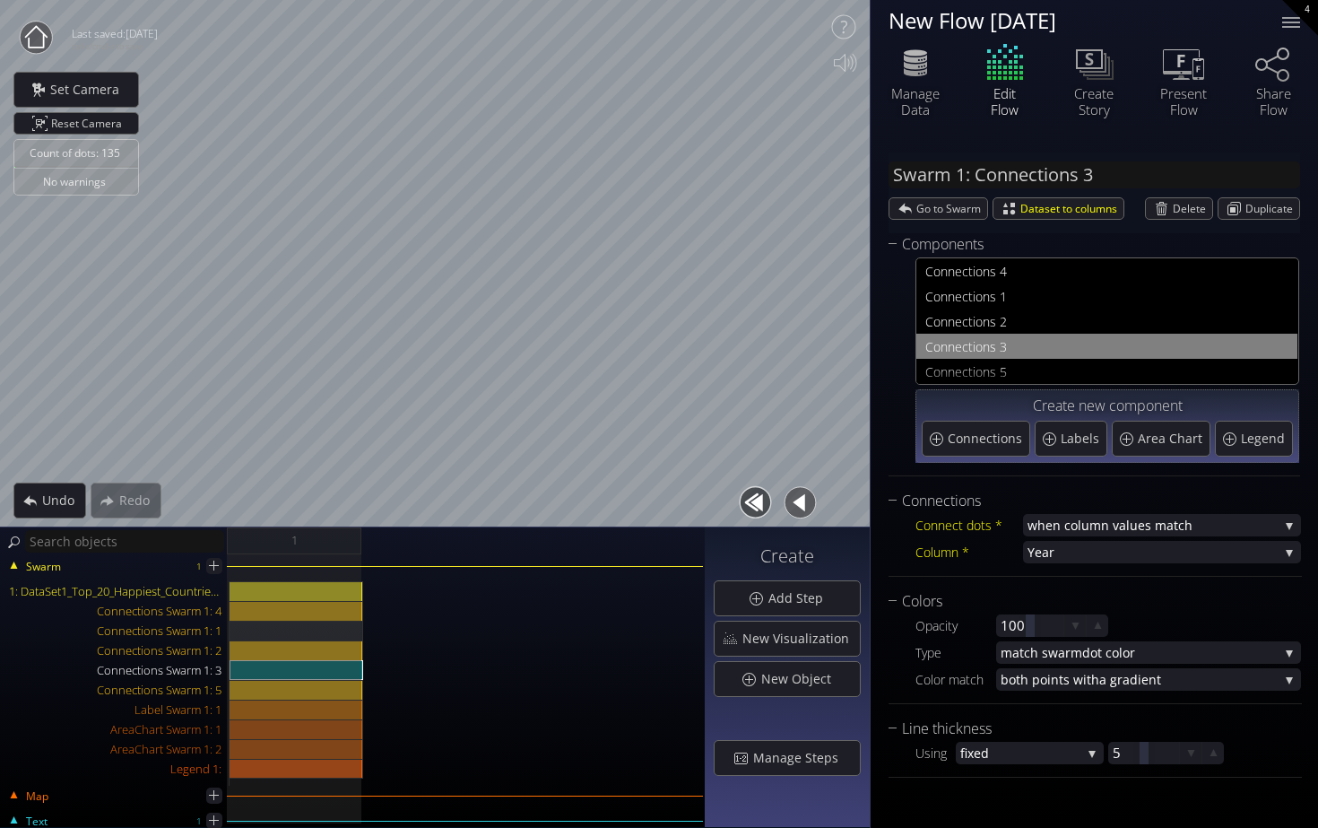
click at [983, 337] on span "nections 3" at bounding box center [1118, 346] width 341 height 22
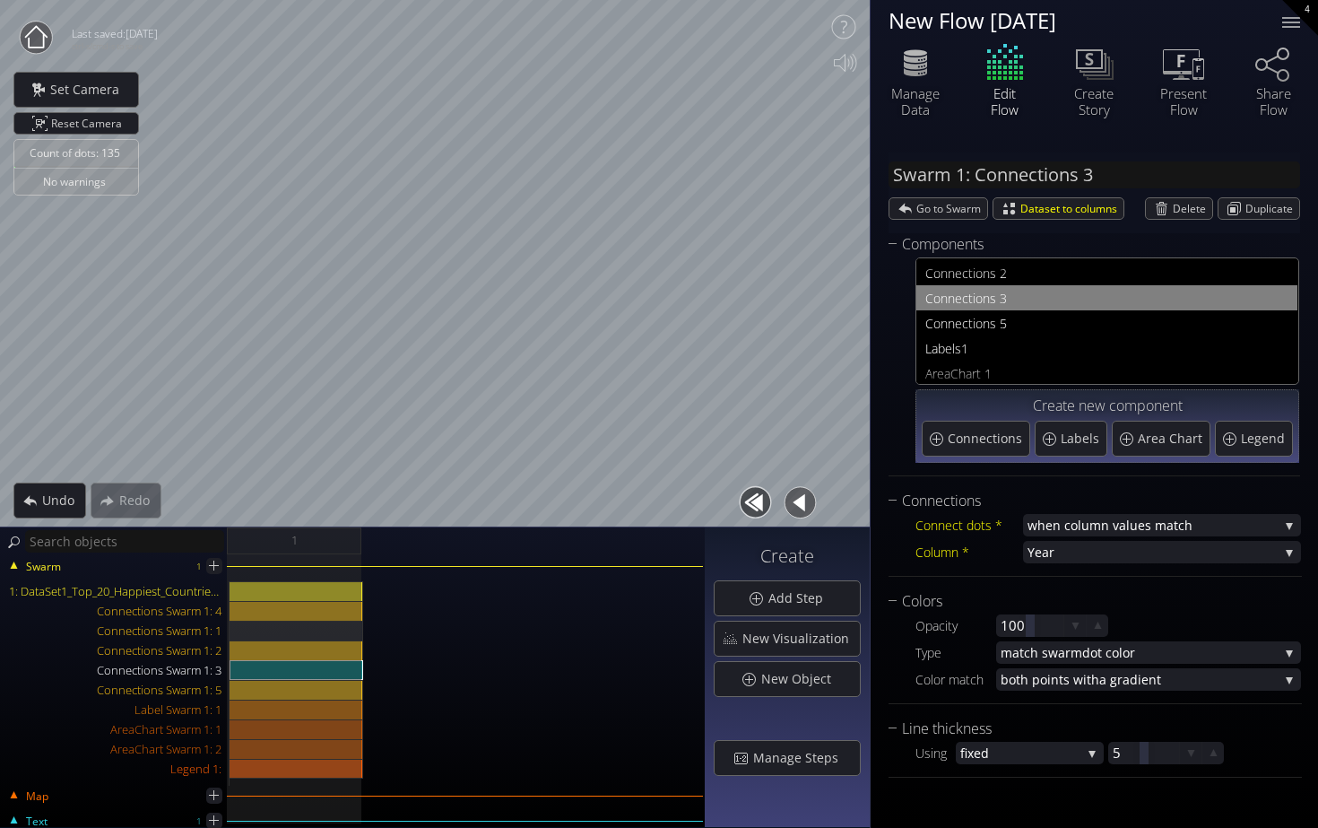
click at [983, 337] on span "1" at bounding box center [1124, 348] width 327 height 22
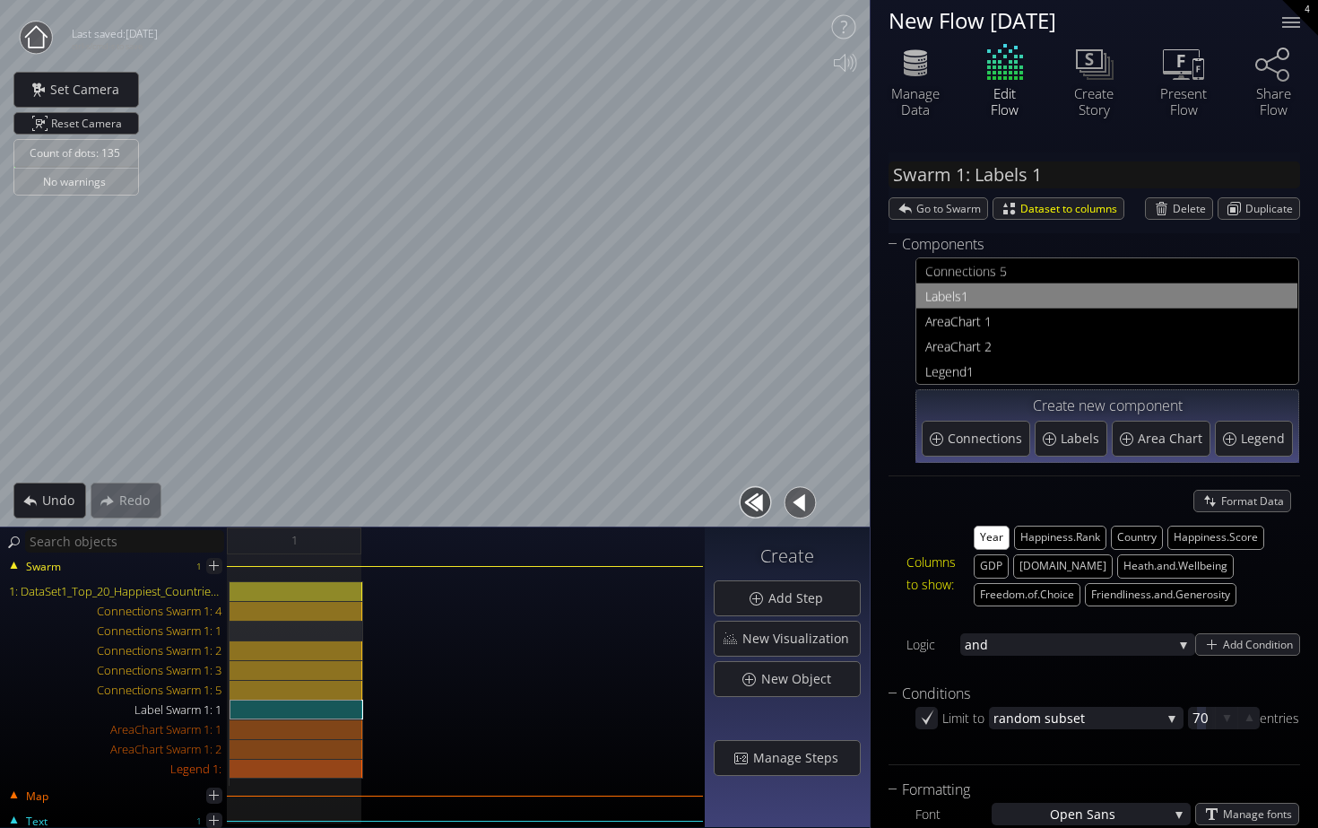
scroll to position [100, 0]
click at [983, 337] on span "reaChart 2" at bounding box center [1111, 346] width 356 height 22
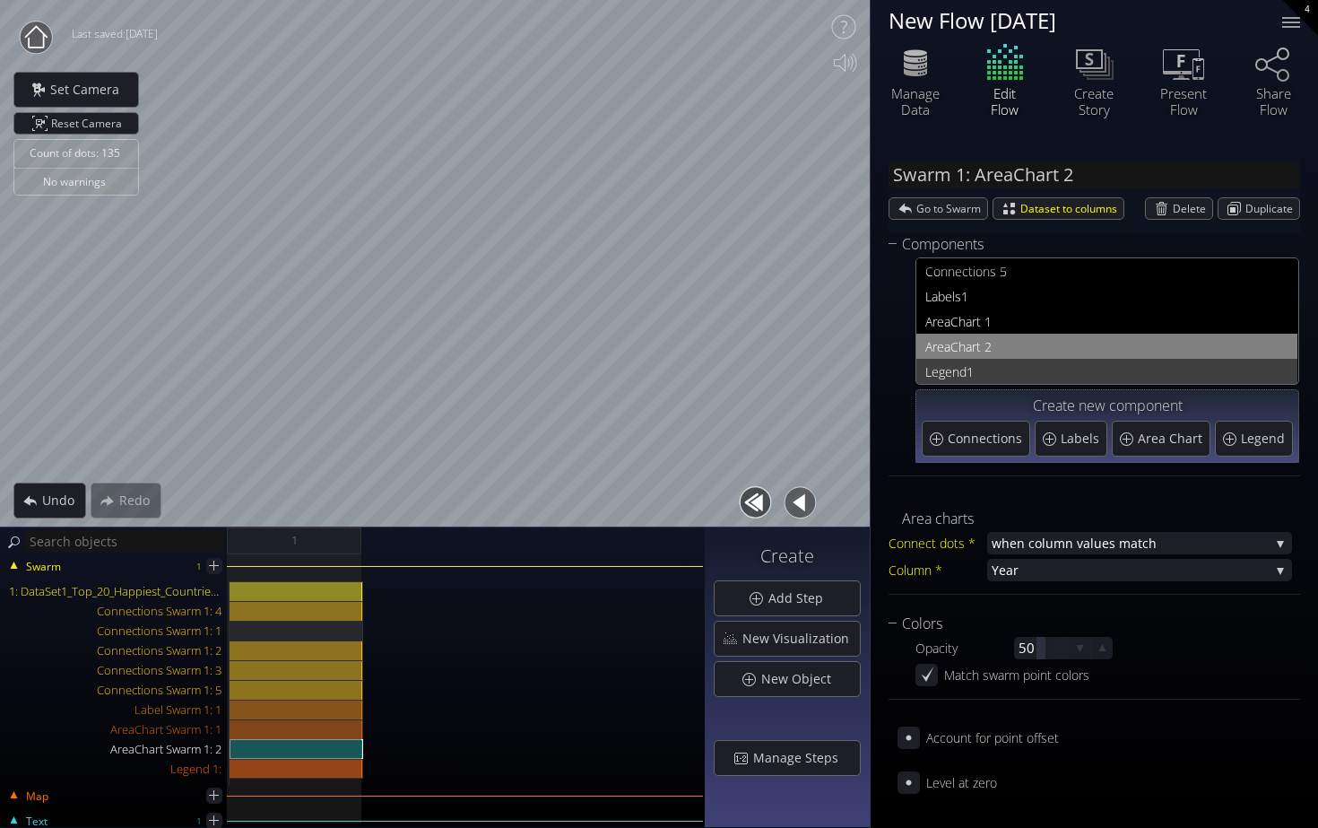
click at [990, 371] on span "1" at bounding box center [1128, 372] width 322 height 22
type input "Legend 1:"
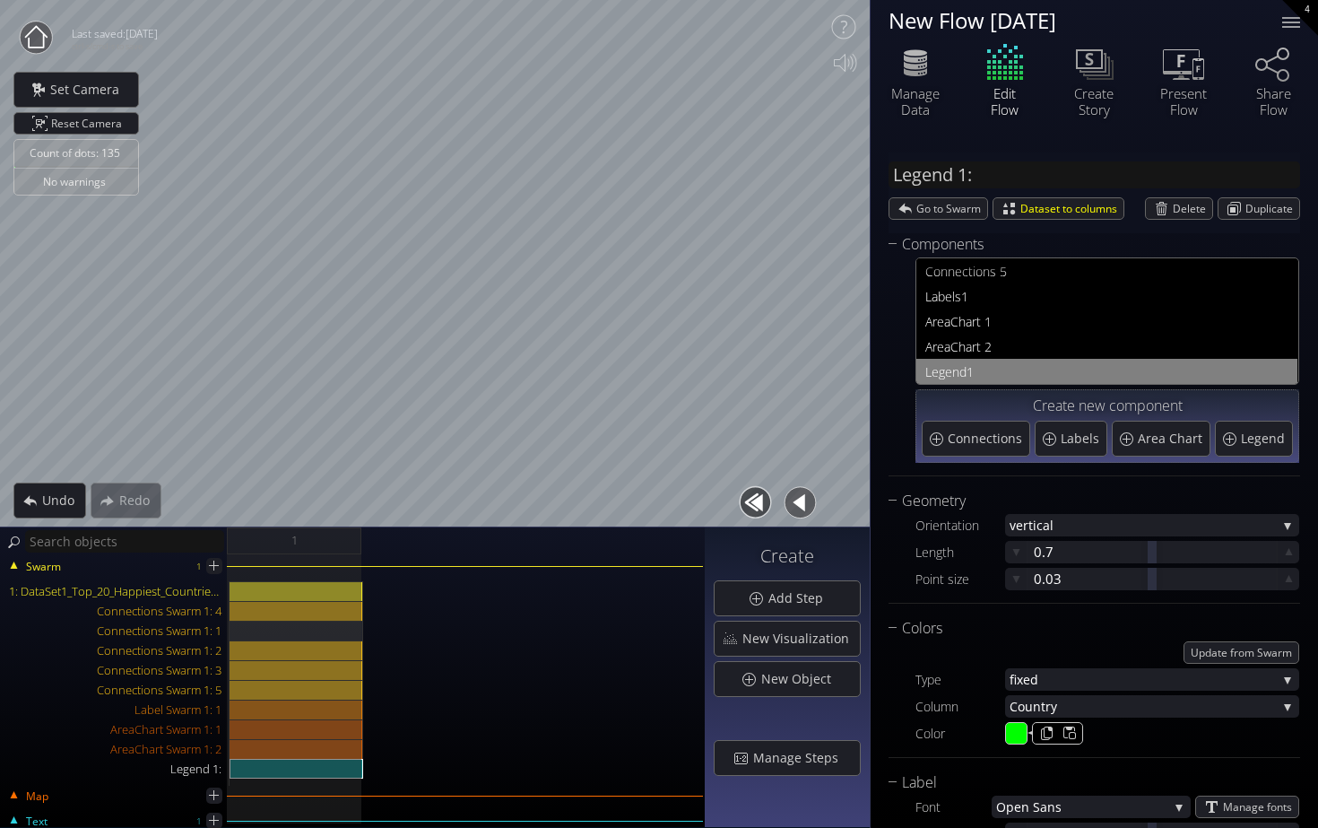
click at [1024, 740] on input "#00ff00" at bounding box center [1017, 734] width 22 height 22
type input "#60ff0a"
